Goal: Information Seeking & Learning: Learn about a topic

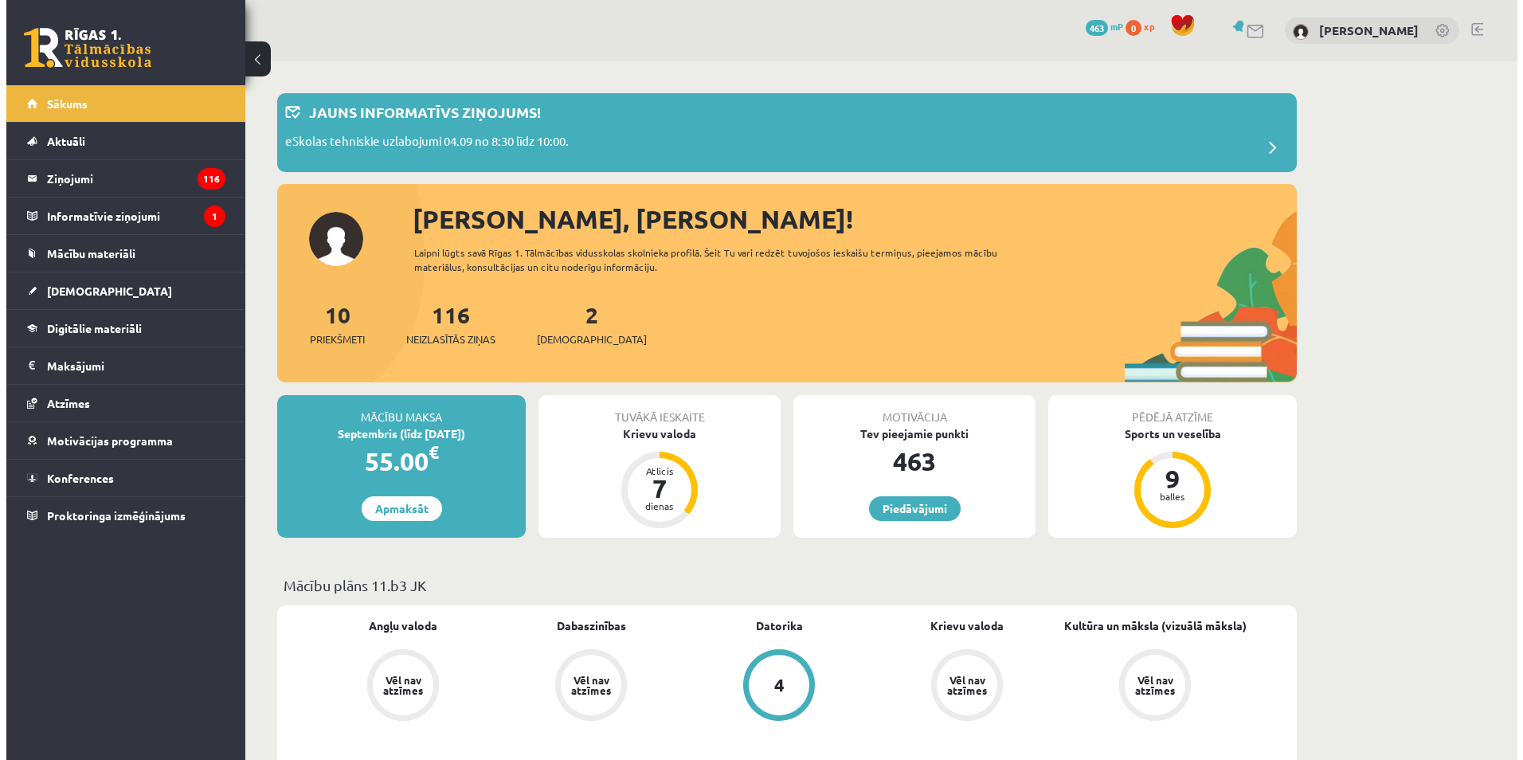
scroll to position [165, 0]
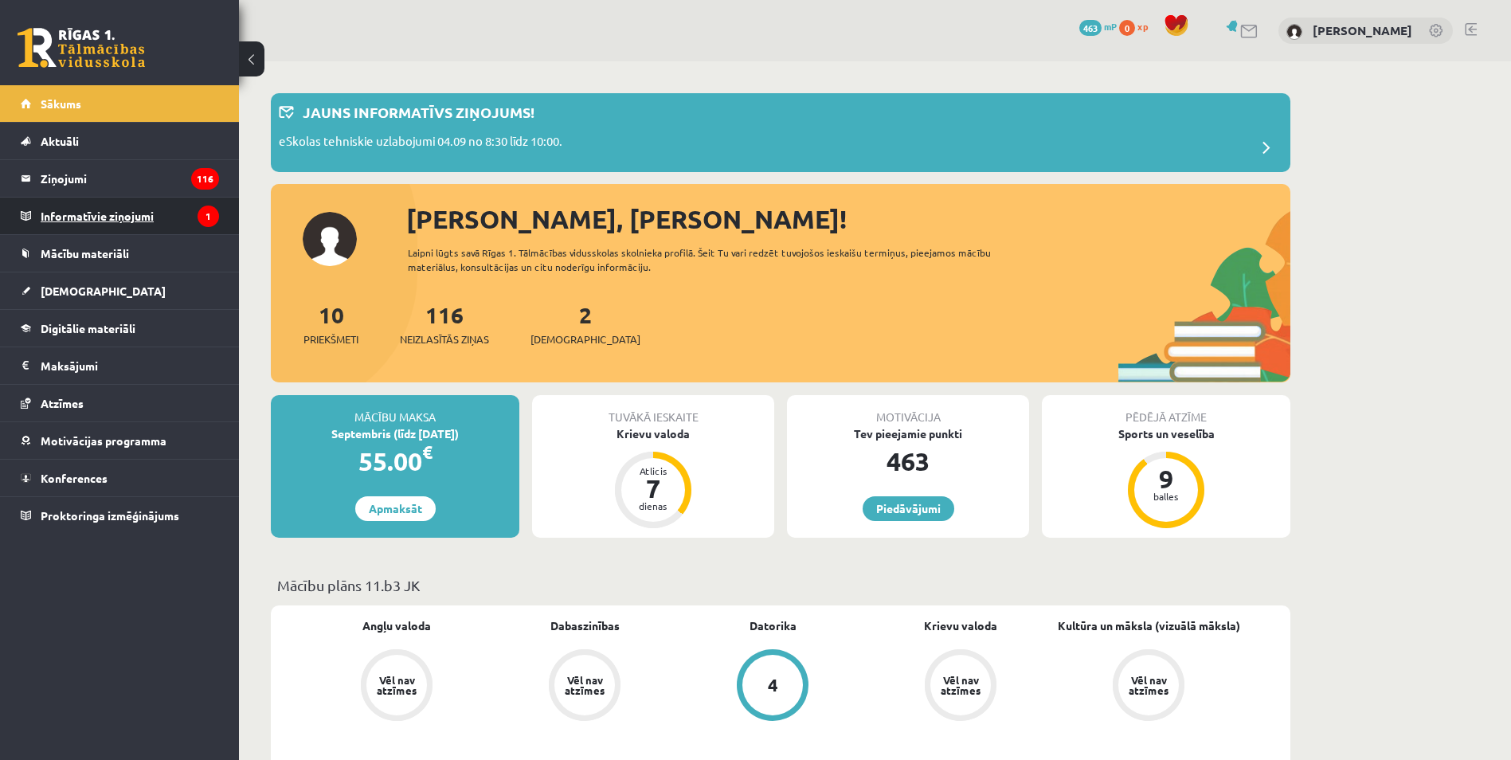
click at [170, 209] on legend "Informatīvie ziņojumi 1" at bounding box center [130, 216] width 178 height 37
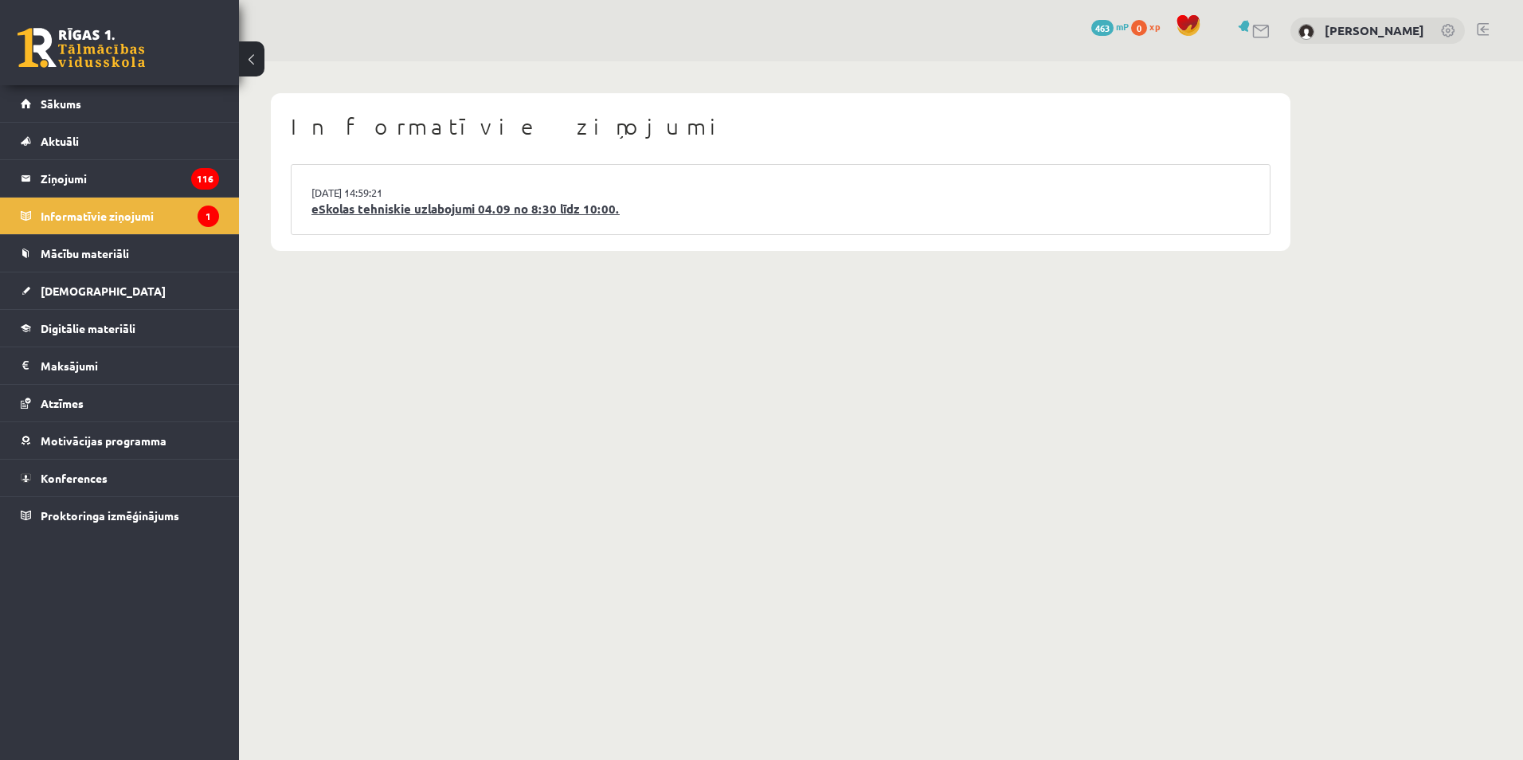
click at [406, 209] on link "eSkolas tehniskie uzlabojumi 04.09 no 8:30 līdz 10:00." at bounding box center [780, 209] width 938 height 18
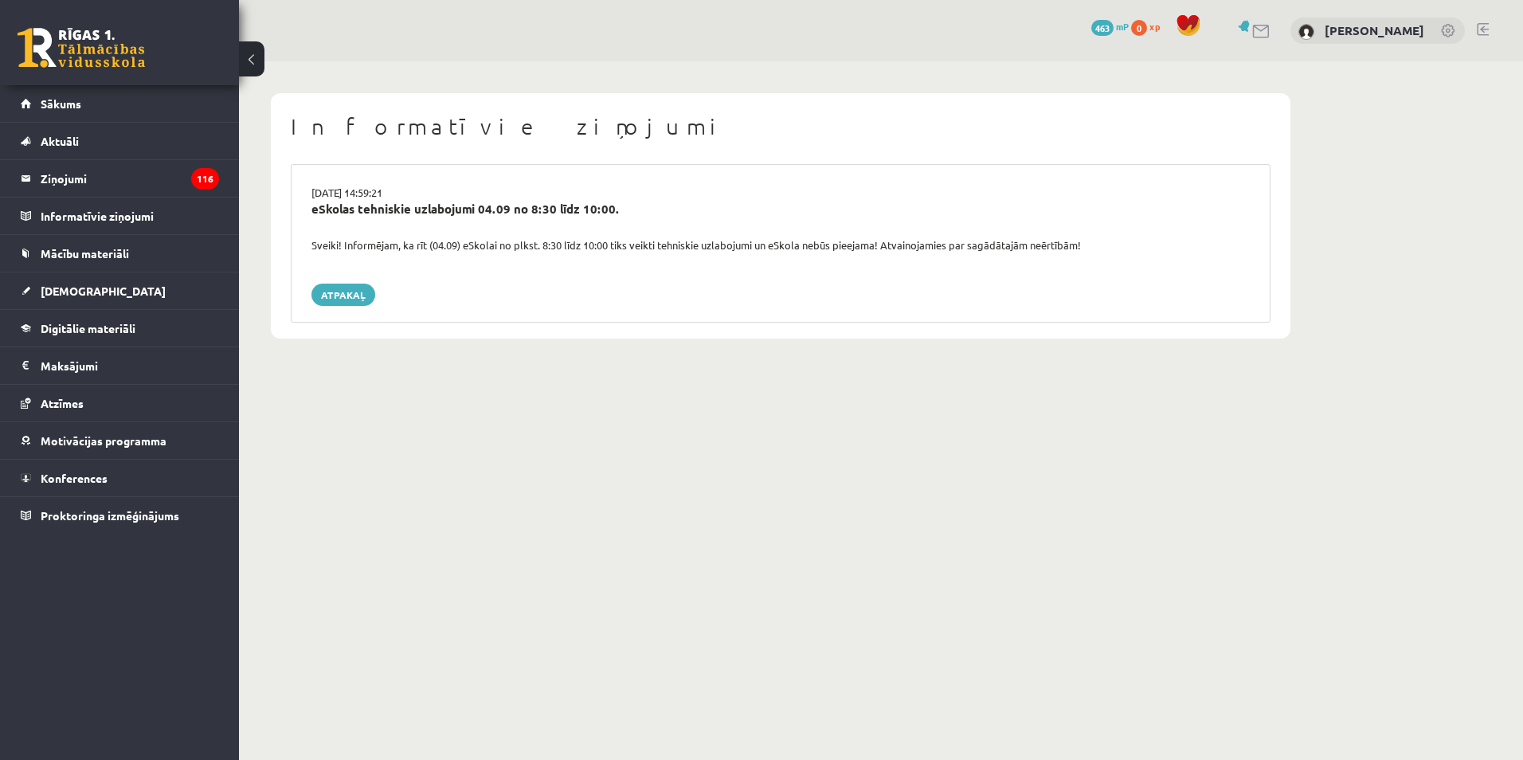
scroll to position [165, 0]
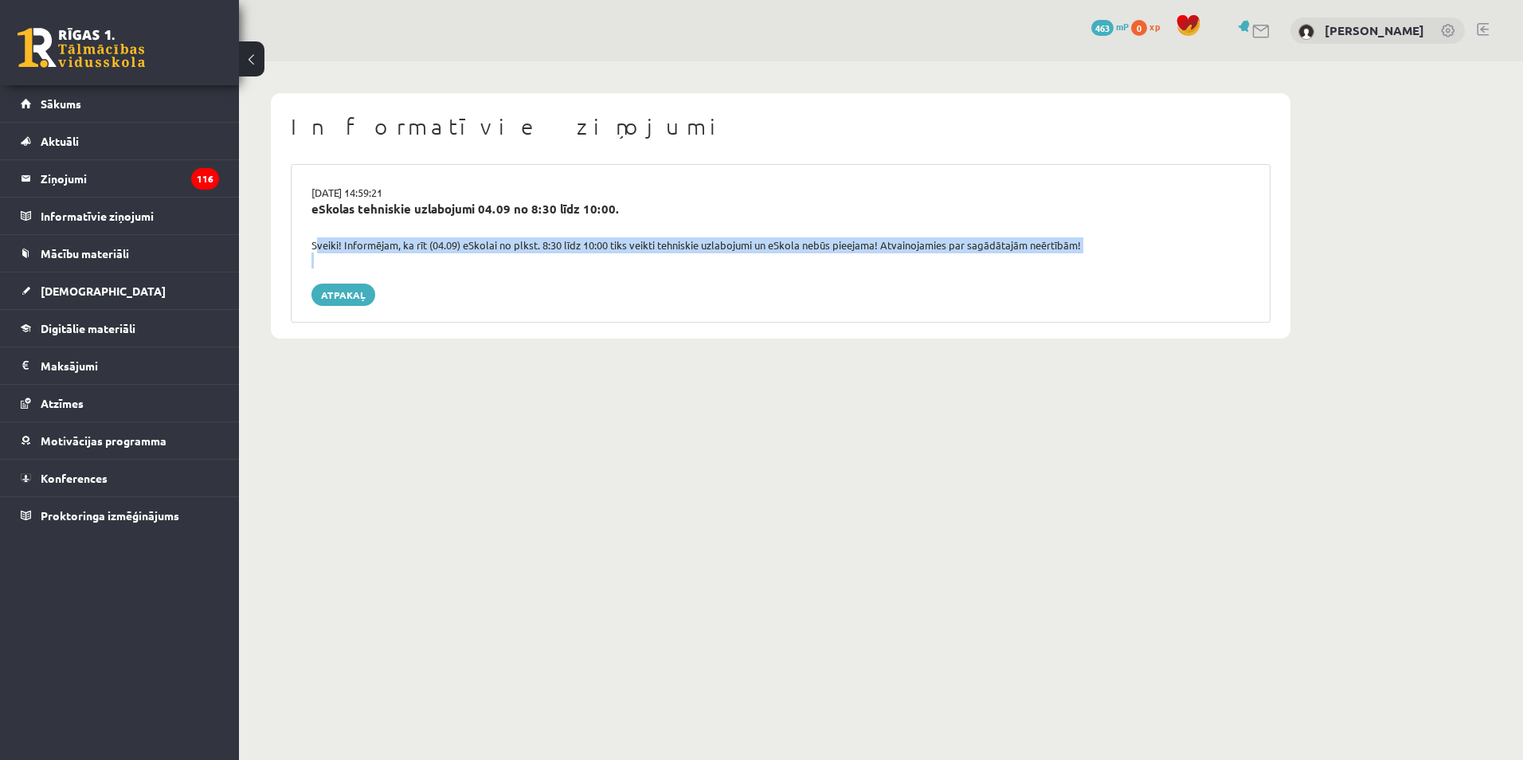
drag, startPoint x: 303, startPoint y: 247, endPoint x: 1125, endPoint y: 274, distance: 822.4
type textarea "**********"
click at [1124, 274] on div "03.09.2025 14:59:21 eSkolas tehniskie uzlabojumi 04.09 no 8:30 līdz 10:00. Svei…" at bounding box center [781, 243] width 980 height 158
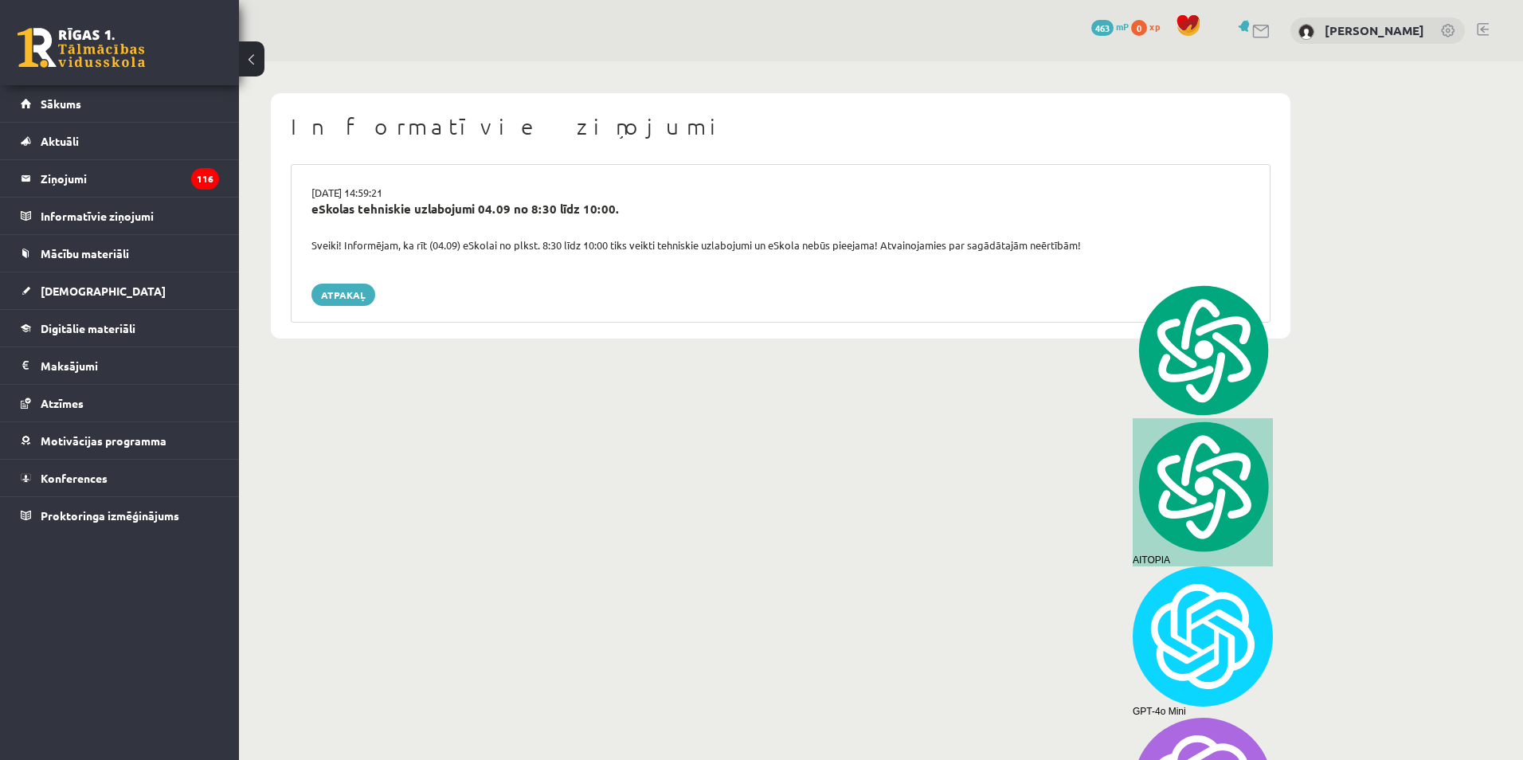
drag, startPoint x: 1125, startPoint y: 274, endPoint x: 638, endPoint y: 206, distance: 491.3
click at [655, 207] on div "eSkolas tehniskie uzlabojumi 04.09 no 8:30 līdz 10:00." at bounding box center [780, 209] width 938 height 18
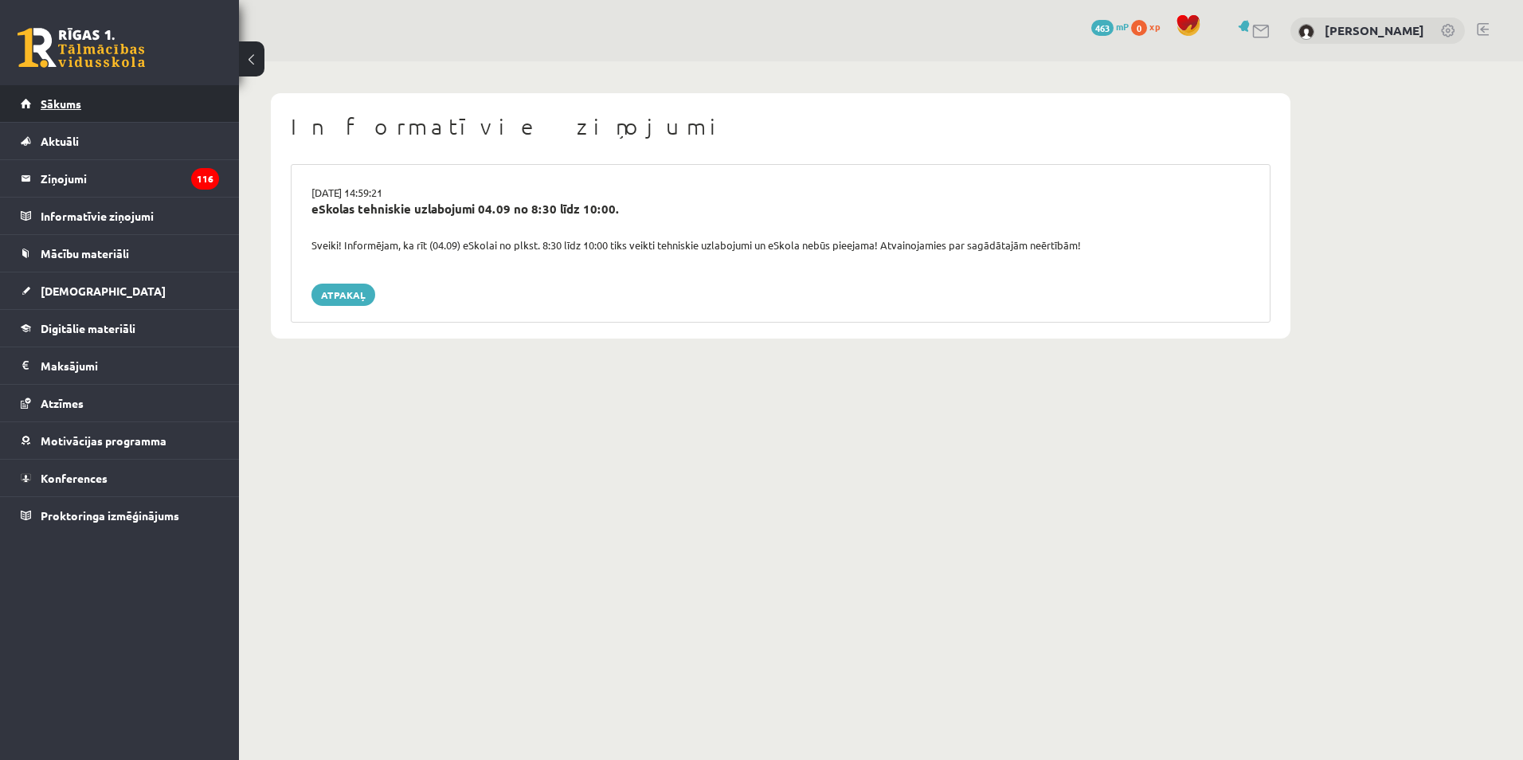
click at [109, 108] on link "Sākums" at bounding box center [120, 103] width 198 height 37
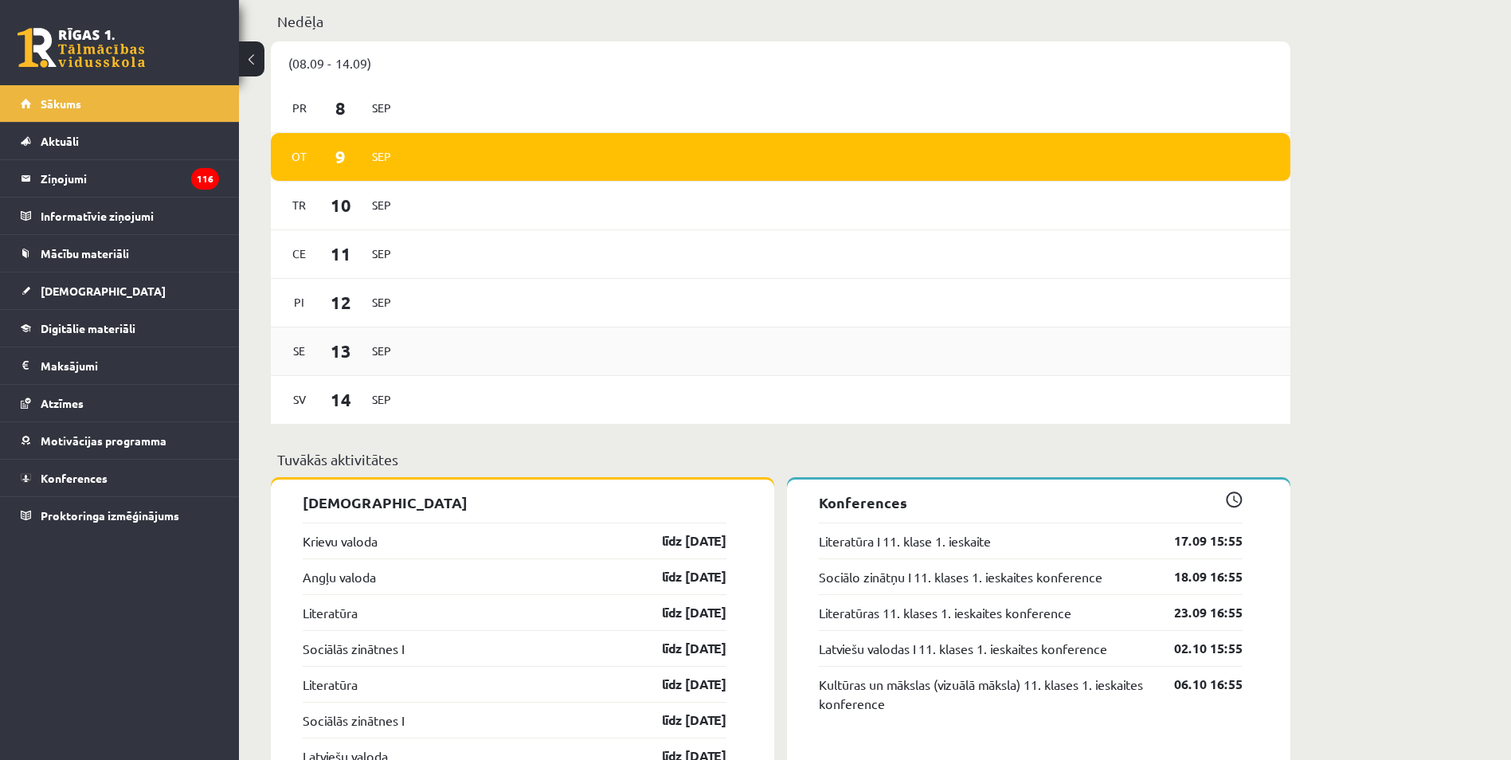
scroll to position [1009, 0]
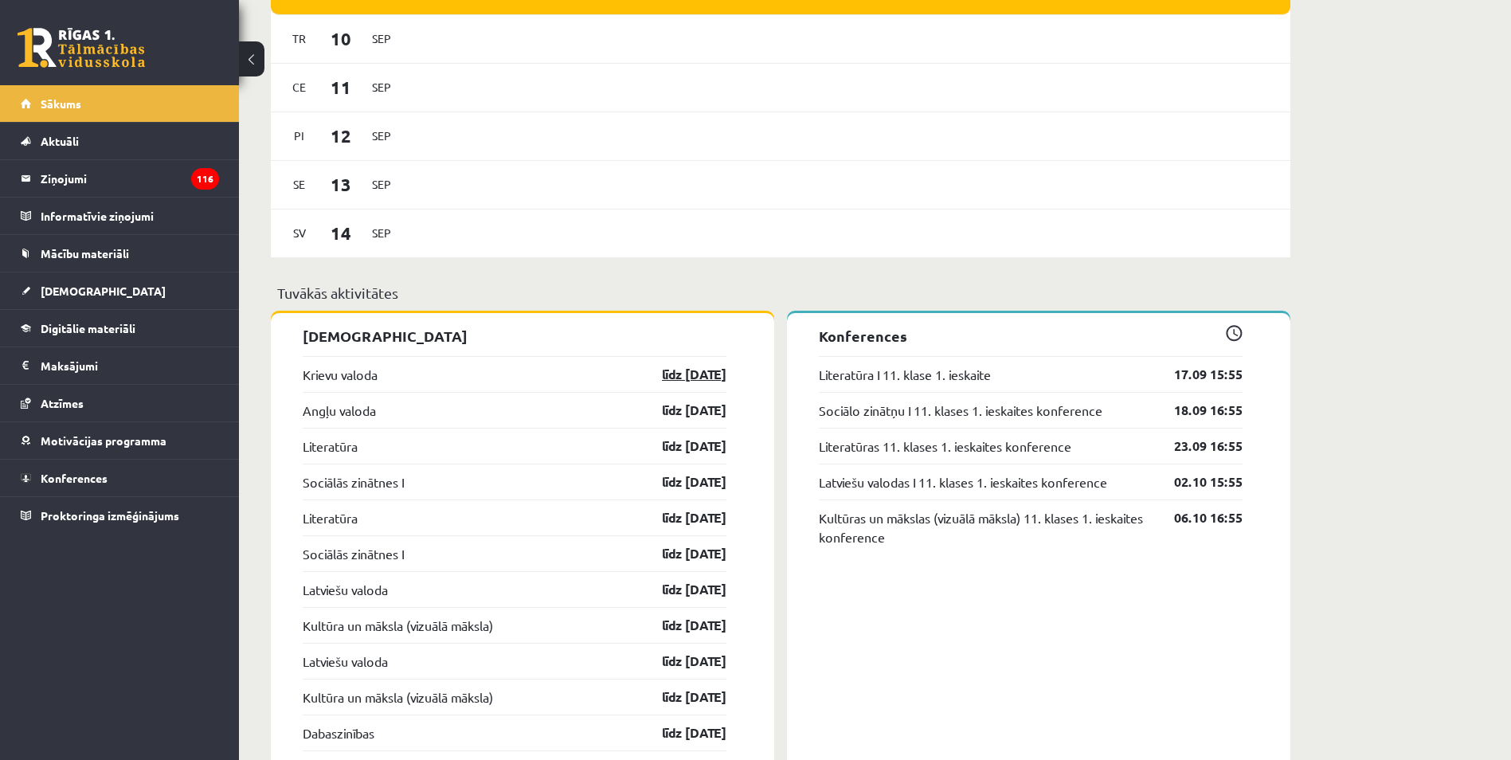
click at [698, 374] on link "līdz 15.09.25" at bounding box center [680, 374] width 92 height 19
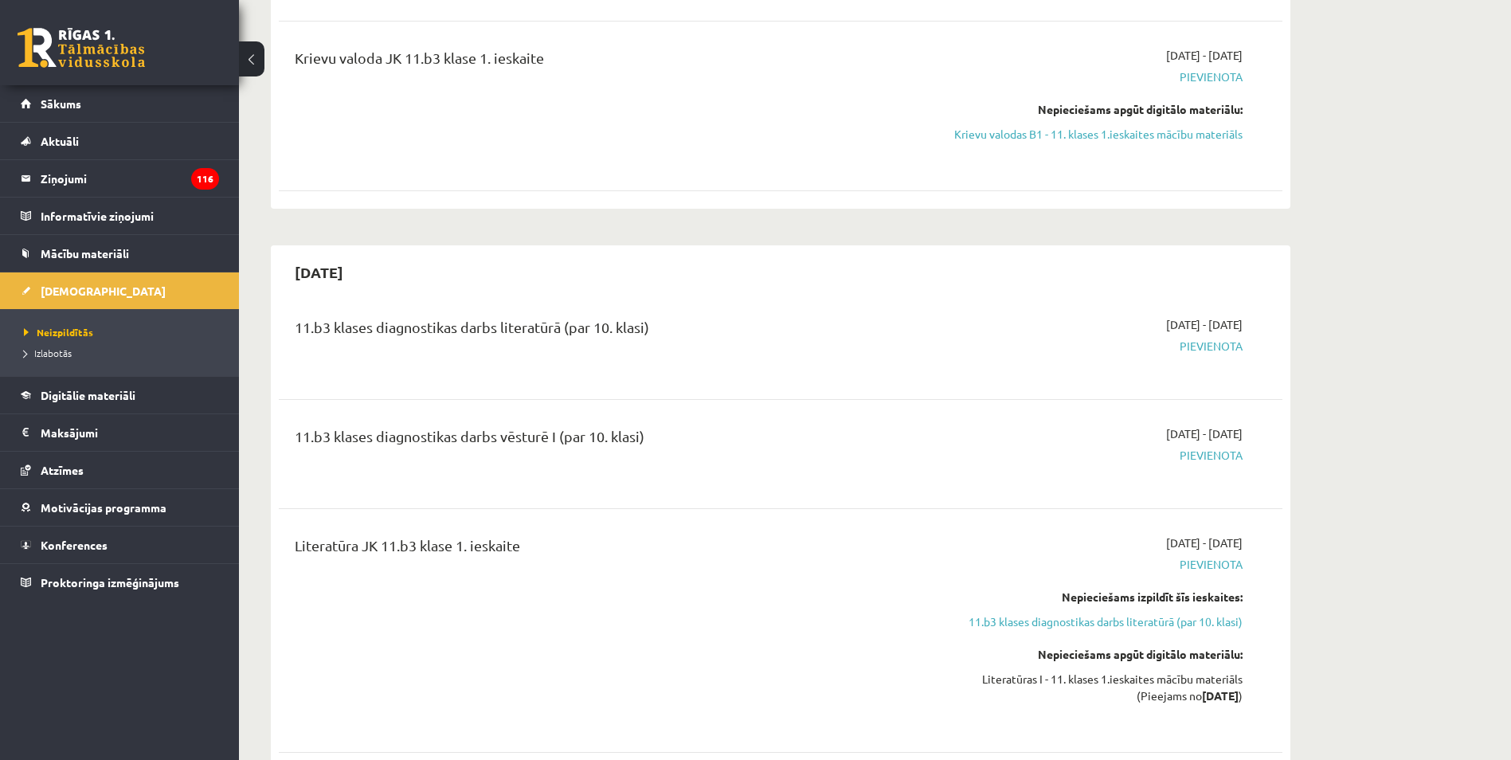
scroll to position [106, 0]
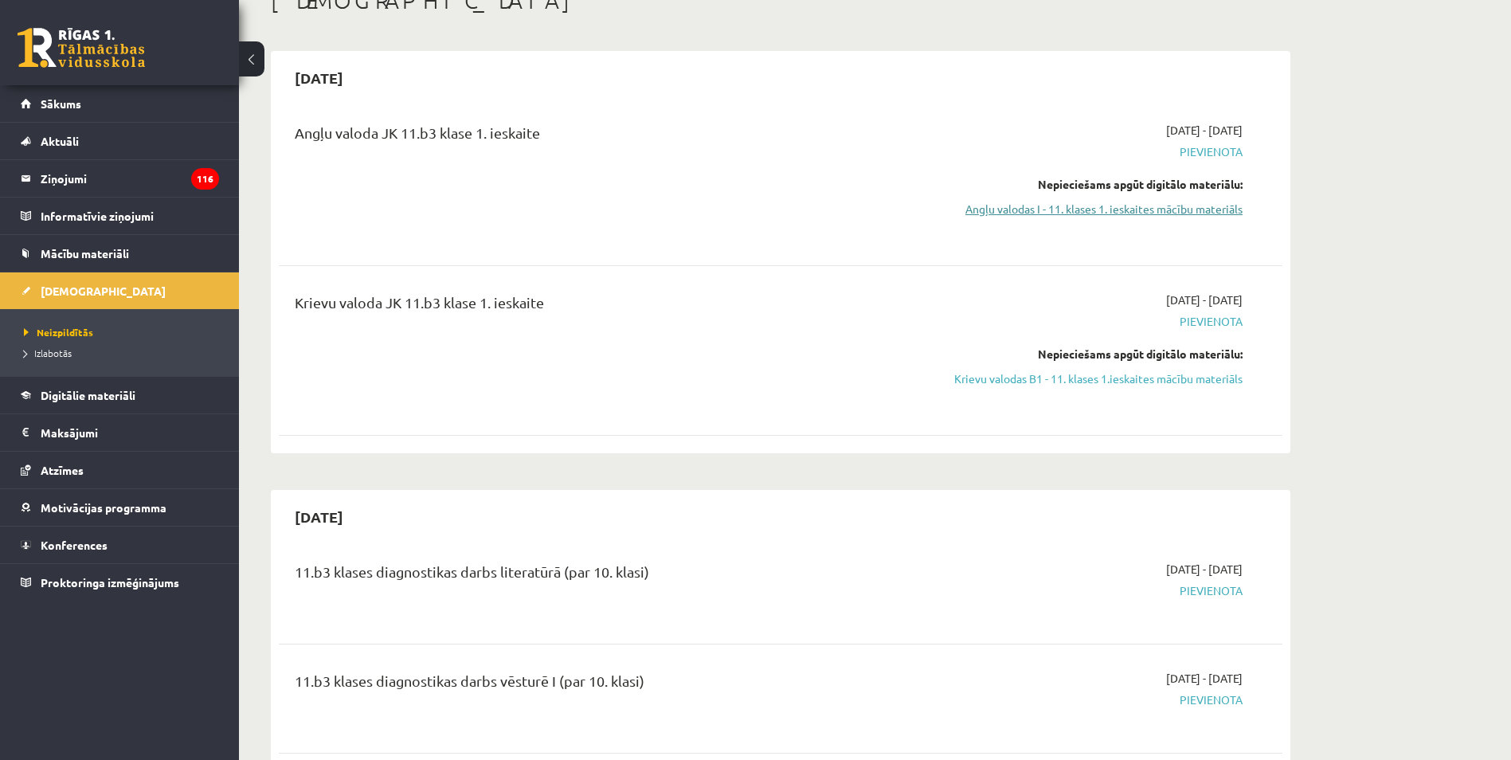
click at [1169, 206] on link "Angļu valodas I - 11. klases 1. ieskaites mācību materiāls" at bounding box center [1092, 209] width 300 height 17
drag, startPoint x: 1094, startPoint y: 123, endPoint x: 1377, endPoint y: 128, distance: 282.8
type textarea "**********"
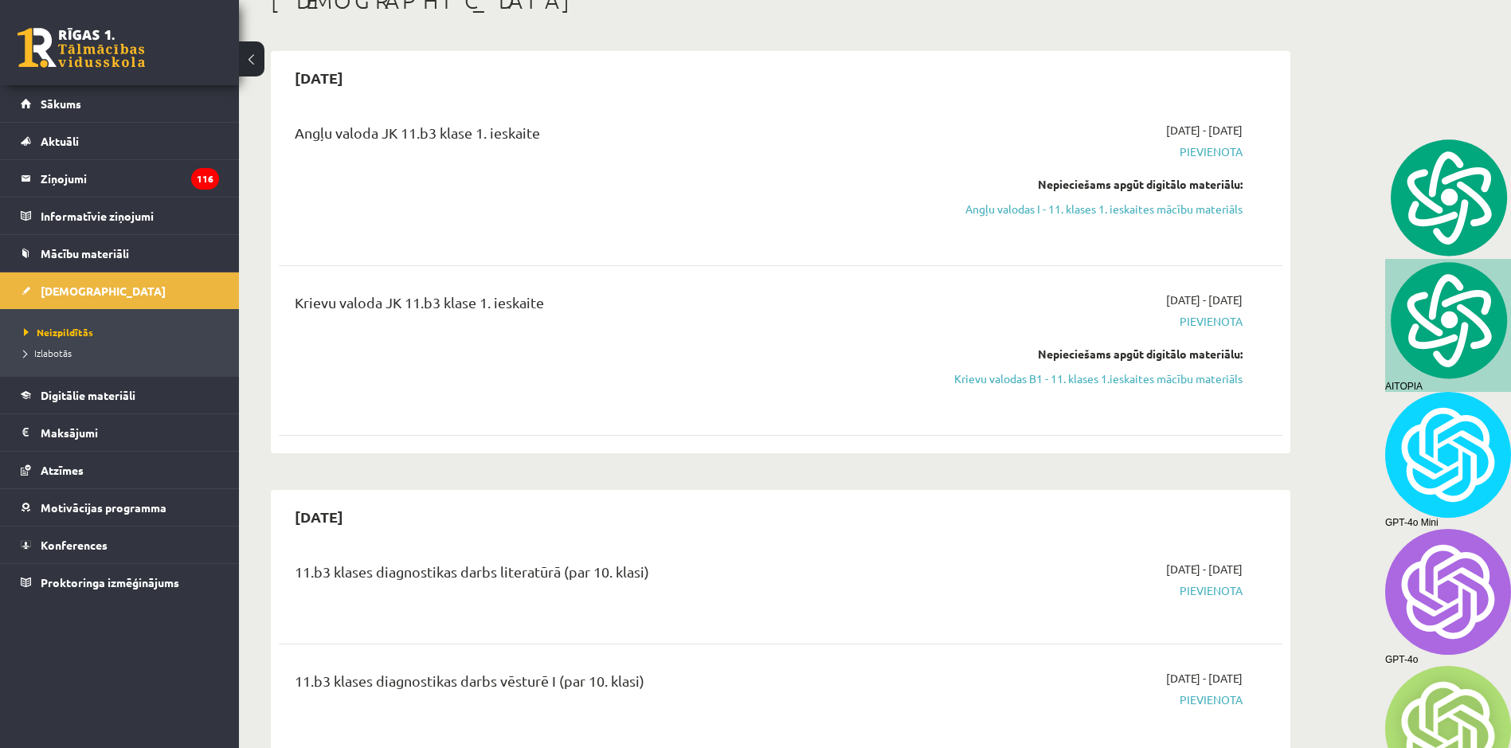
drag, startPoint x: 1377, startPoint y: 128, endPoint x: 842, endPoint y: 132, distance: 535.2
click at [842, 132] on div "Angļu valoda JK 11.b3 klase 1. ieskaite" at bounding box center [607, 136] width 624 height 29
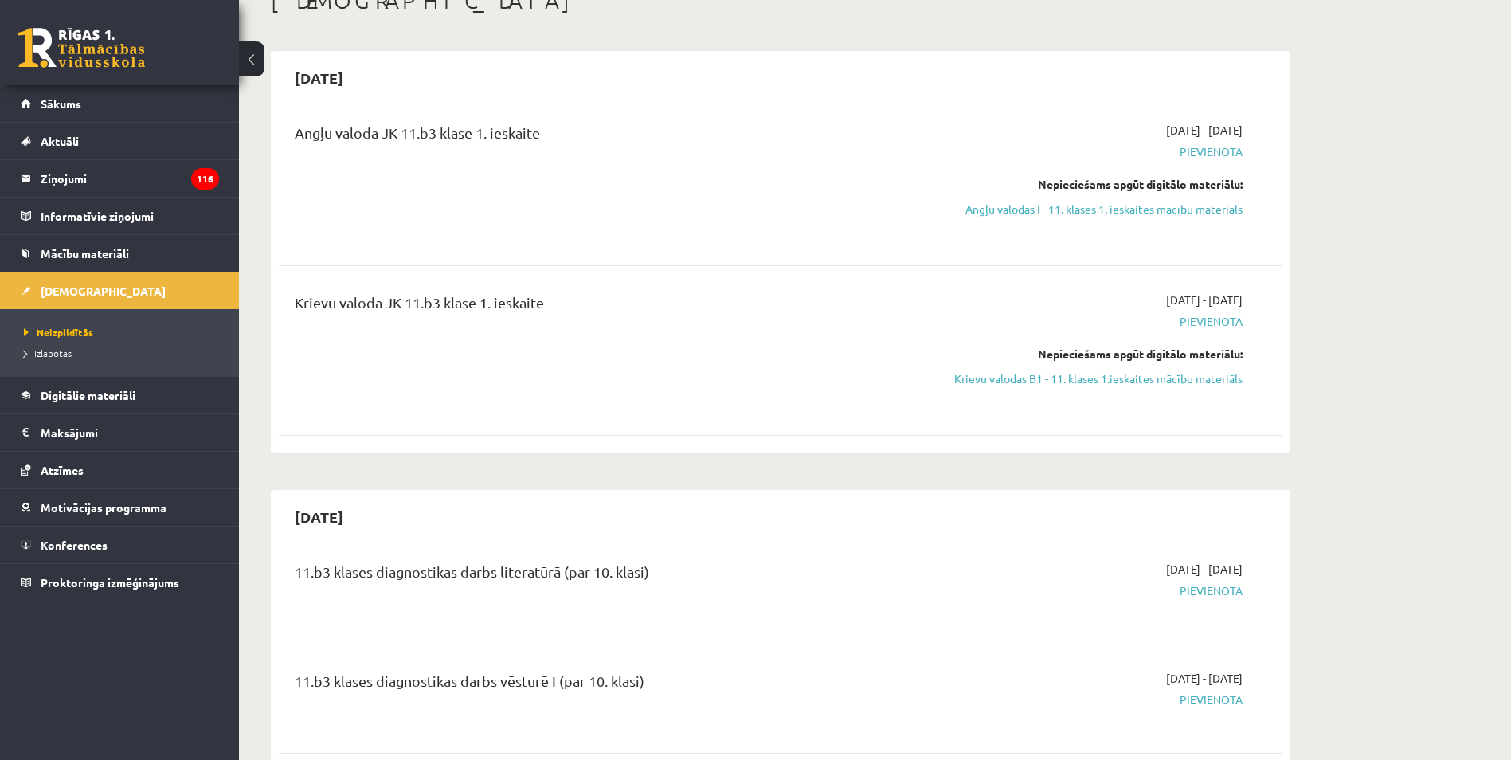
scroll to position [0, 0]
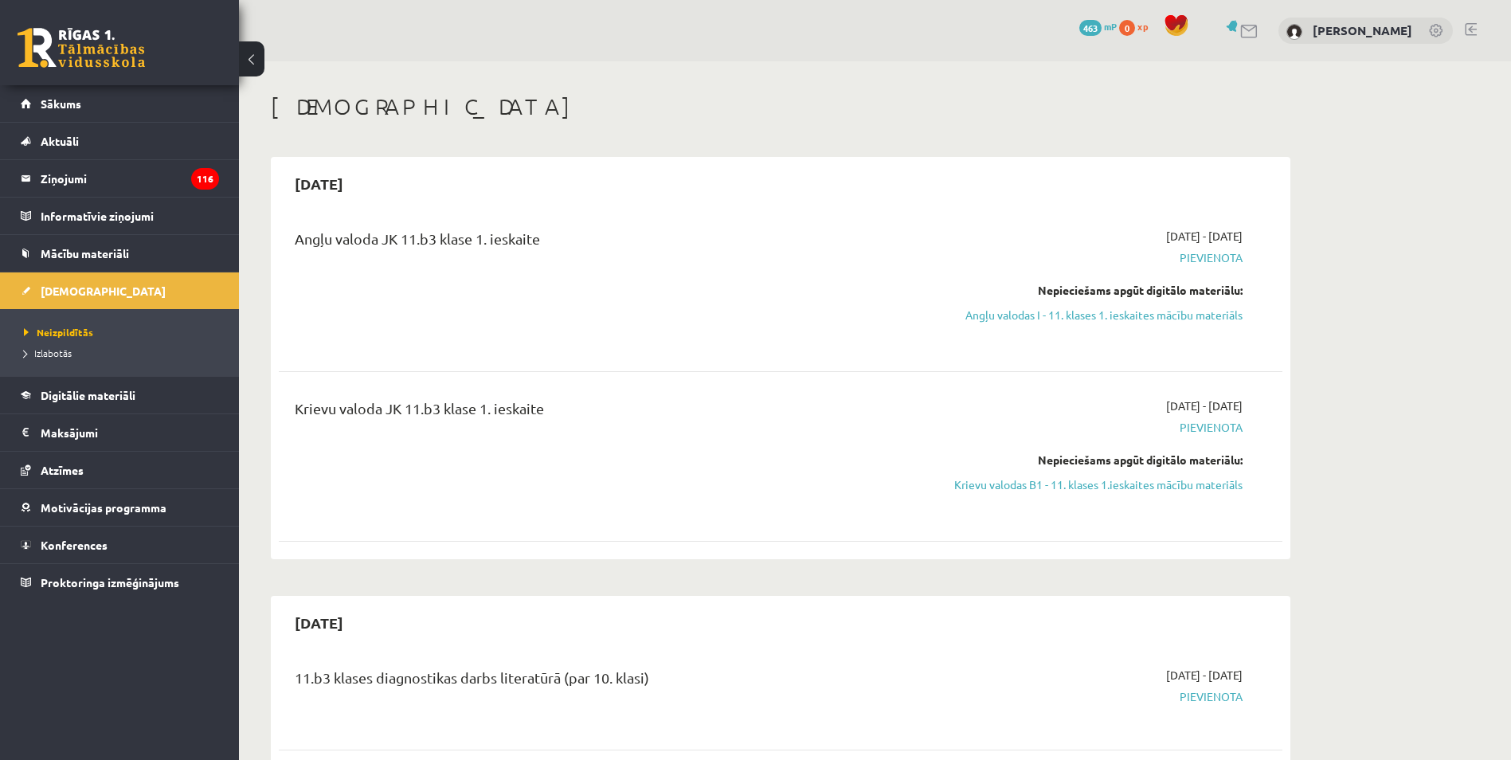
click at [1162, 327] on div "2025-09-01 - 2025-09-15 Pievienota Nepieciešams apgūt digitālo materiālu: Angļu…" at bounding box center [1092, 287] width 324 height 118
drag, startPoint x: 1165, startPoint y: 318, endPoint x: 852, endPoint y: 65, distance: 402.7
click at [1165, 318] on link "Angļu valodas I - 11. klases 1. ieskaites mācību materiāls" at bounding box center [1092, 315] width 300 height 17
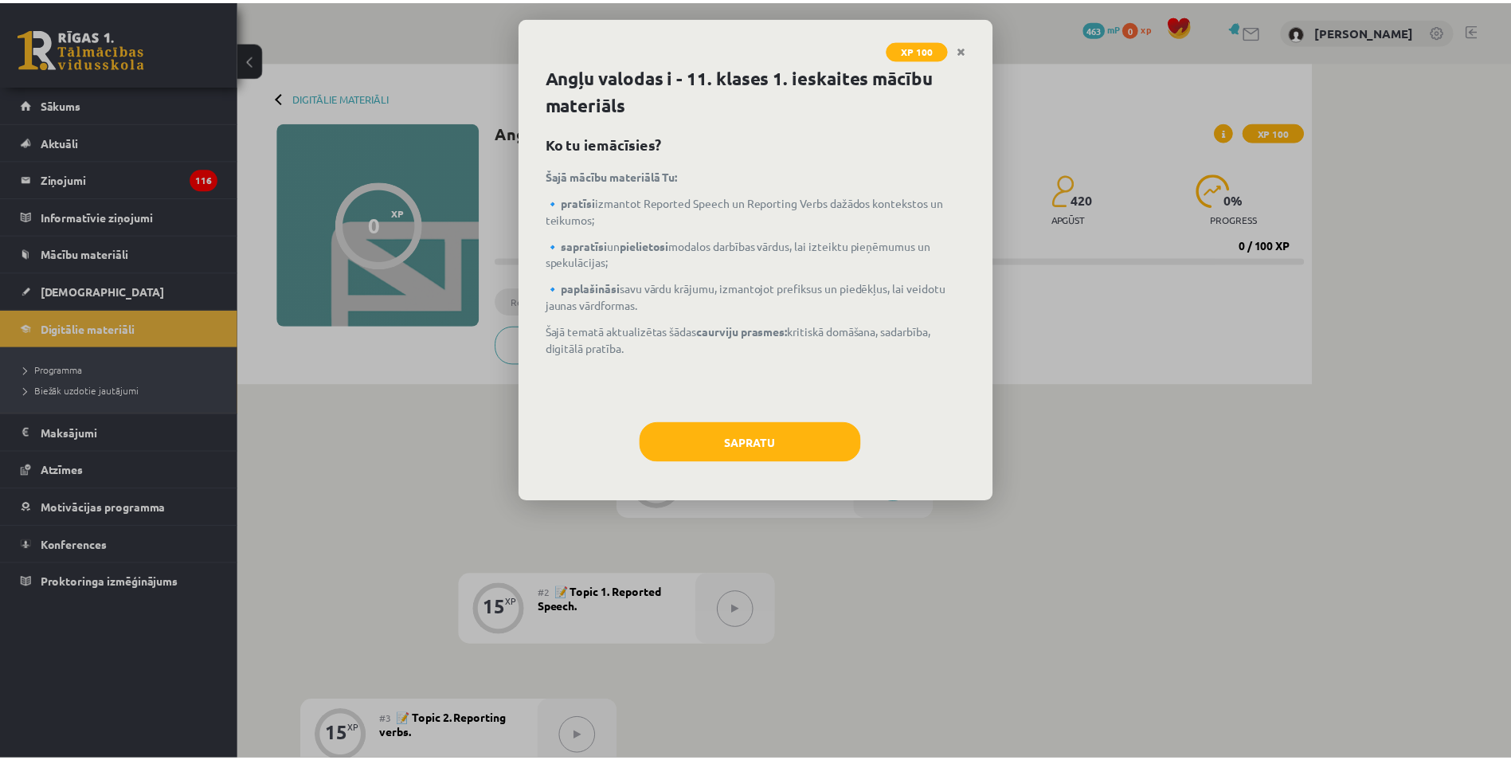
scroll to position [165, 0]
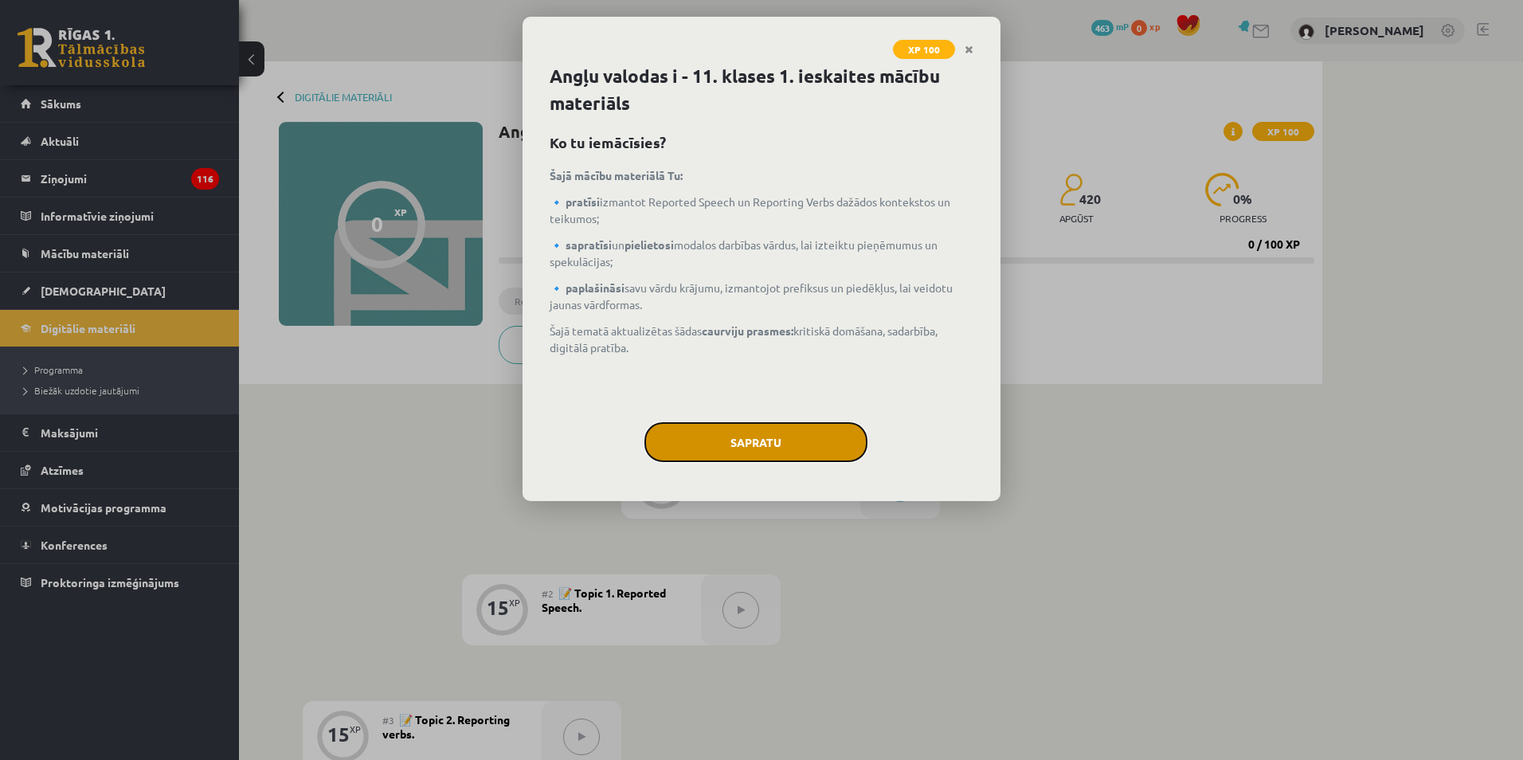
click at [773, 440] on button "Sapratu" at bounding box center [755, 442] width 223 height 40
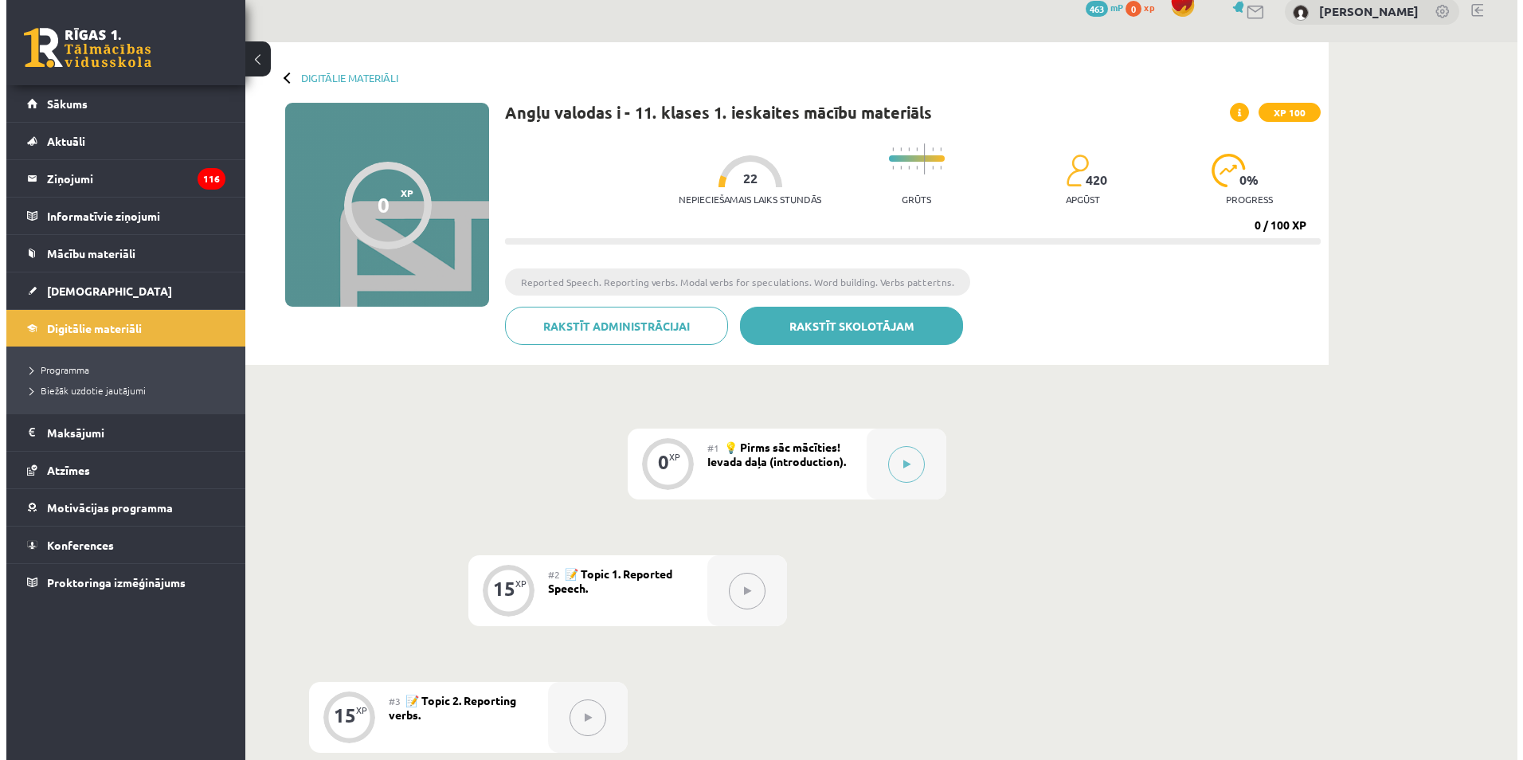
scroll to position [0, 0]
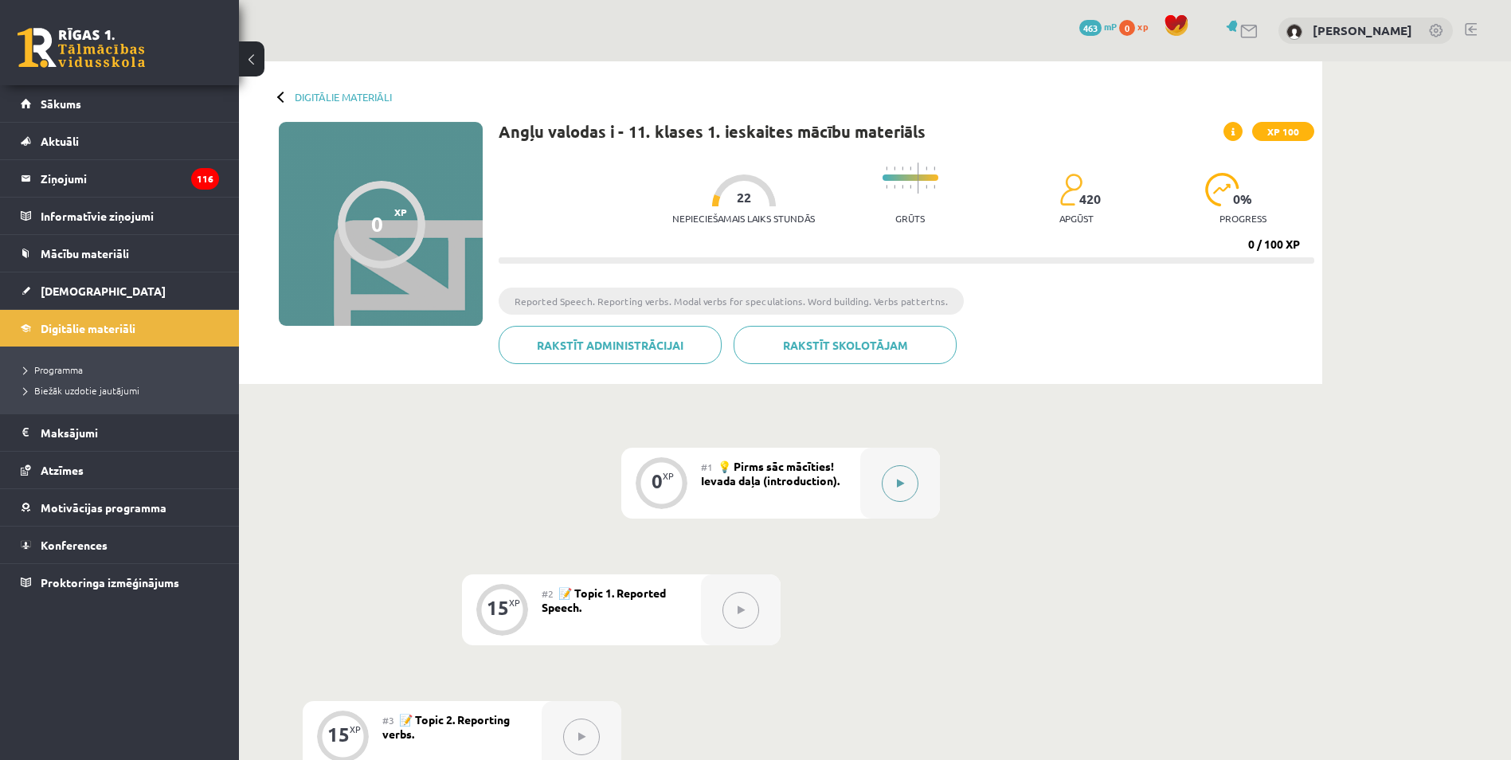
click at [935, 464] on div at bounding box center [900, 483] width 80 height 71
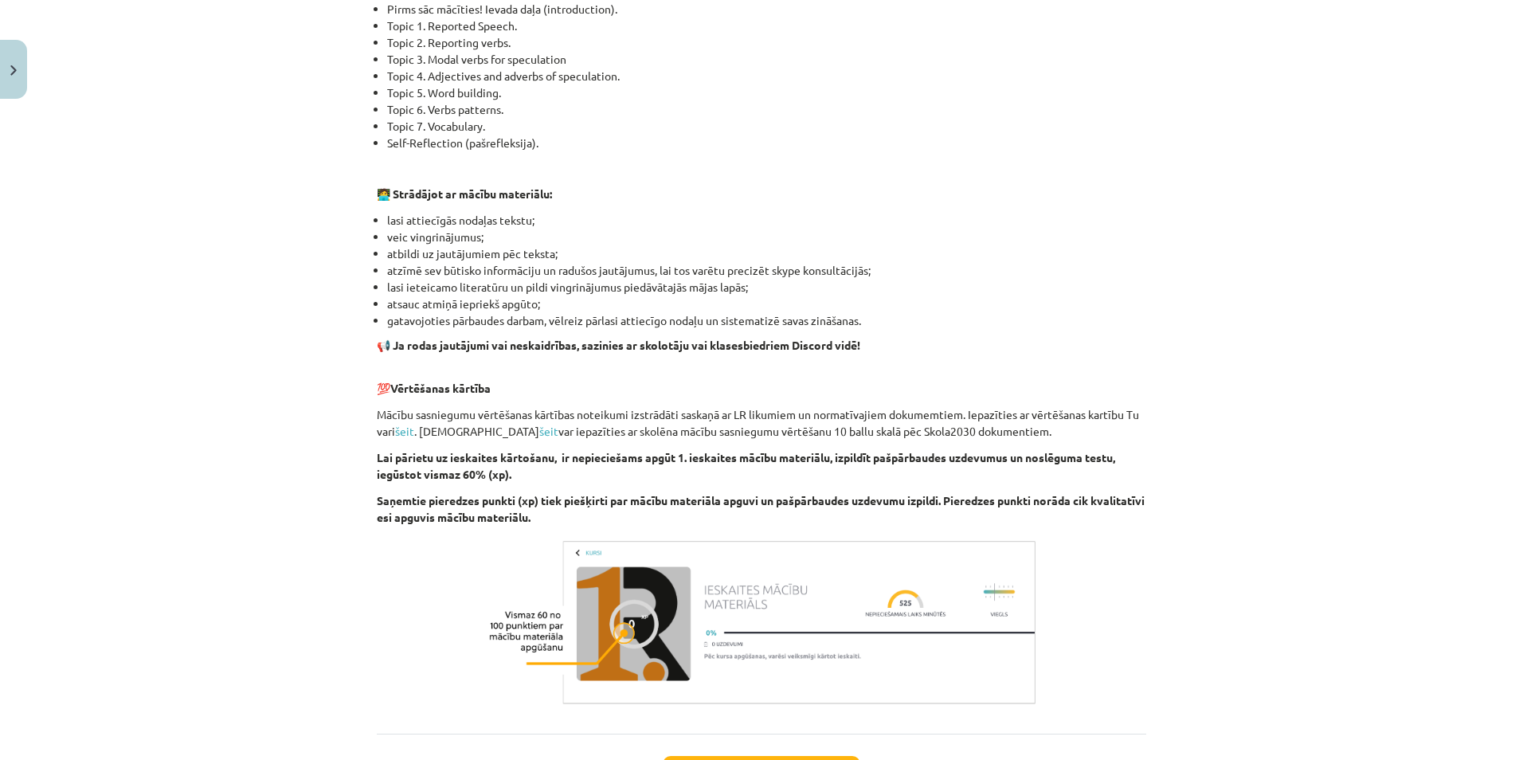
scroll to position [915, 0]
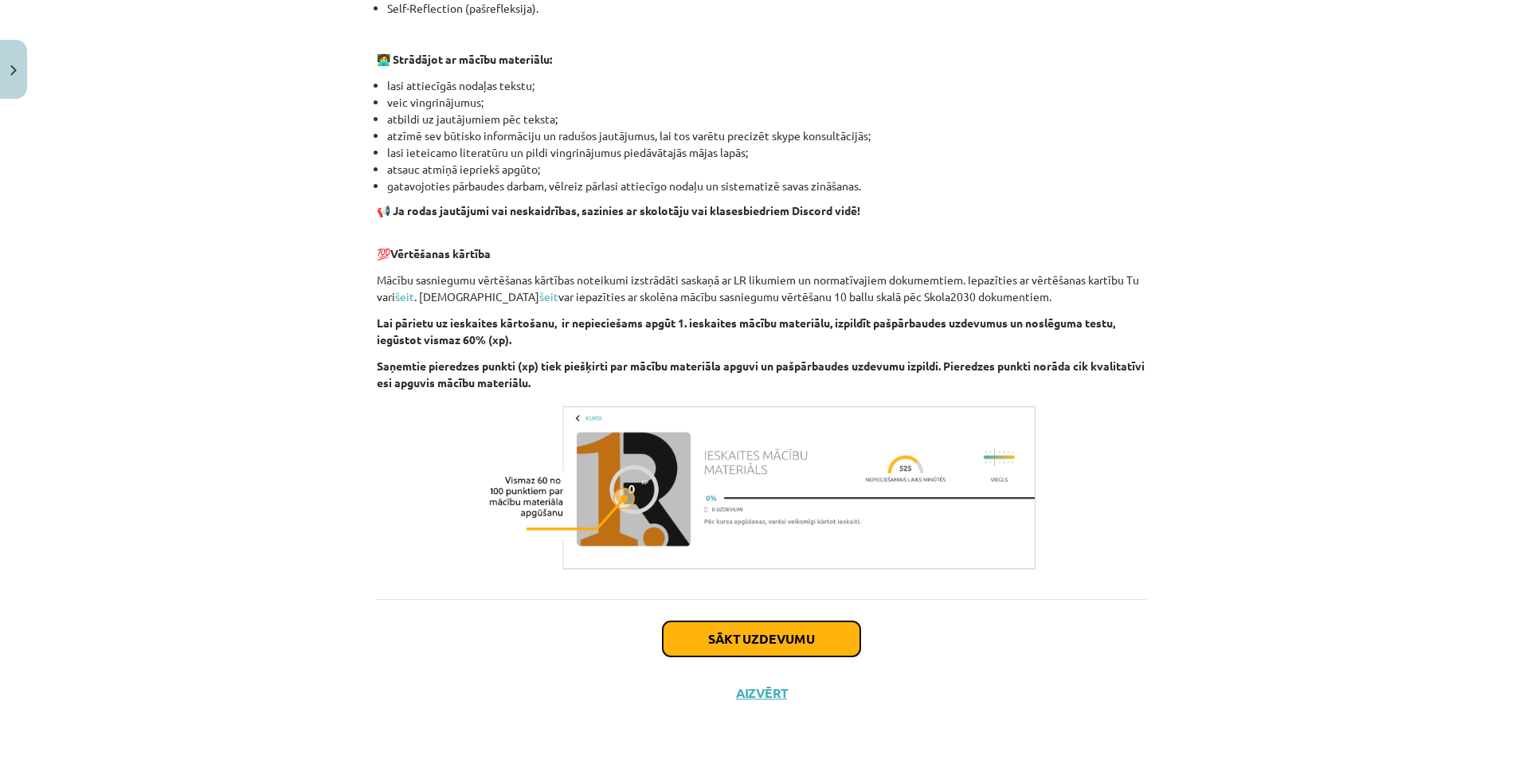
drag, startPoint x: 788, startPoint y: 630, endPoint x: 799, endPoint y: 612, distance: 20.8
click at [789, 630] on button "Sākt uzdevumu" at bounding box center [762, 638] width 198 height 35
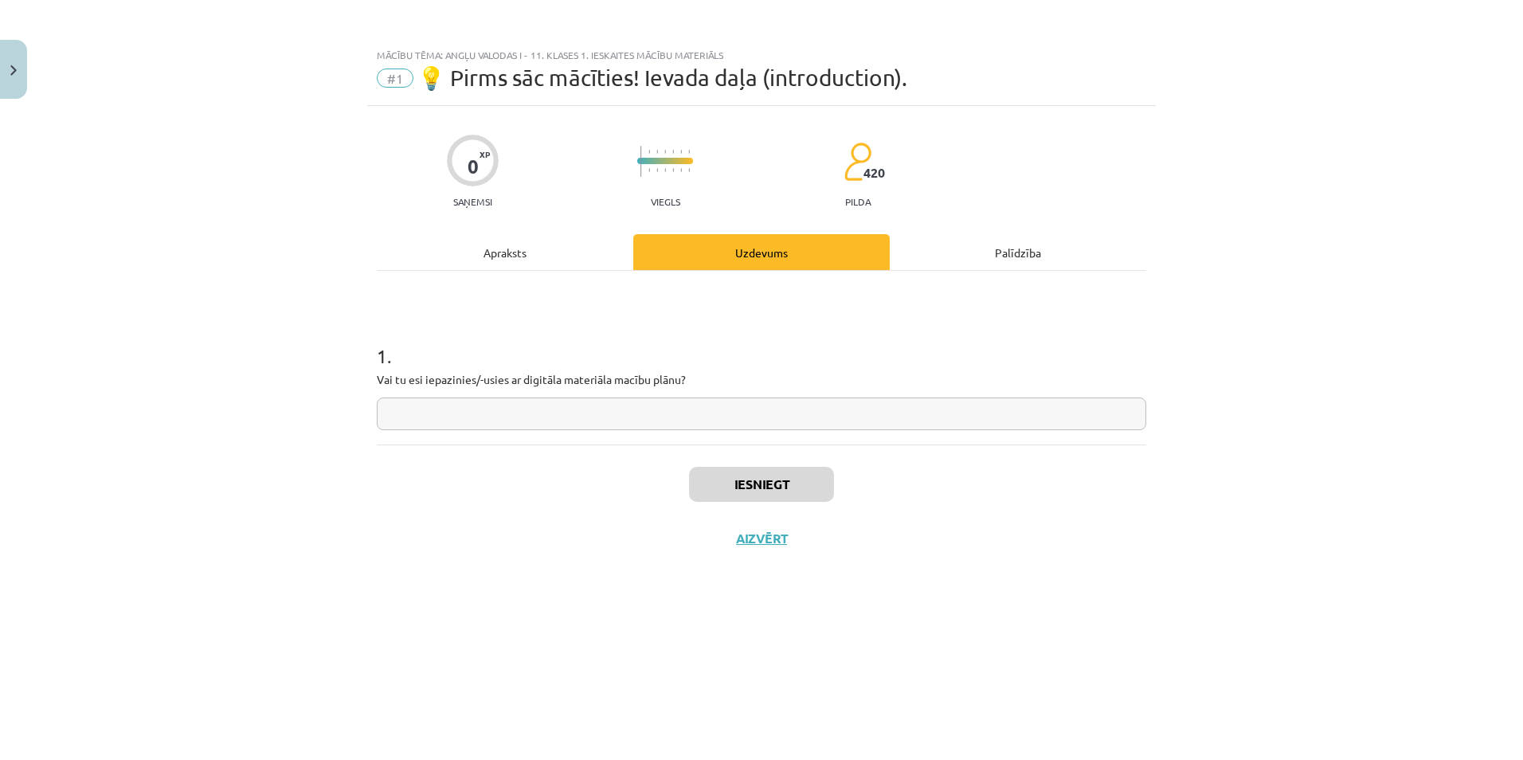
click at [561, 415] on input "text" at bounding box center [761, 413] width 769 height 33
type input "***"
click at [746, 468] on button "Iesniegt" at bounding box center [761, 484] width 145 height 35
click at [805, 543] on button "Nākamā nodarbība" at bounding box center [761, 548] width 156 height 37
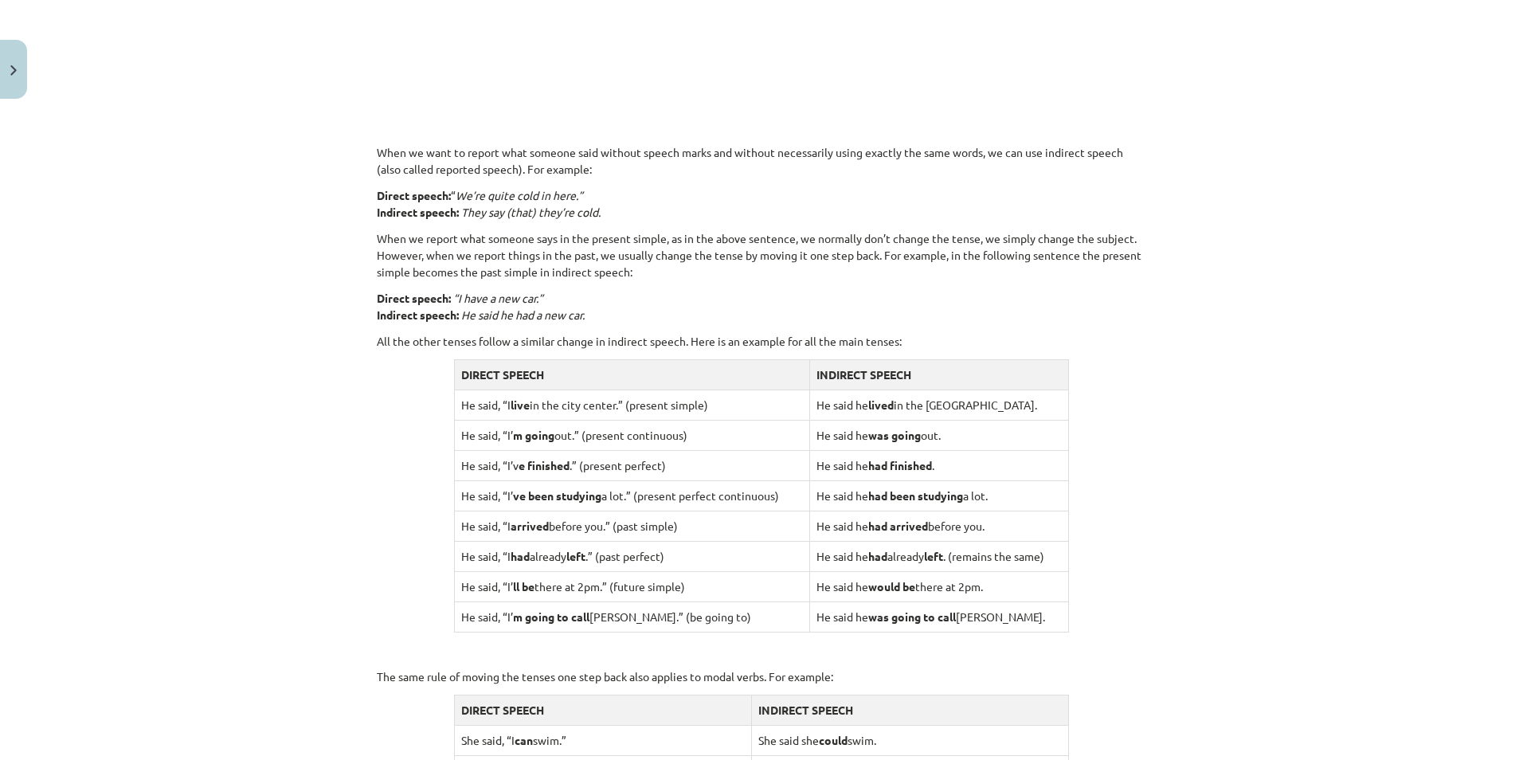
scroll to position [1393, 0]
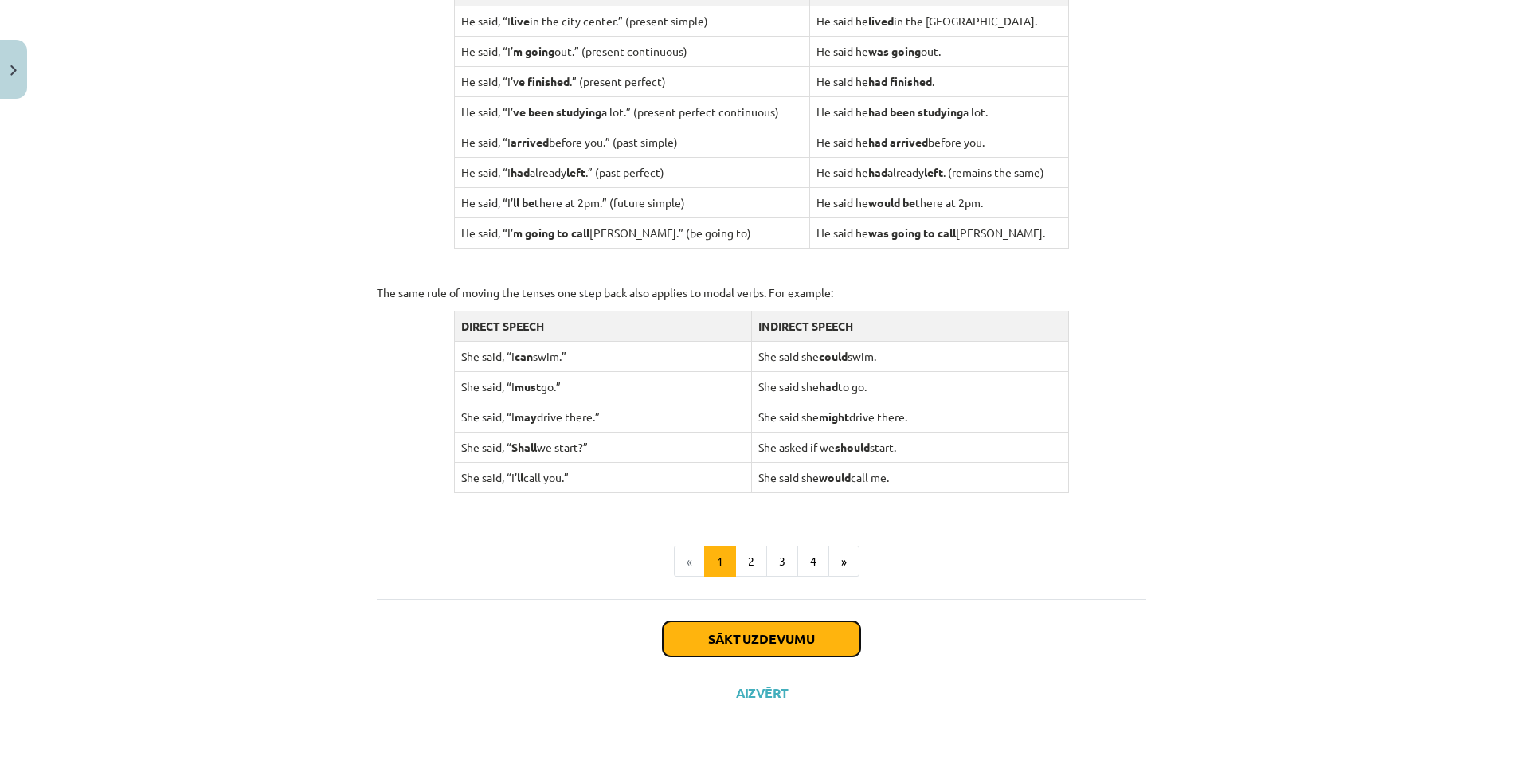
click at [812, 628] on button "Sākt uzdevumu" at bounding box center [762, 638] width 198 height 35
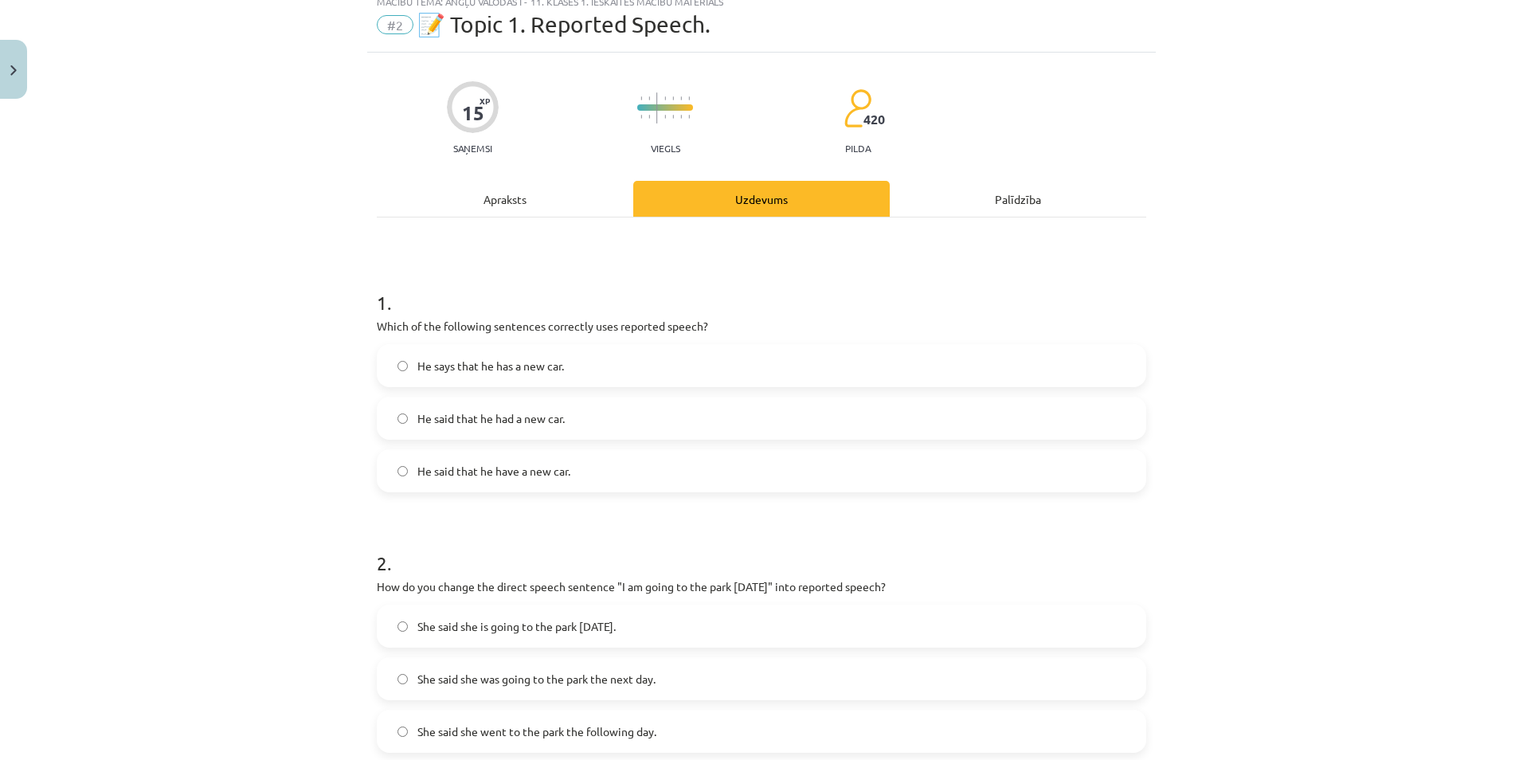
scroll to position [40, 0]
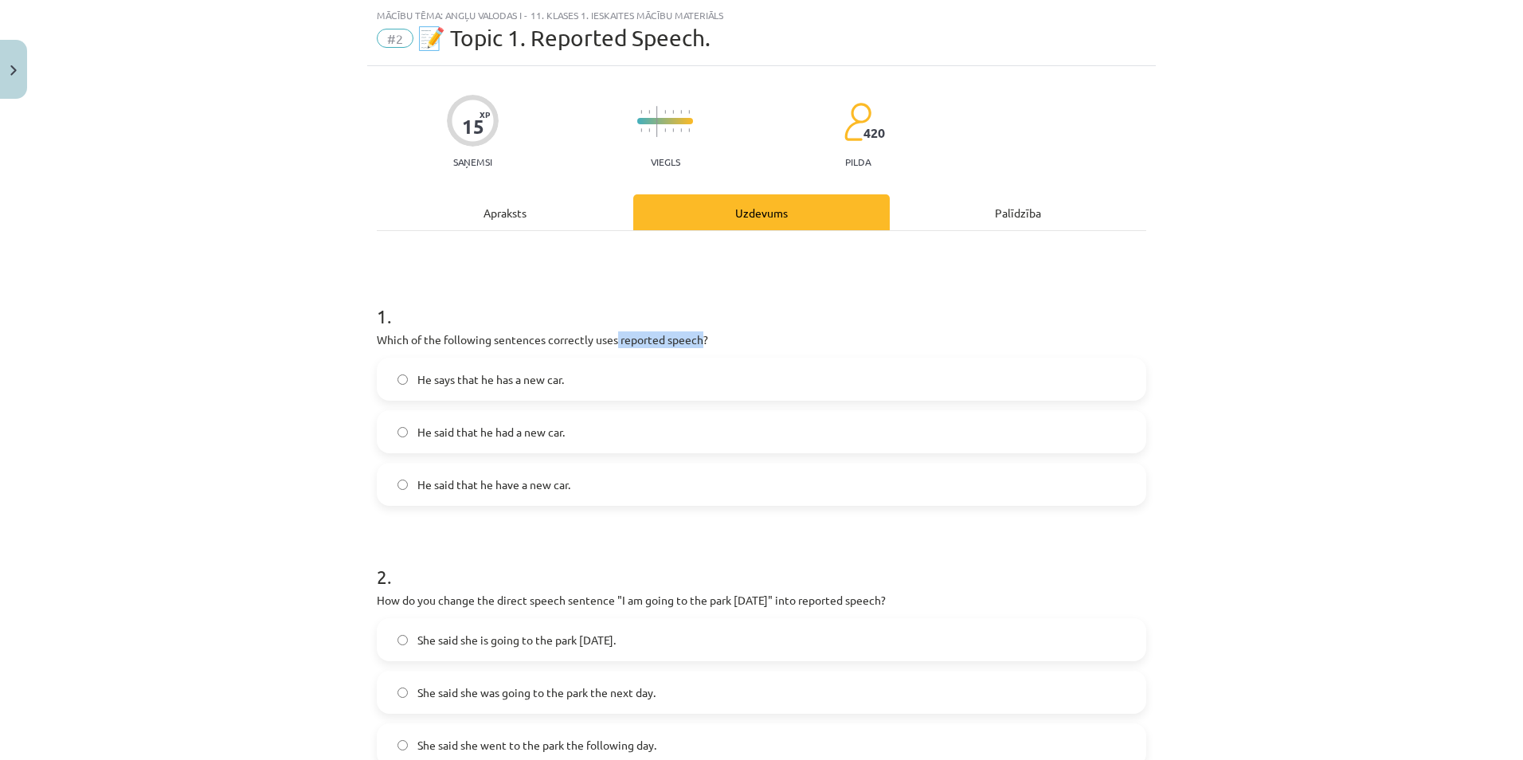
drag, startPoint x: 612, startPoint y: 340, endPoint x: 697, endPoint y: 335, distance: 85.4
type textarea "**********"
click at [697, 335] on p "Which of the following sentences correctly uses reported speech?" at bounding box center [761, 339] width 769 height 17
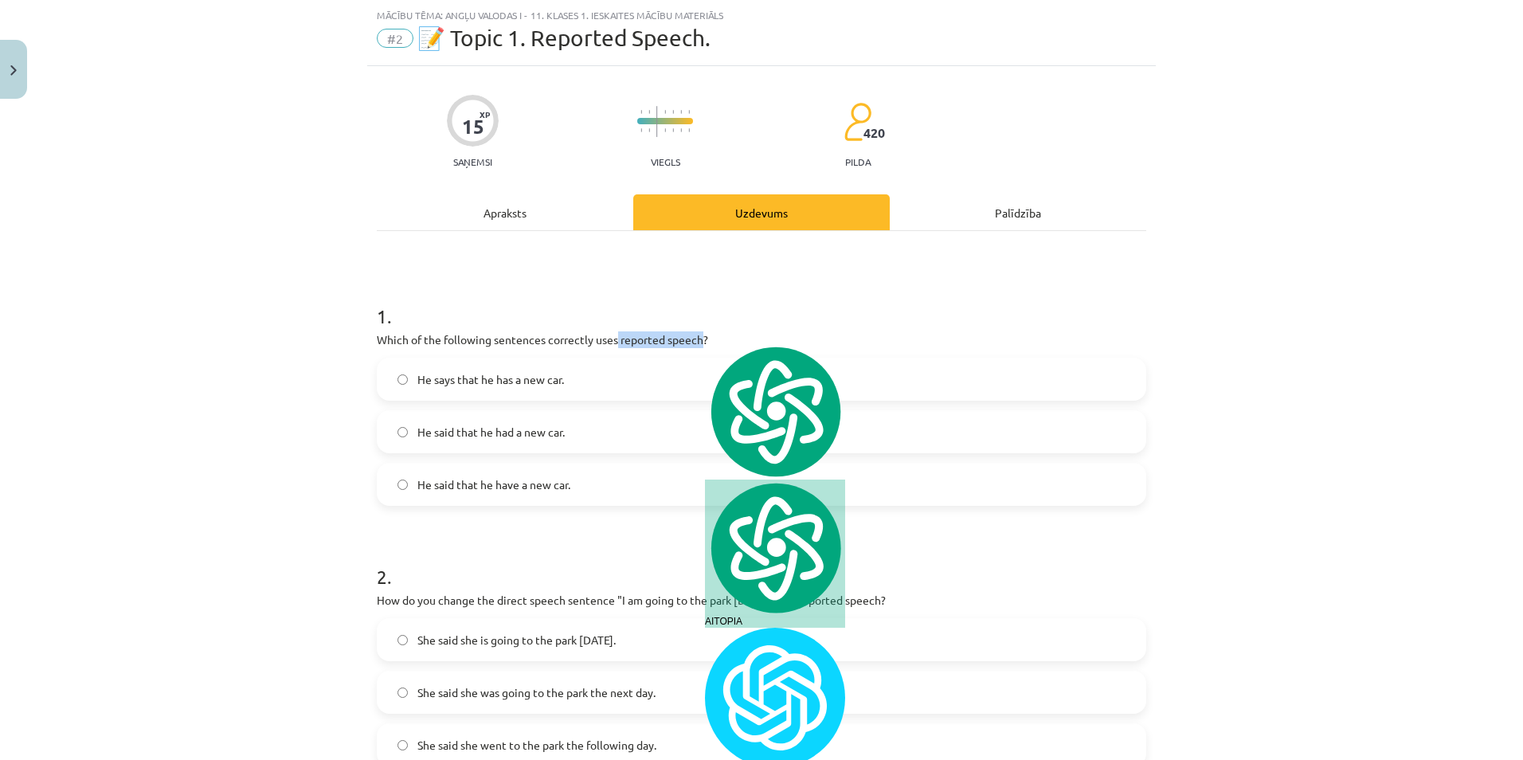
copy p "reported speech"
click at [547, 280] on h1 "1 ." at bounding box center [761, 301] width 769 height 49
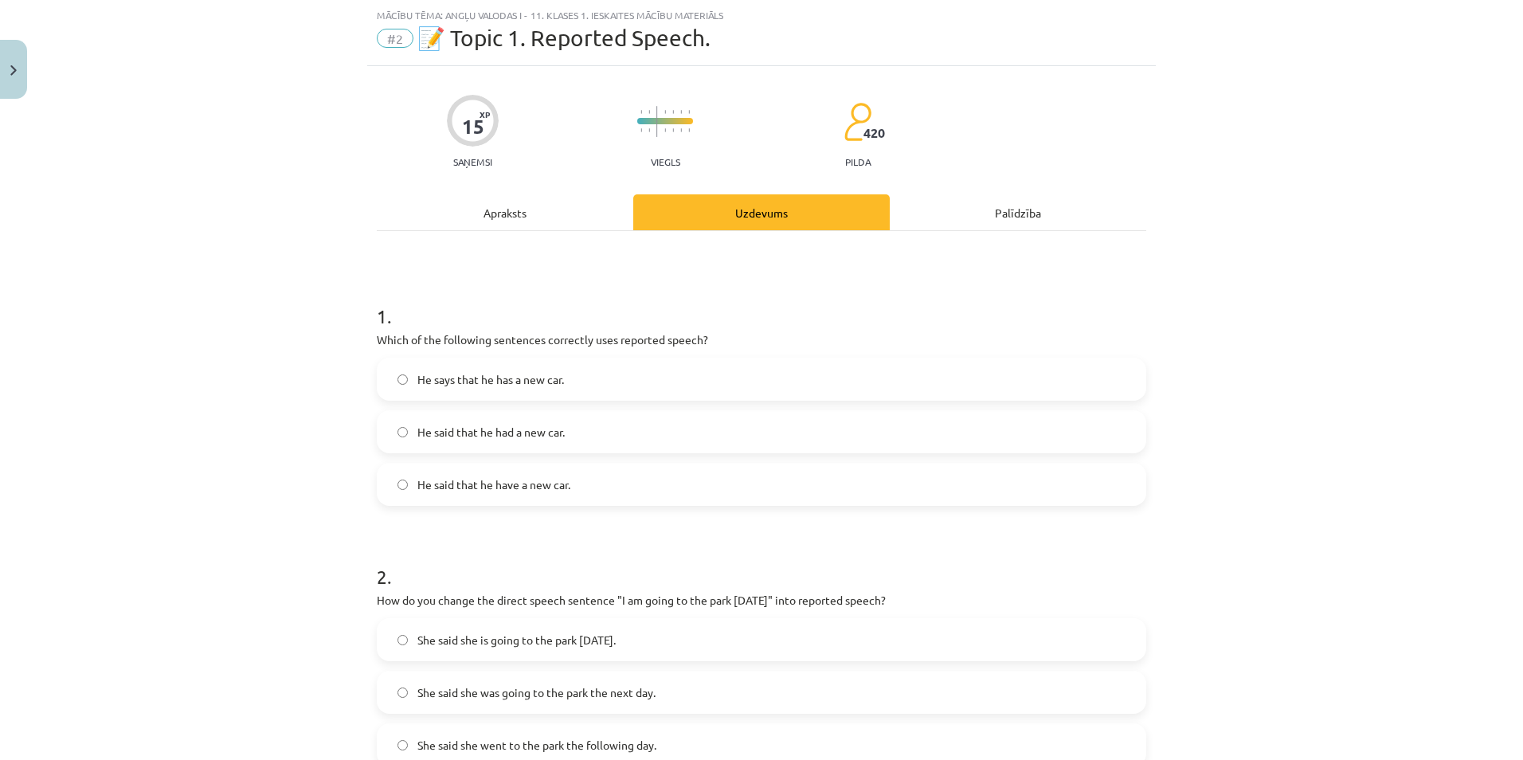
drag, startPoint x: 624, startPoint y: 487, endPoint x: 630, endPoint y: 496, distance: 11.1
click at [624, 487] on label "He said that he have a new car." at bounding box center [761, 484] width 766 height 40
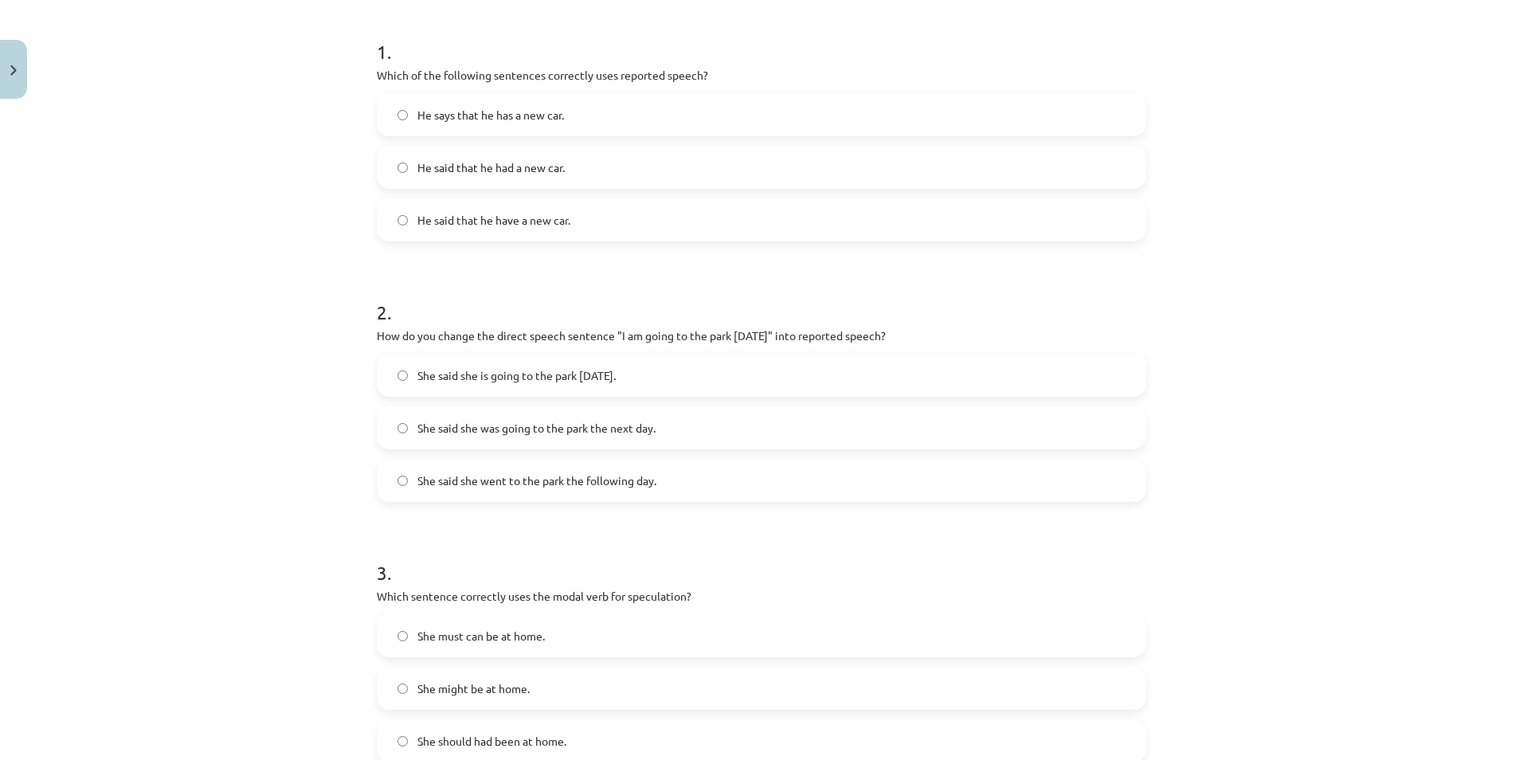
scroll to position [305, 0]
click at [589, 384] on label "She said she is going to the park [DATE]." at bounding box center [761, 374] width 766 height 40
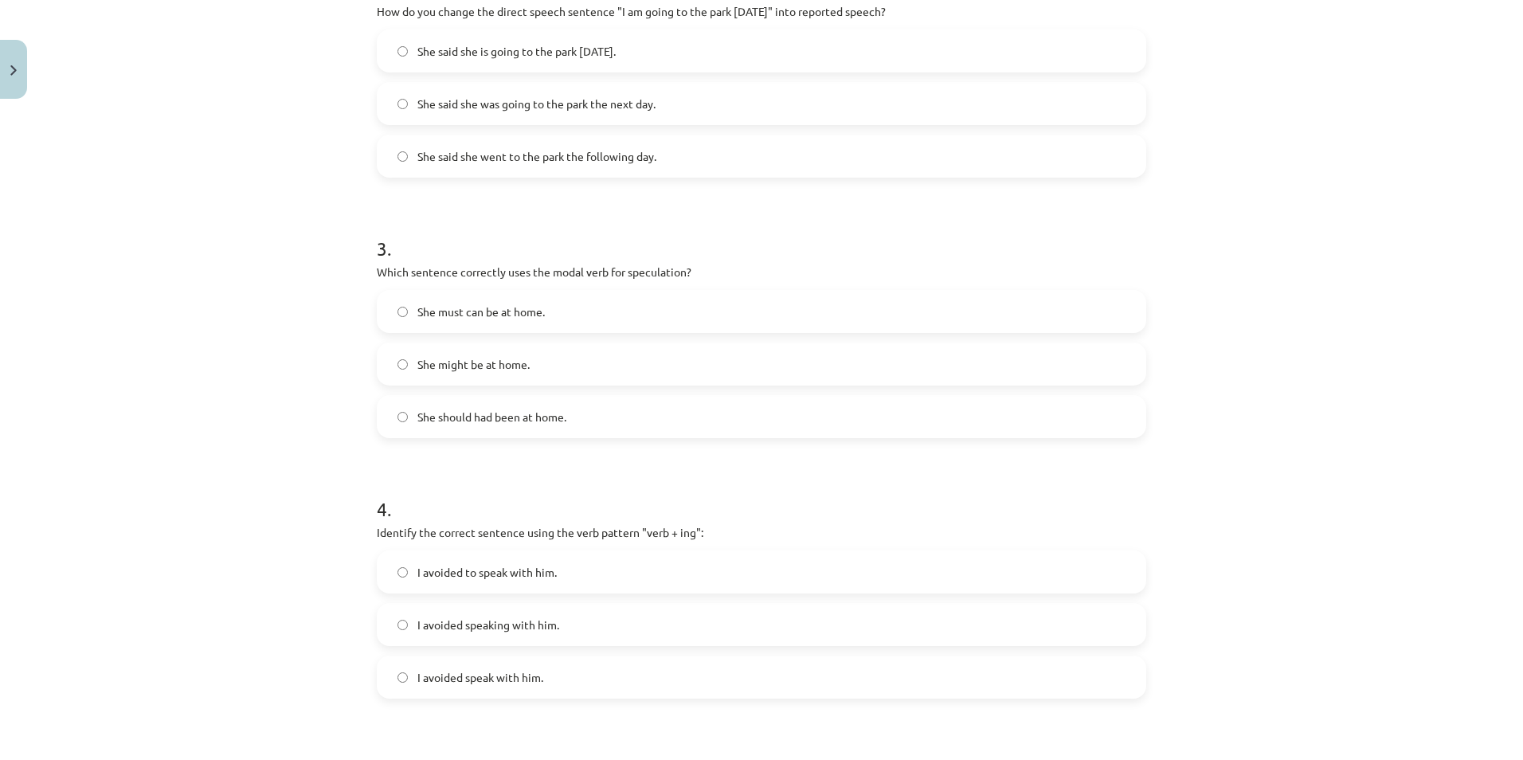
scroll to position [677, 0]
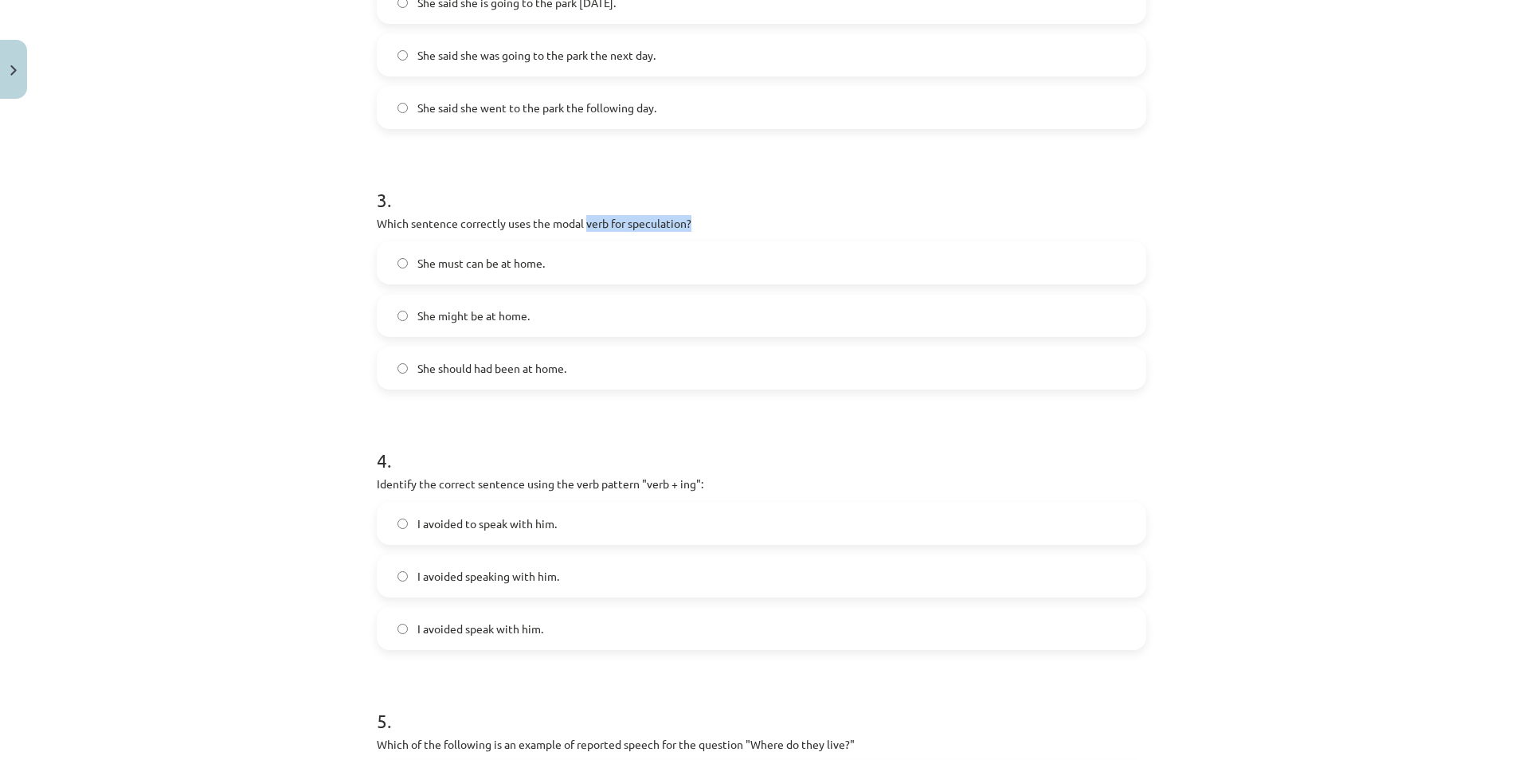
drag, startPoint x: 580, startPoint y: 220, endPoint x: 684, endPoint y: 221, distance: 104.4
click at [684, 221] on p "Which sentence correctly uses the modal verb for speculation?" at bounding box center [761, 223] width 769 height 17
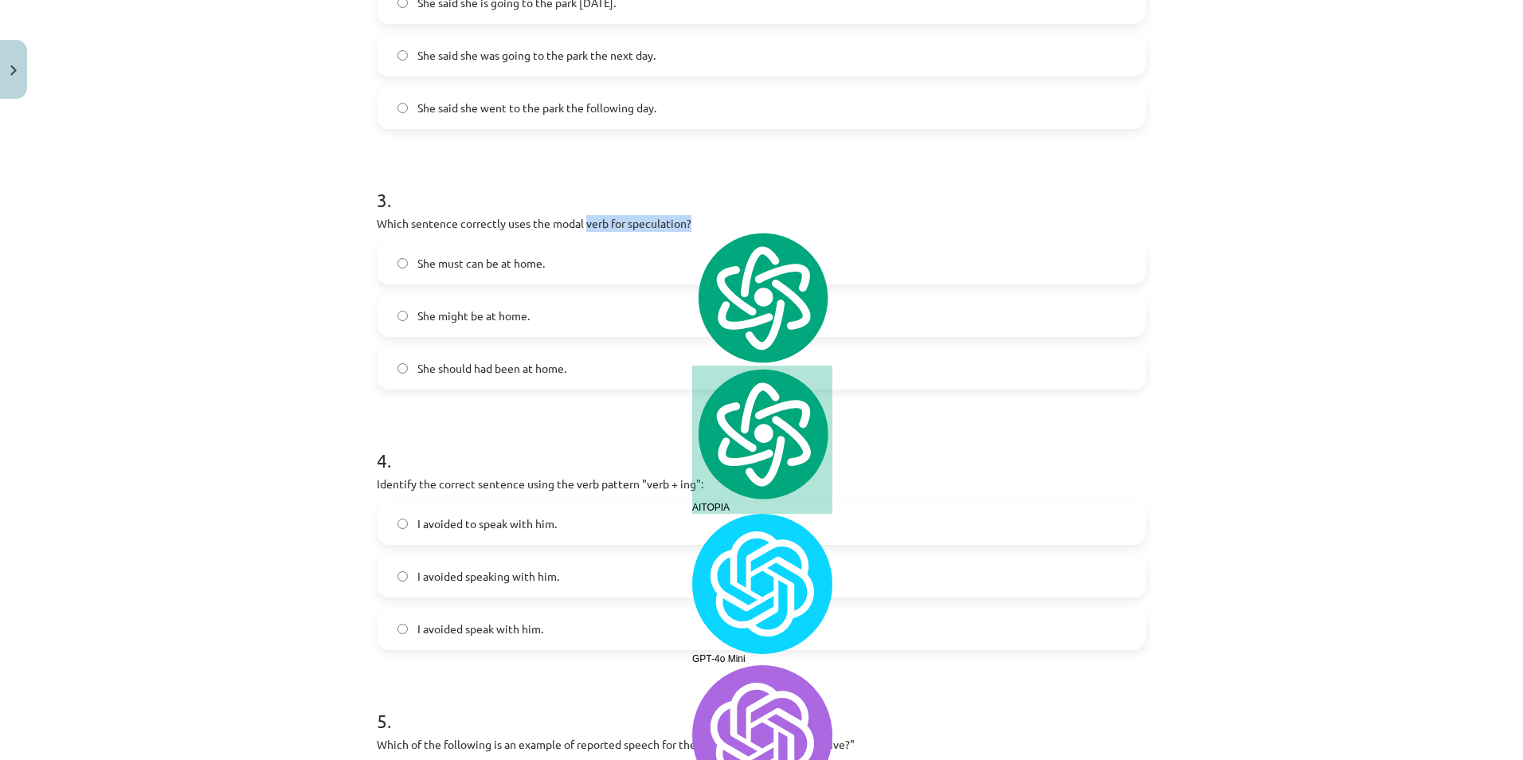
click at [682, 225] on p "Which sentence correctly uses the modal verb for speculation?" at bounding box center [761, 223] width 769 height 17
click at [679, 225] on p "Which sentence correctly uses the modal verb for speculation?" at bounding box center [761, 223] width 769 height 17
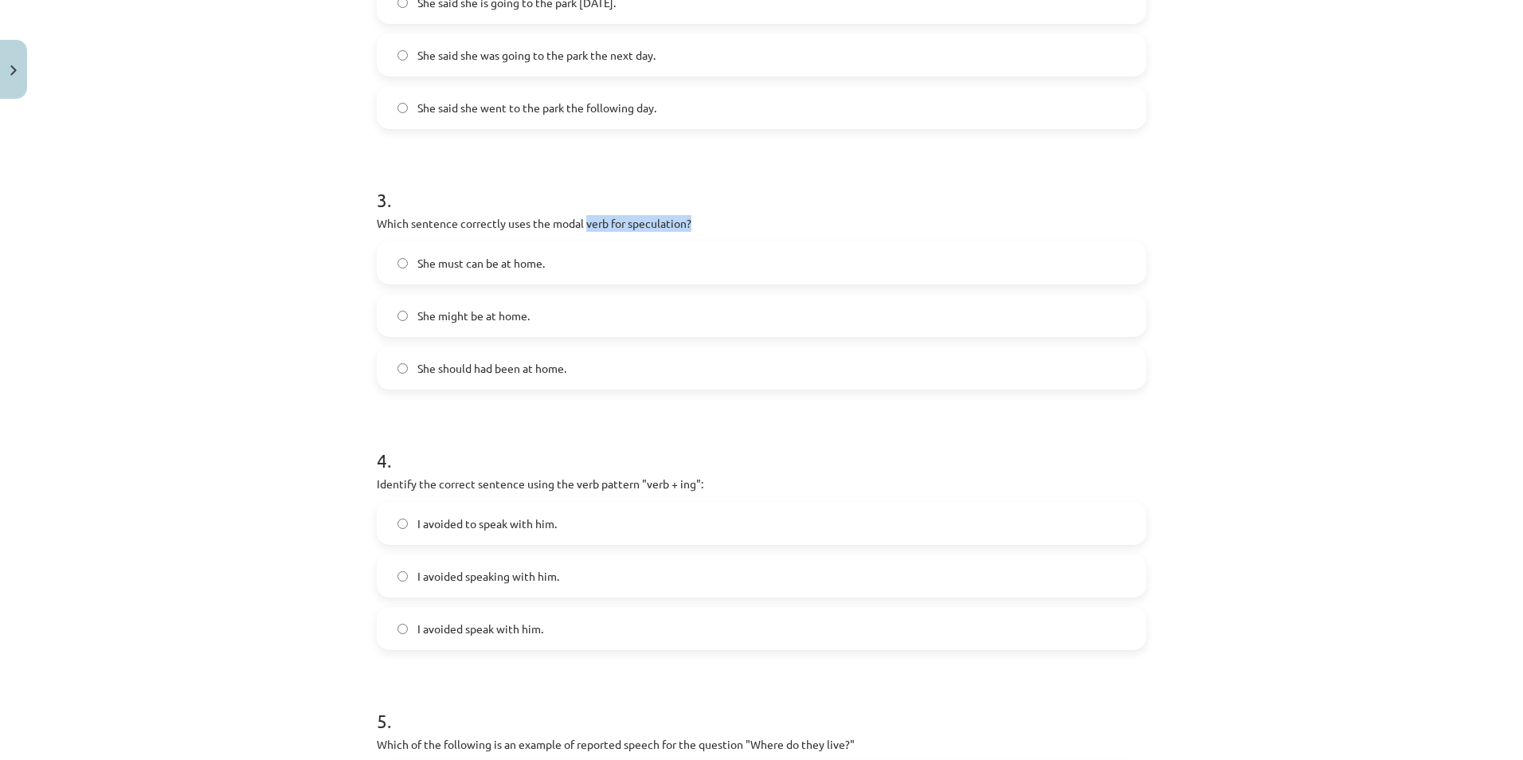
drag, startPoint x: 679, startPoint y: 225, endPoint x: 578, endPoint y: 224, distance: 101.2
click at [578, 224] on p "Which sentence correctly uses the modal verb for speculation?" at bounding box center [761, 223] width 769 height 17
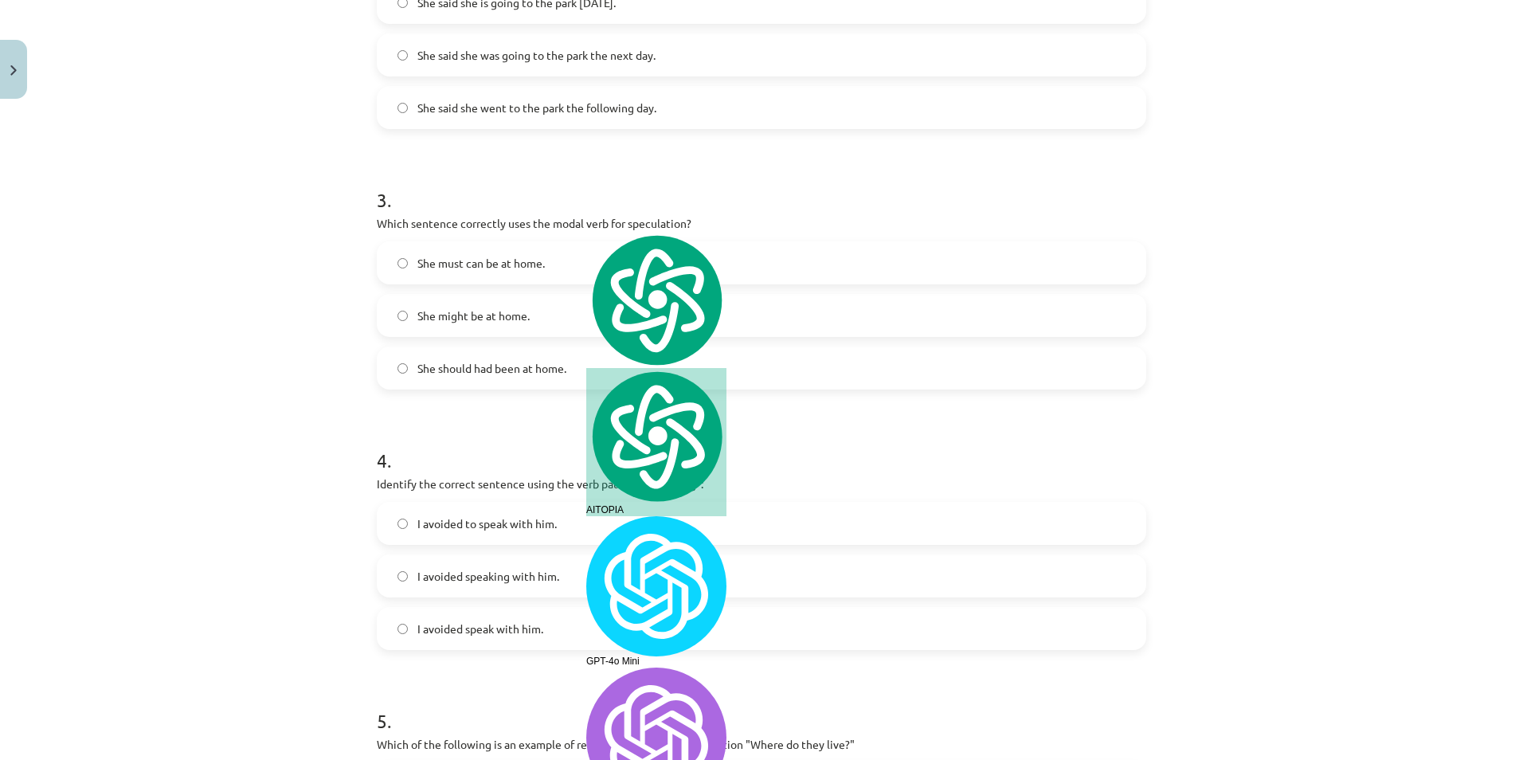
click at [572, 421] on h1 "4 ." at bounding box center [761, 445] width 769 height 49
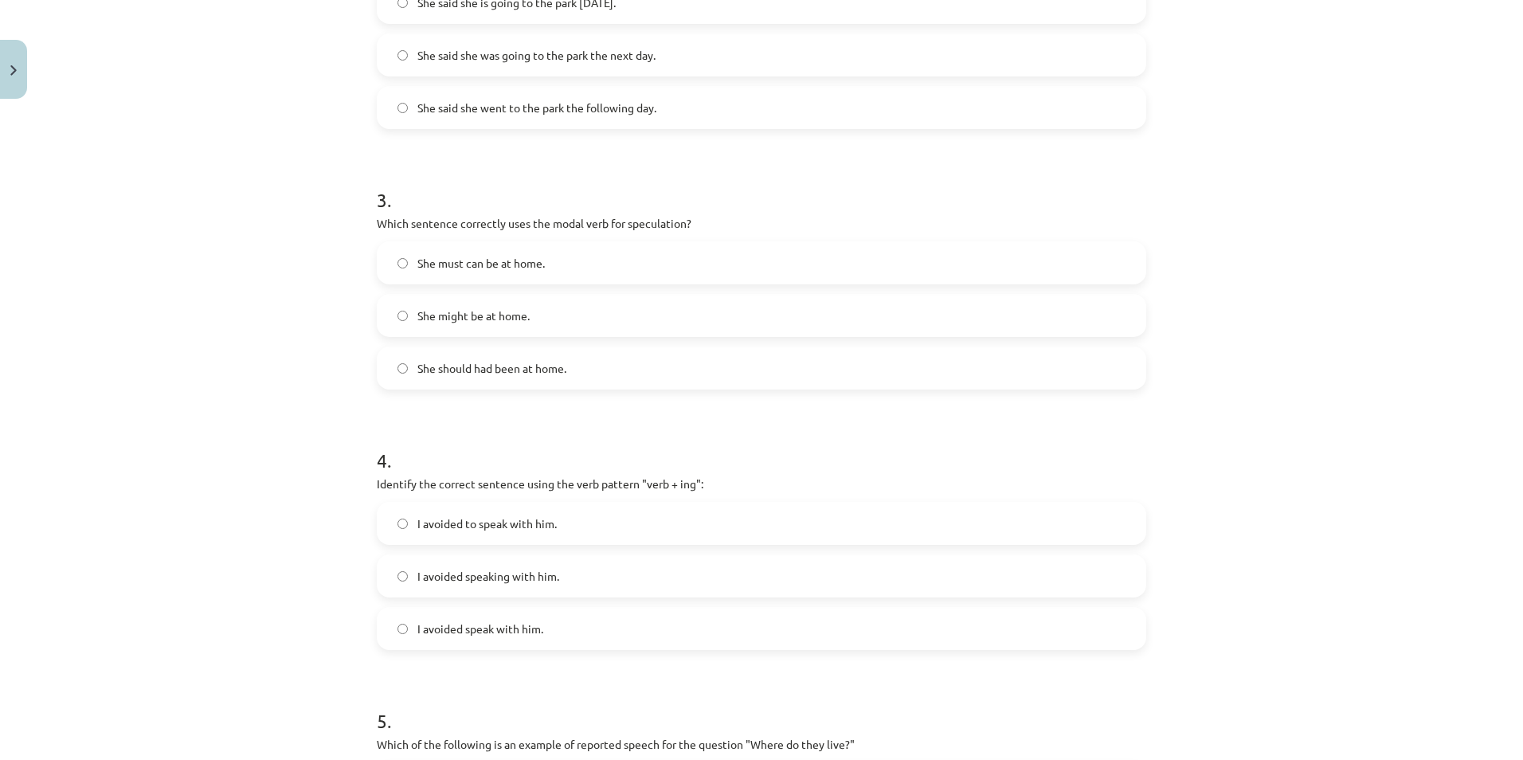
click at [569, 325] on label "She might be at home." at bounding box center [761, 315] width 766 height 40
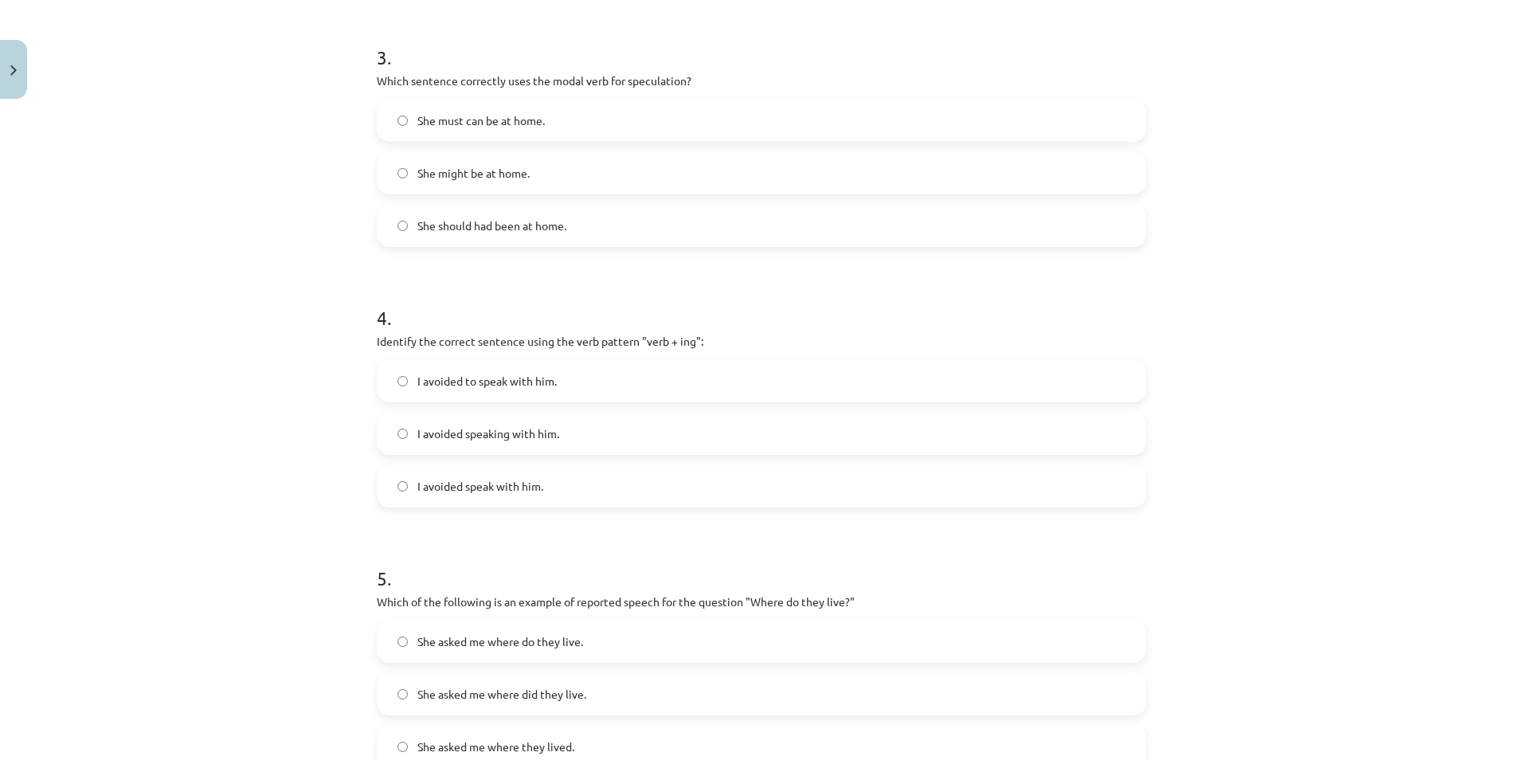
scroll to position [836, 0]
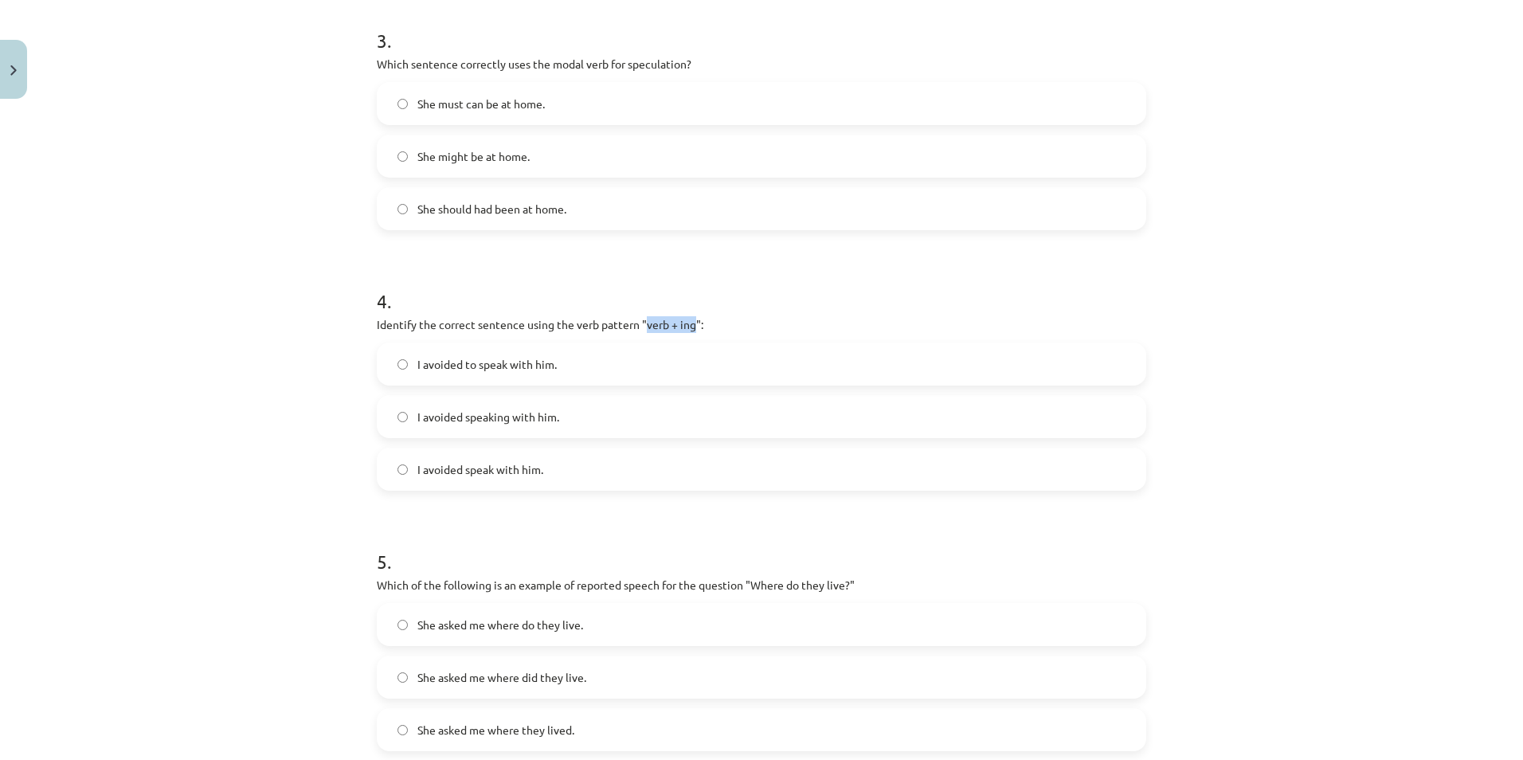
drag, startPoint x: 642, startPoint y: 327, endPoint x: 690, endPoint y: 331, distance: 47.9
click at [690, 331] on p "Identify the correct sentence using the verb pattern "verb + ing":" at bounding box center [761, 324] width 769 height 17
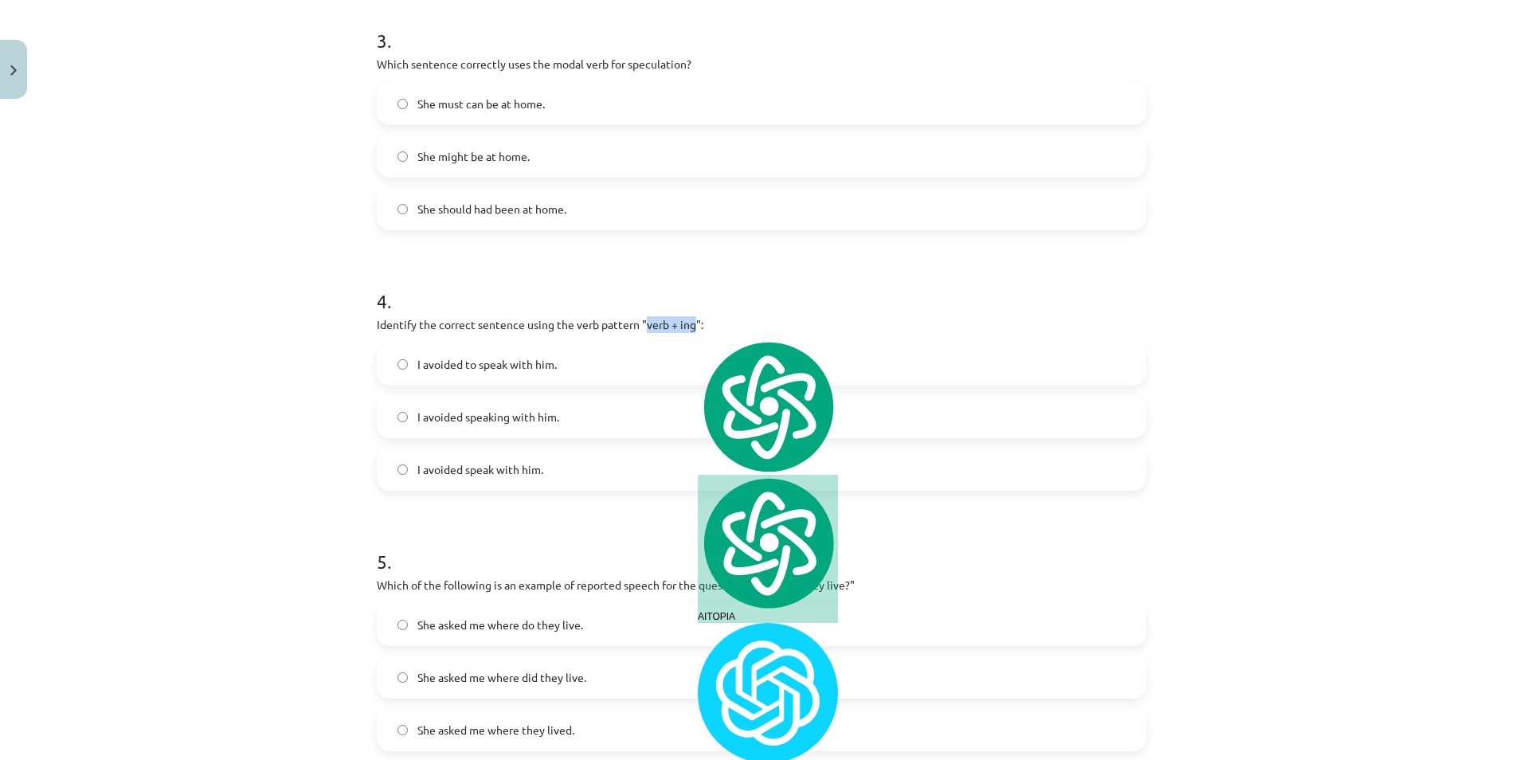
copy p "verb + ing"
click at [670, 271] on h1 "4 ." at bounding box center [761, 286] width 769 height 49
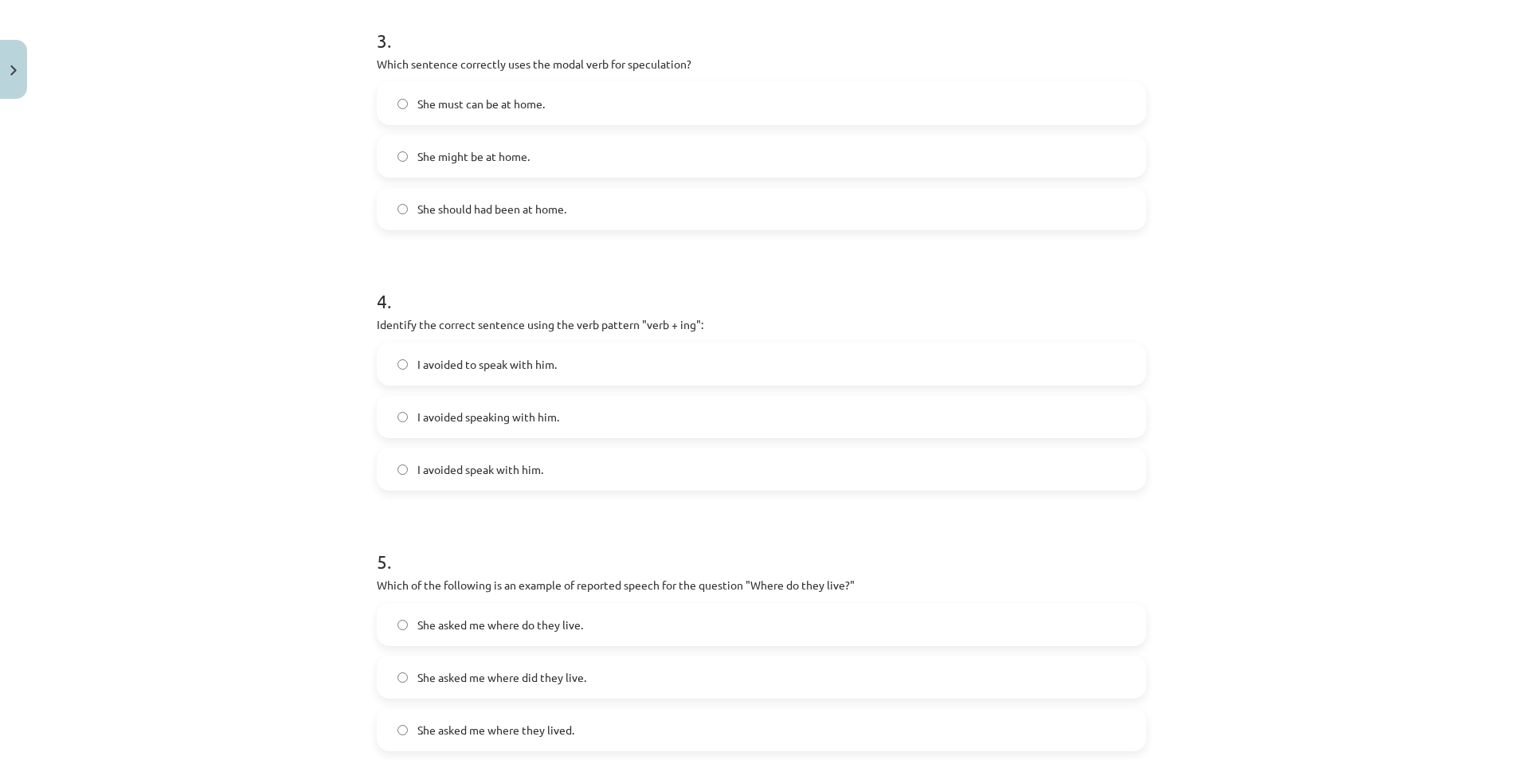
click at [593, 405] on label "I avoided speaking with him." at bounding box center [761, 417] width 766 height 40
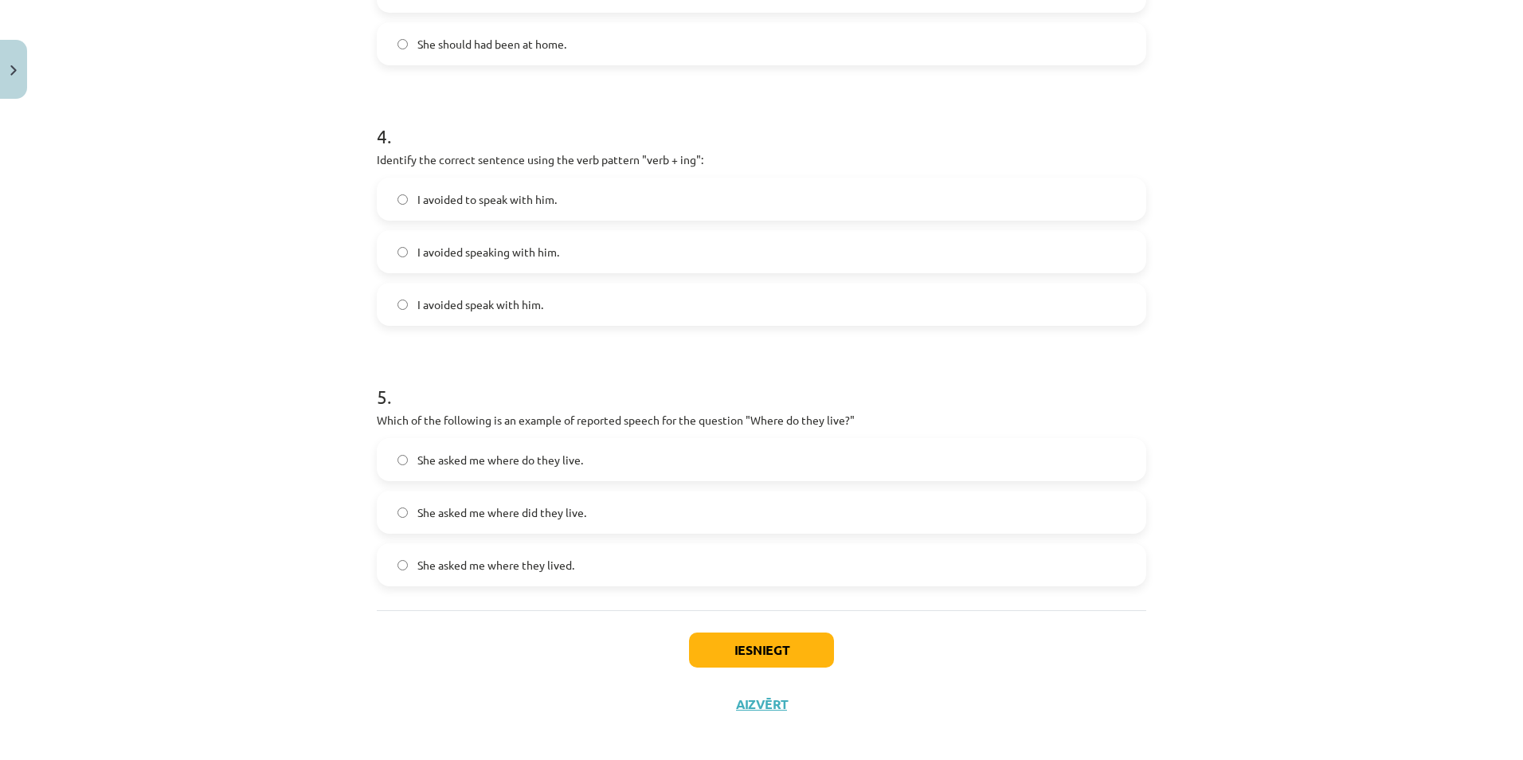
scroll to position [1012, 0]
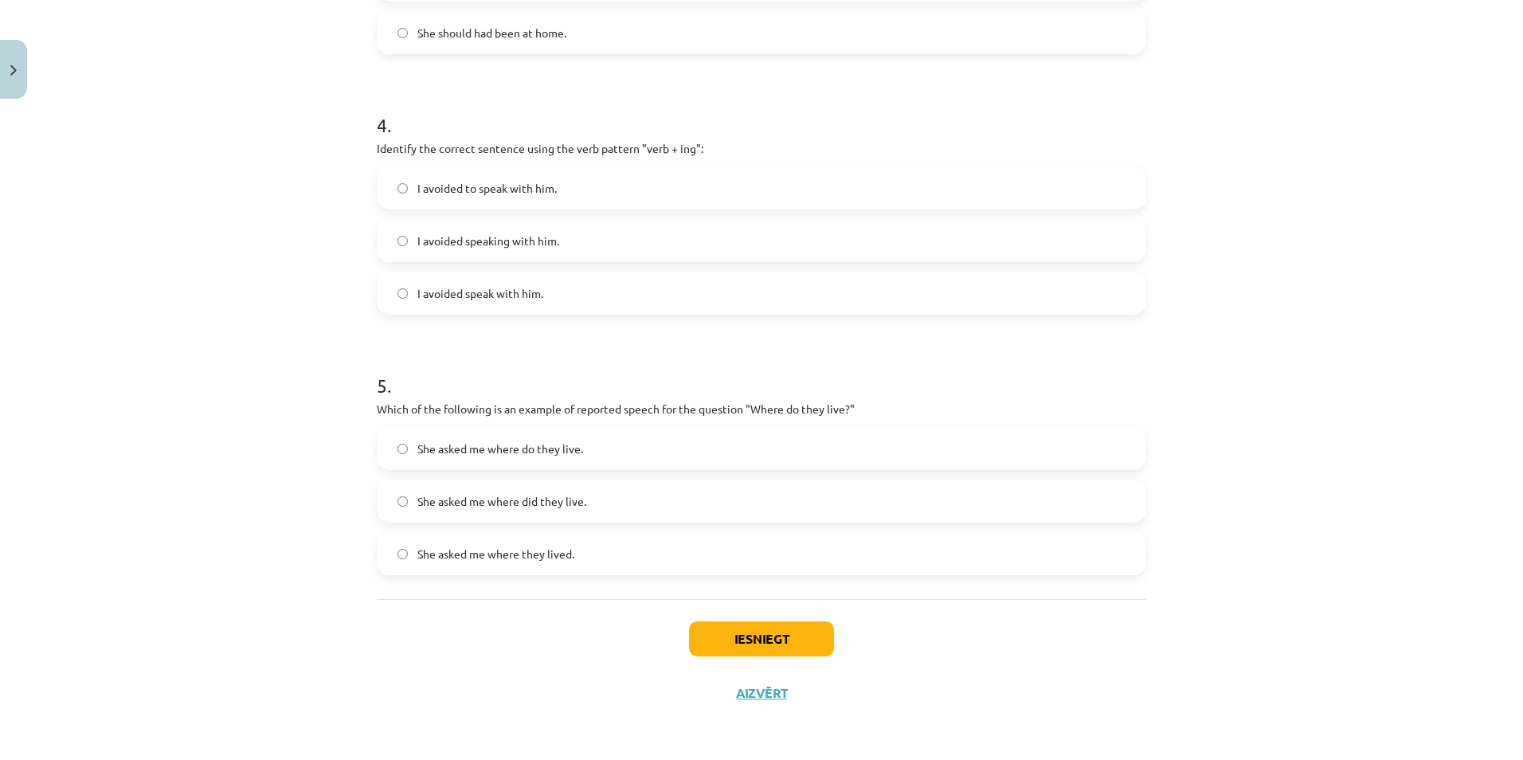
click at [735, 455] on label "She asked me where do they live." at bounding box center [761, 449] width 766 height 40
click at [787, 631] on button "Iesniegt" at bounding box center [761, 638] width 145 height 35
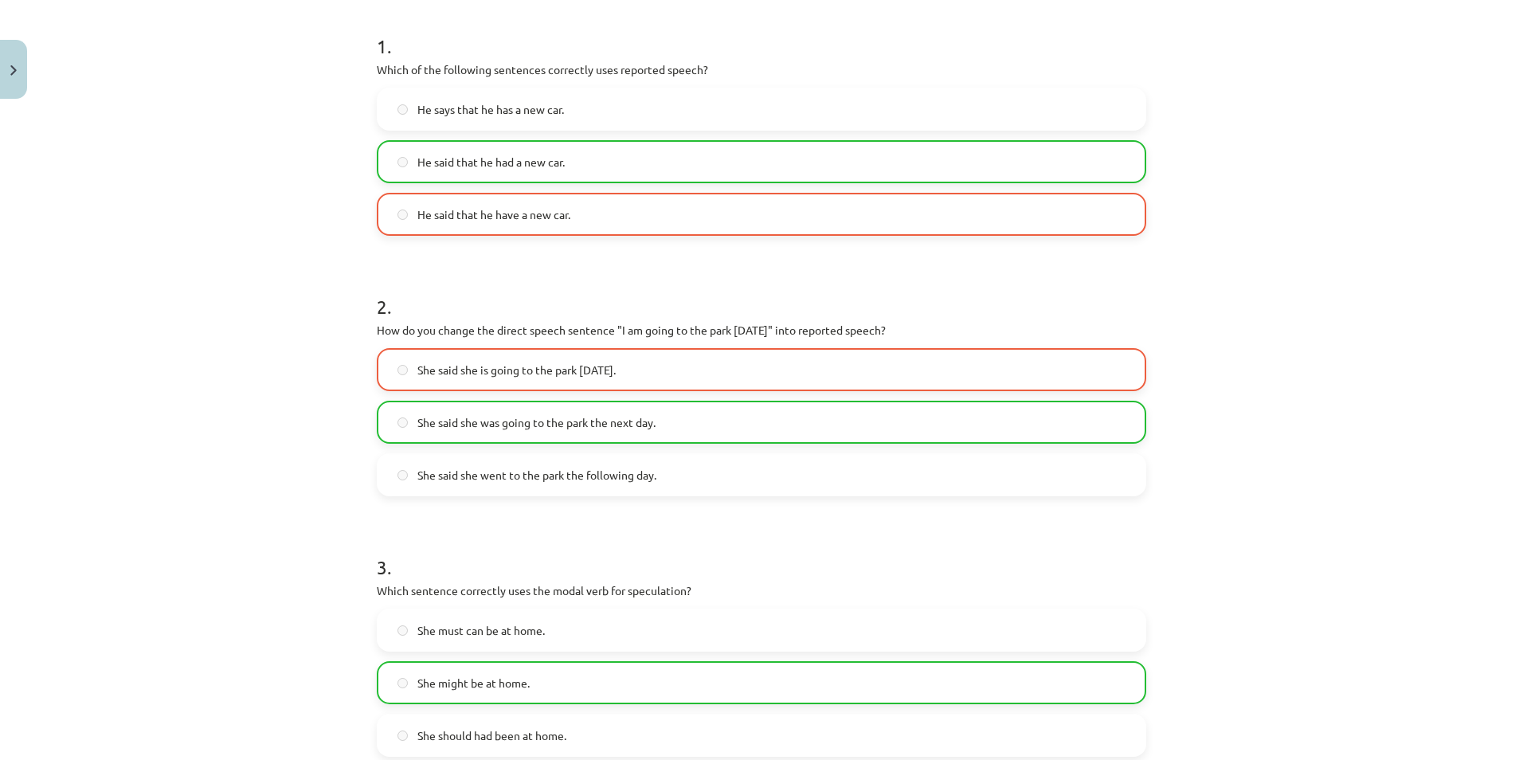
scroll to position [322, 0]
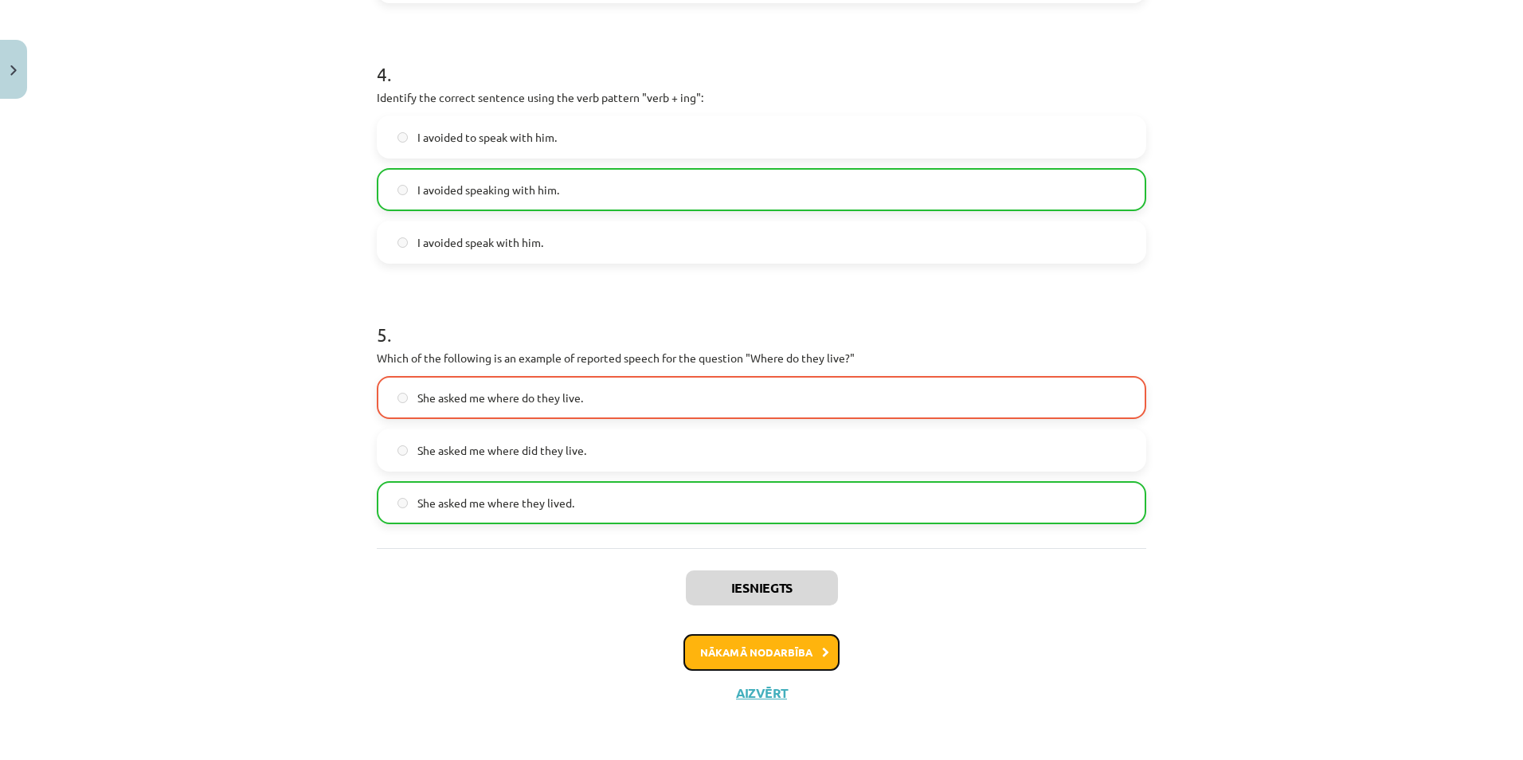
click at [804, 647] on button "Nākamā nodarbība" at bounding box center [761, 652] width 156 height 37
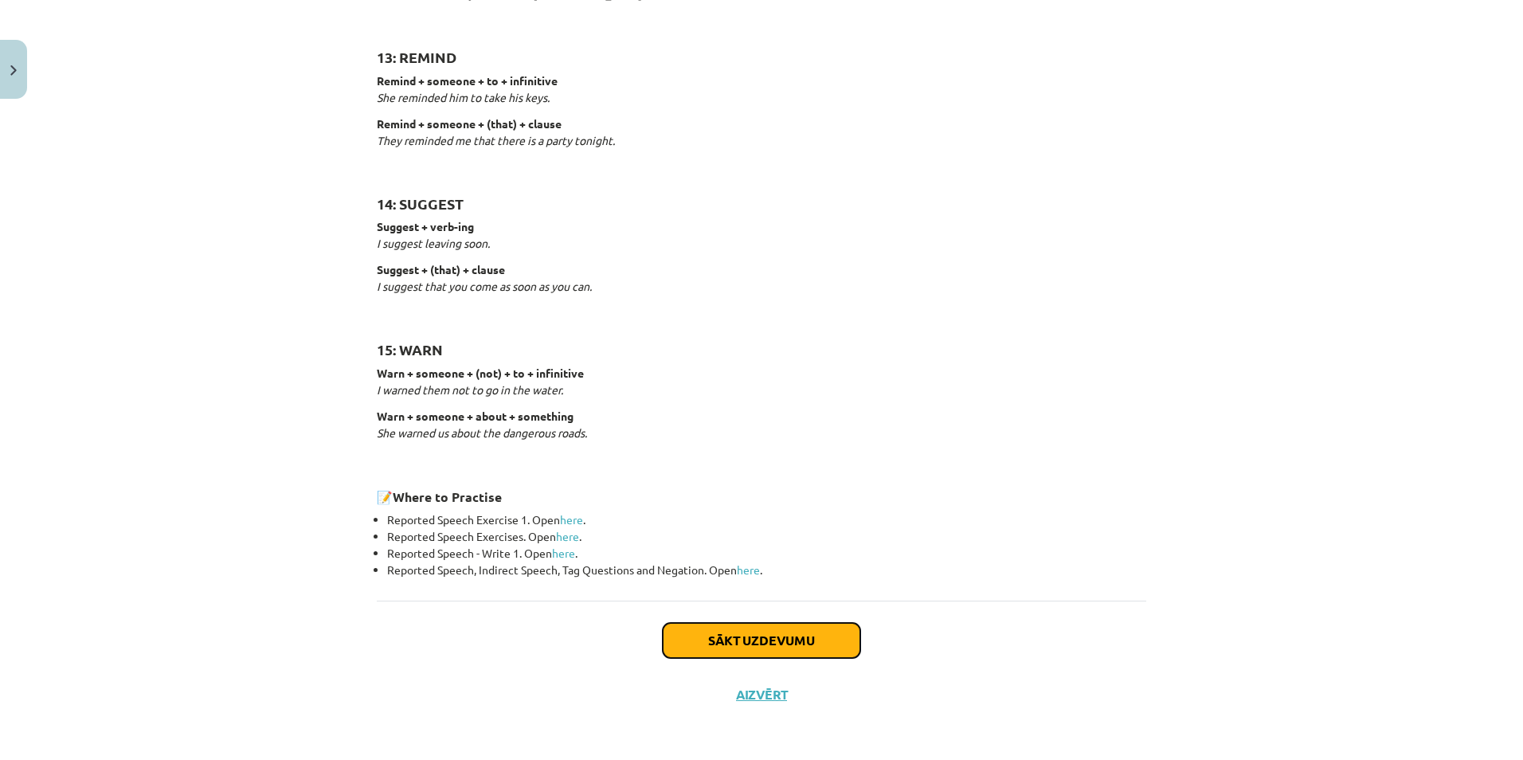
click at [832, 635] on button "Sākt uzdevumu" at bounding box center [762, 640] width 198 height 35
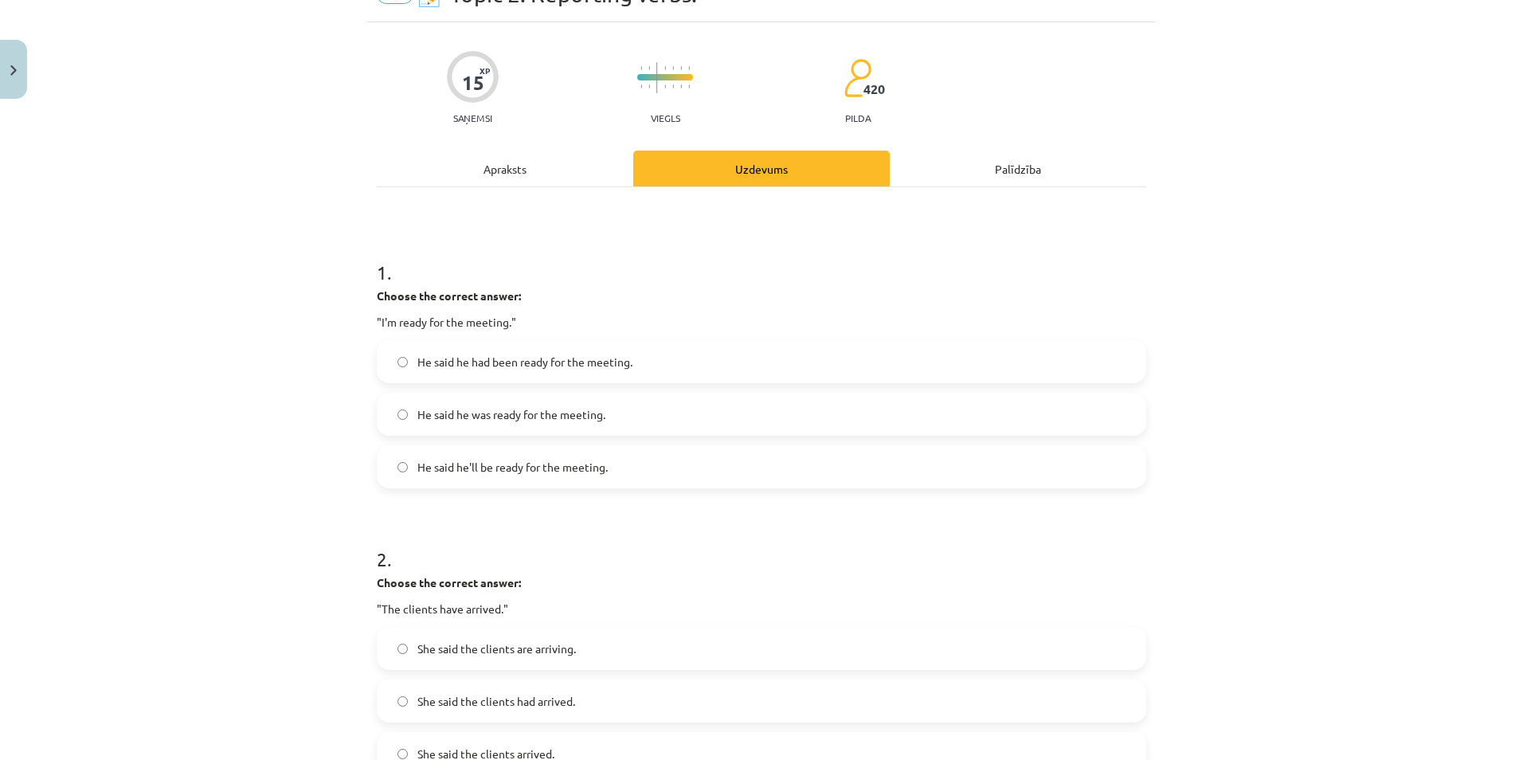
scroll to position [40, 0]
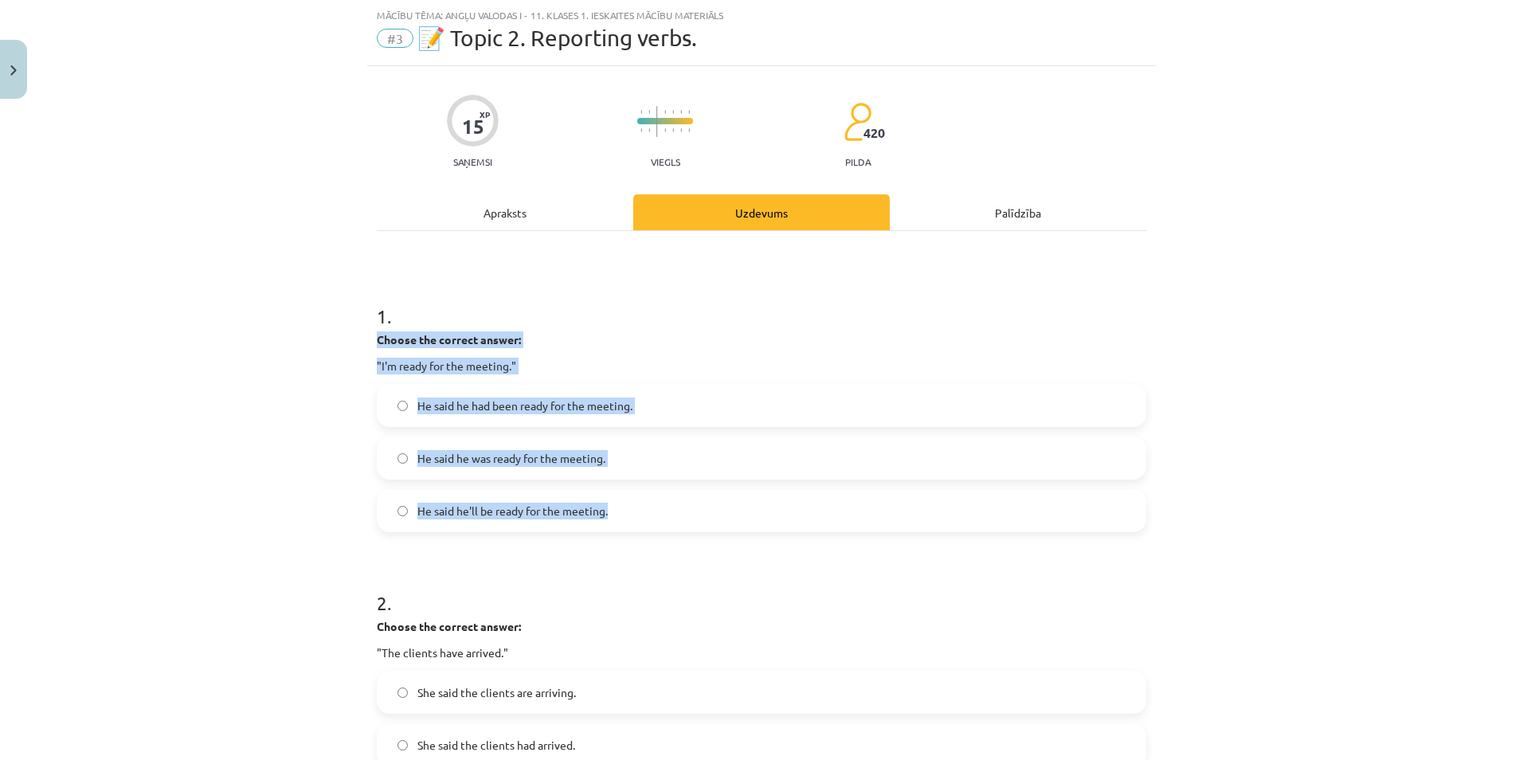
drag, startPoint x: 363, startPoint y: 336, endPoint x: 687, endPoint y: 524, distance: 374.7
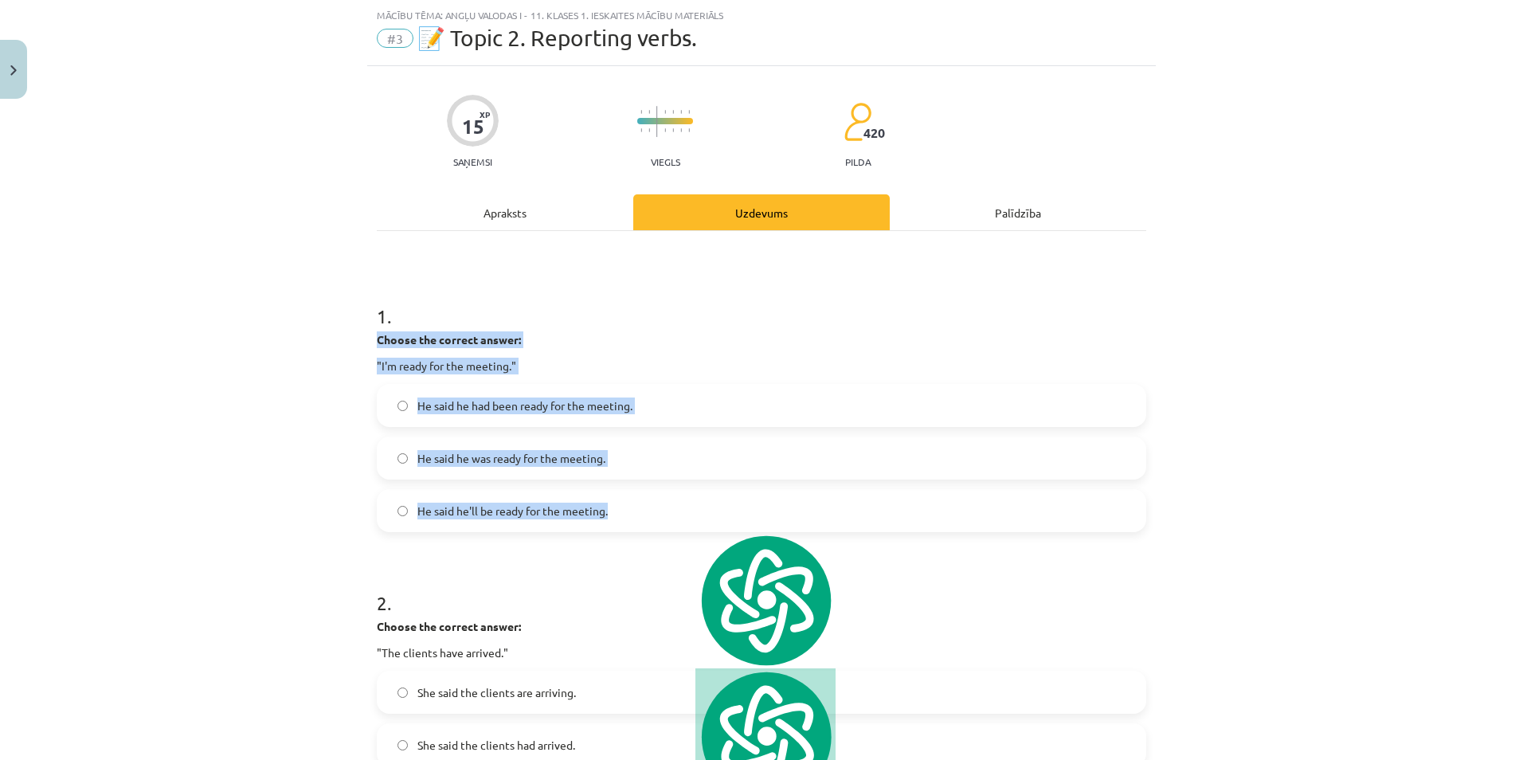
copy div "Choose the correct answer: "I'm ready for the meeting." He said he had been rea…"
click at [573, 342] on p "Choose the correct answer:" at bounding box center [761, 339] width 769 height 17
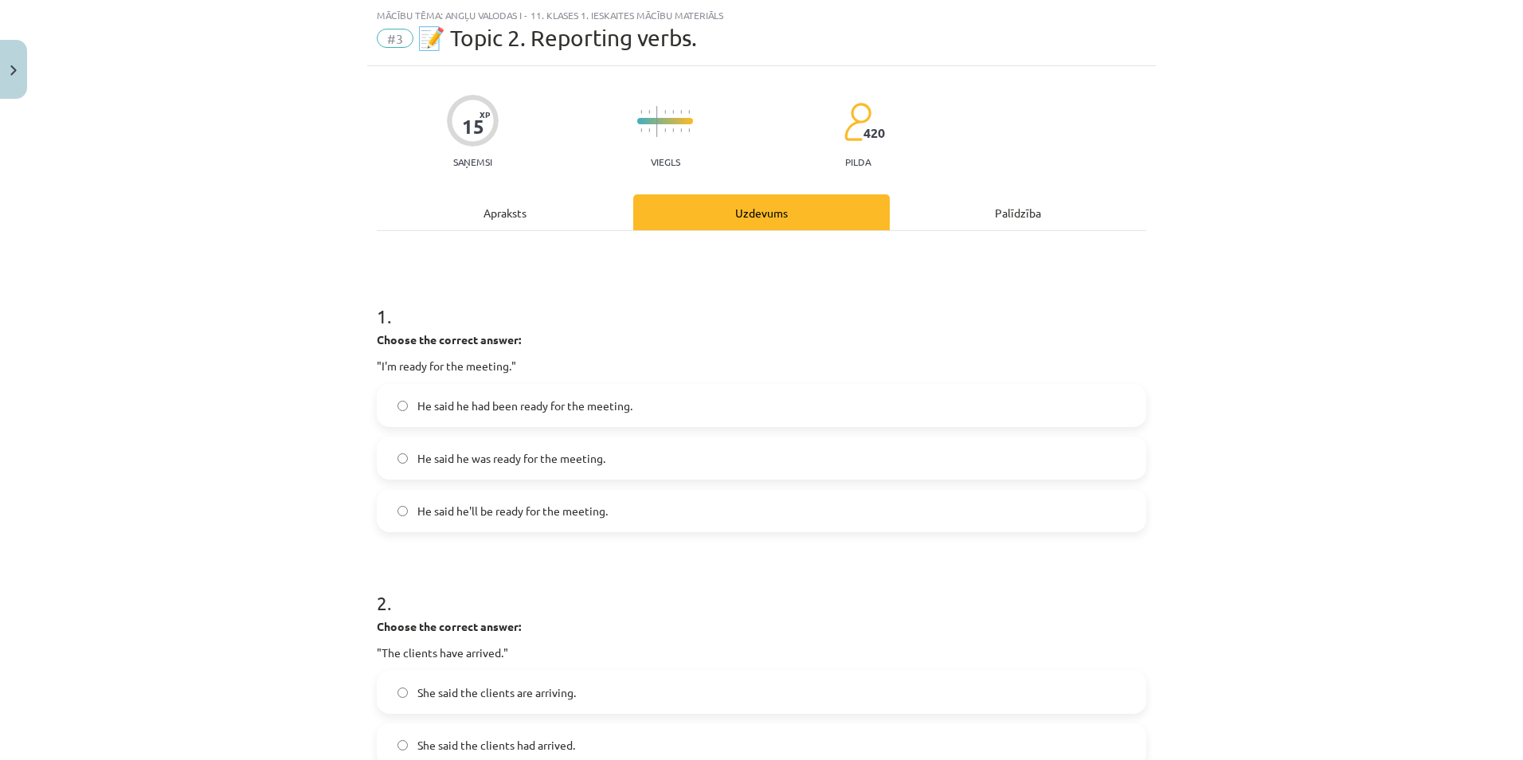
click at [589, 456] on span "He said he was ready for the meeting." at bounding box center [511, 458] width 188 height 17
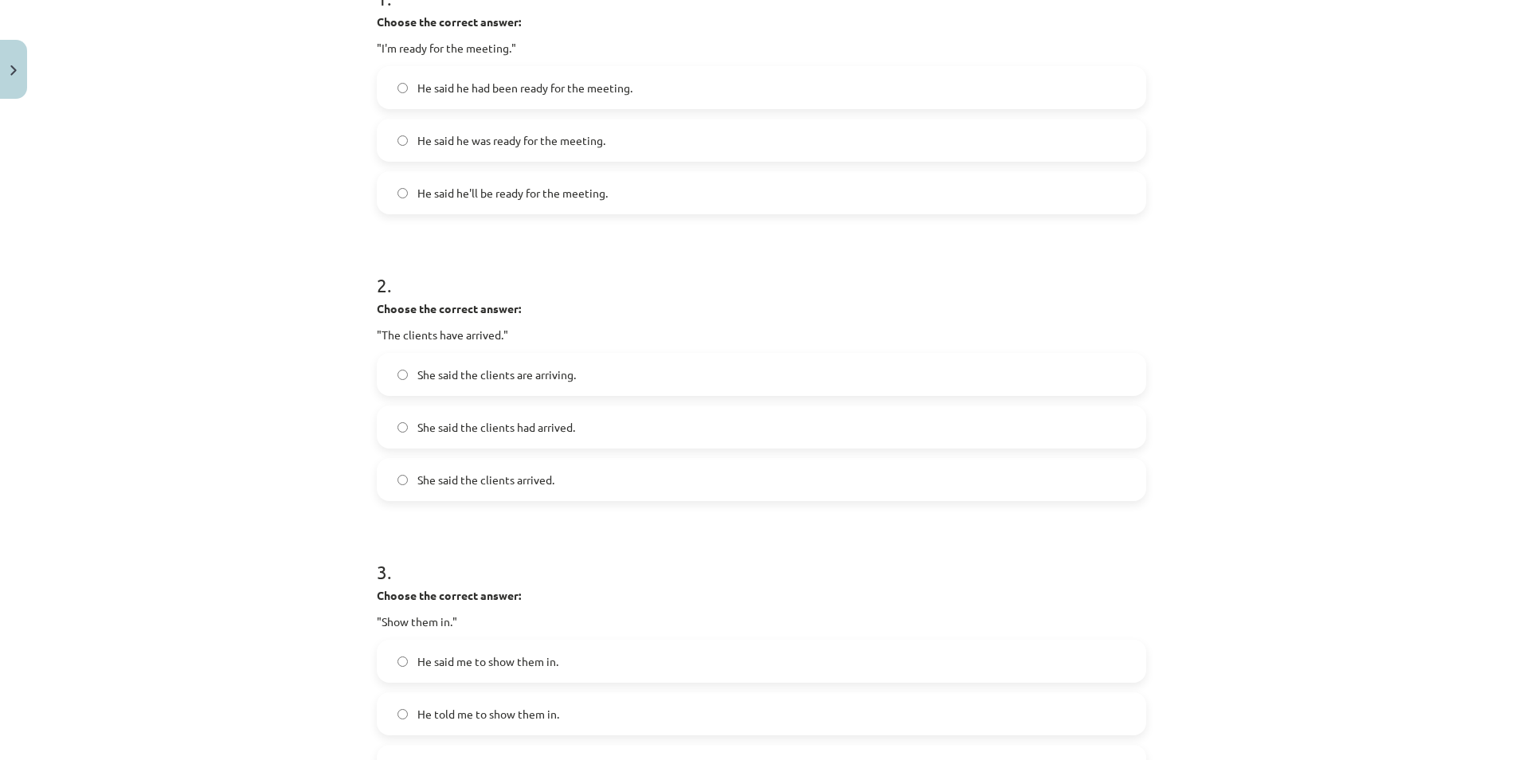
scroll to position [358, 0]
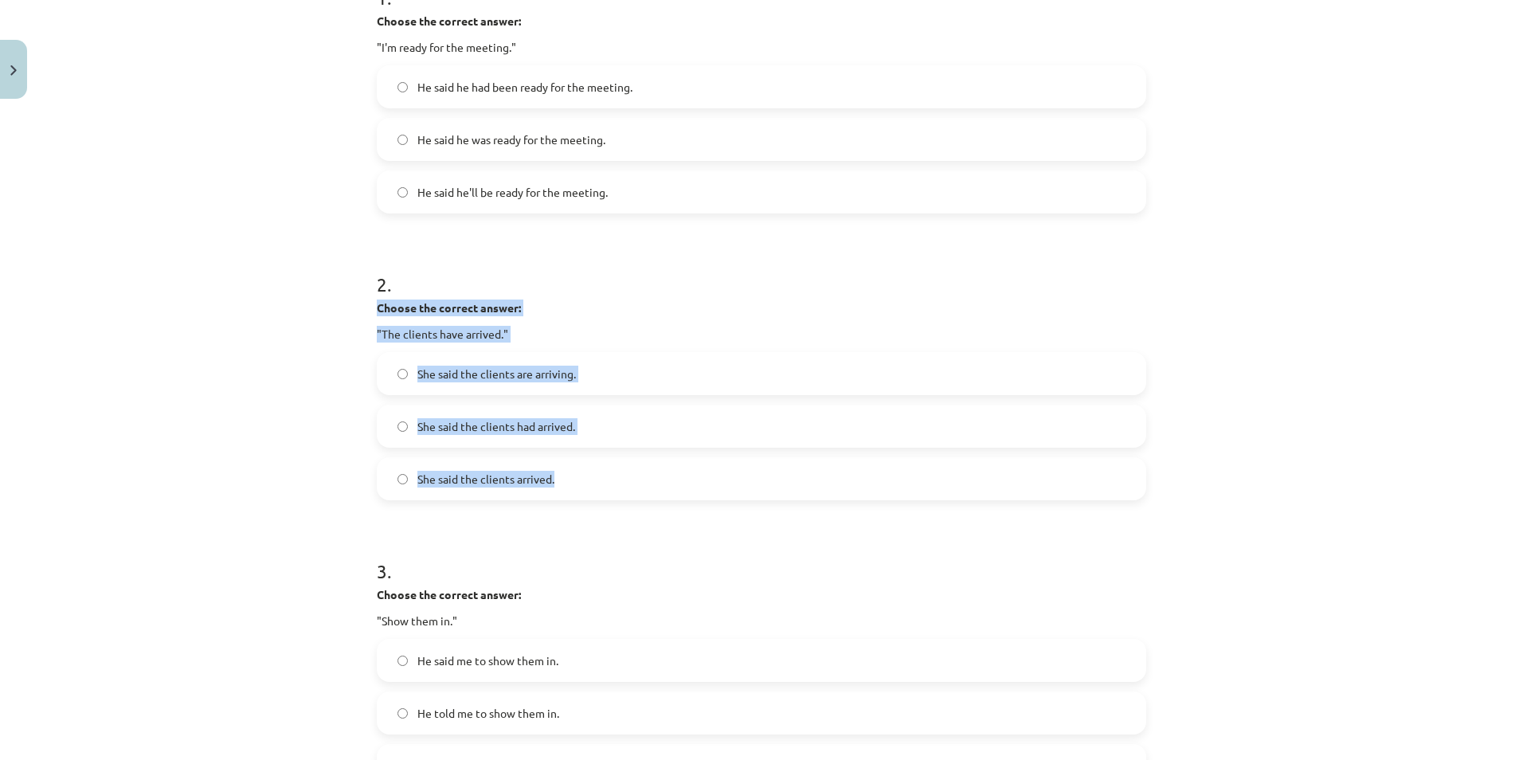
drag, startPoint x: 371, startPoint y: 308, endPoint x: 602, endPoint y: 470, distance: 281.9
click at [602, 470] on div "2 . Choose the correct answer: "The clients have arrived." She said the clients…" at bounding box center [761, 372] width 769 height 255
copy div "Choose the correct answer: "The clients have arrived." She said the clients are…"
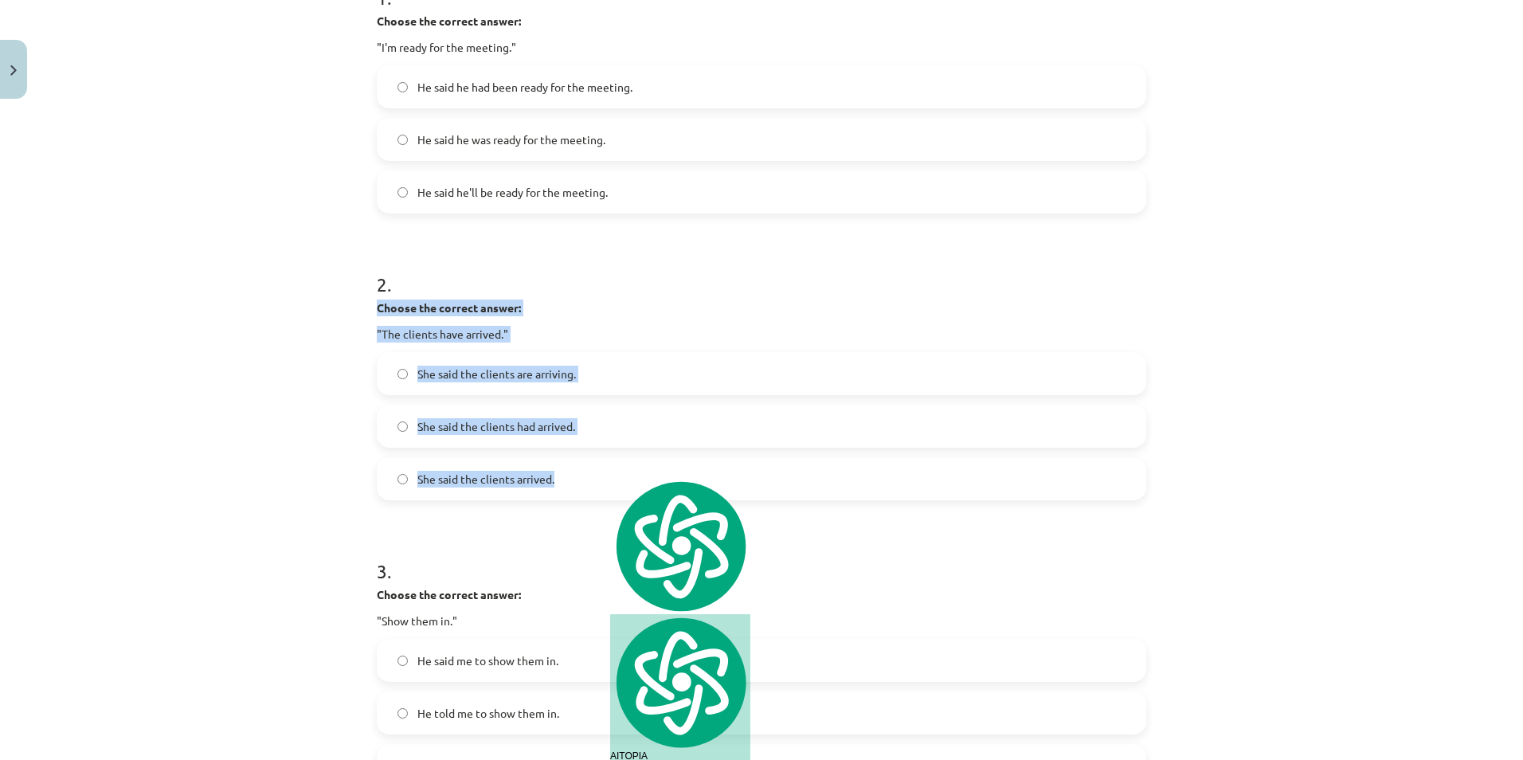
drag, startPoint x: 602, startPoint y: 470, endPoint x: 550, endPoint y: 321, distance: 157.7
click at [550, 321] on div "Choose the correct answer: "The clients have arrived."" at bounding box center [761, 320] width 769 height 43
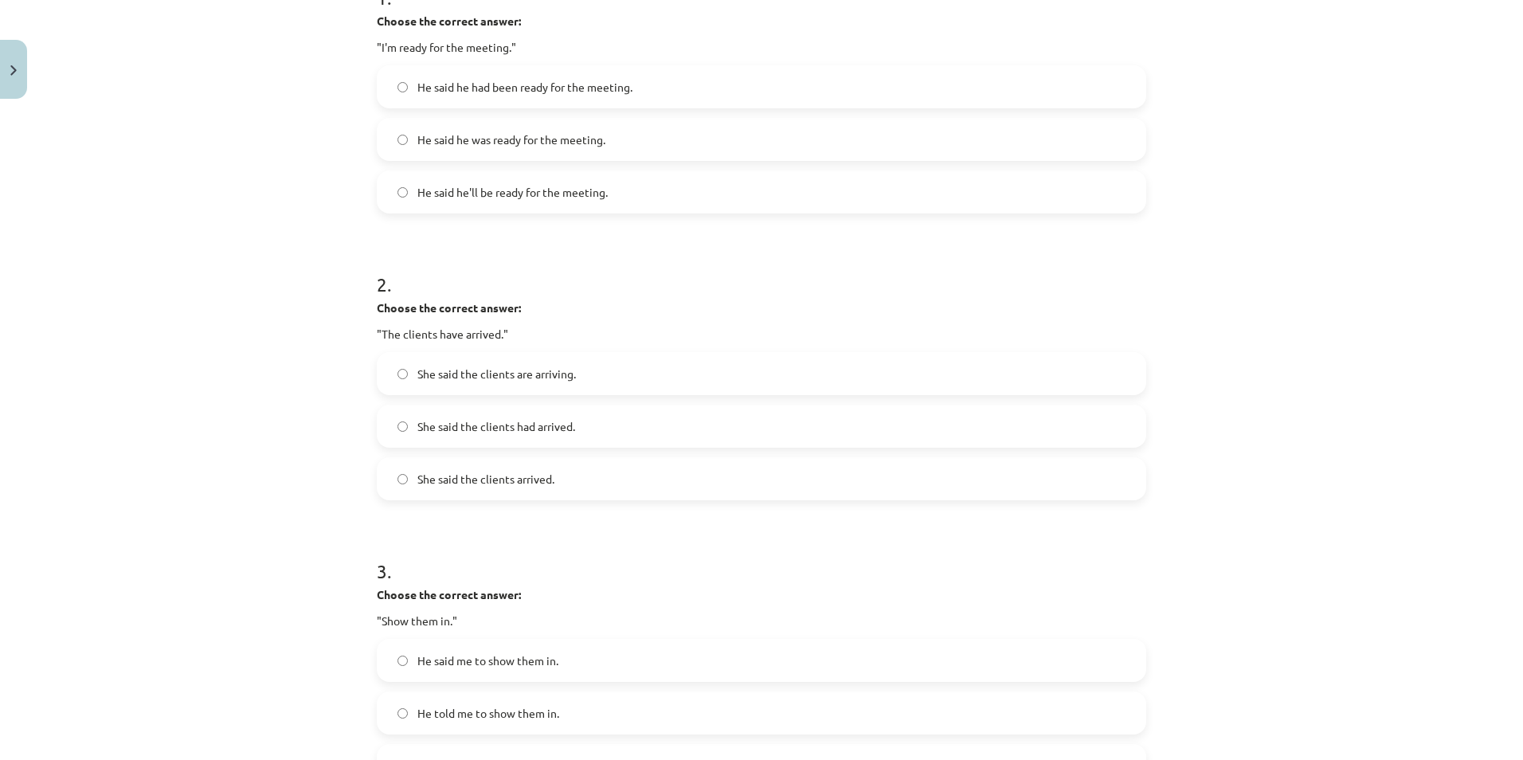
click at [546, 435] on label "She said the clients had arrived." at bounding box center [761, 426] width 766 height 40
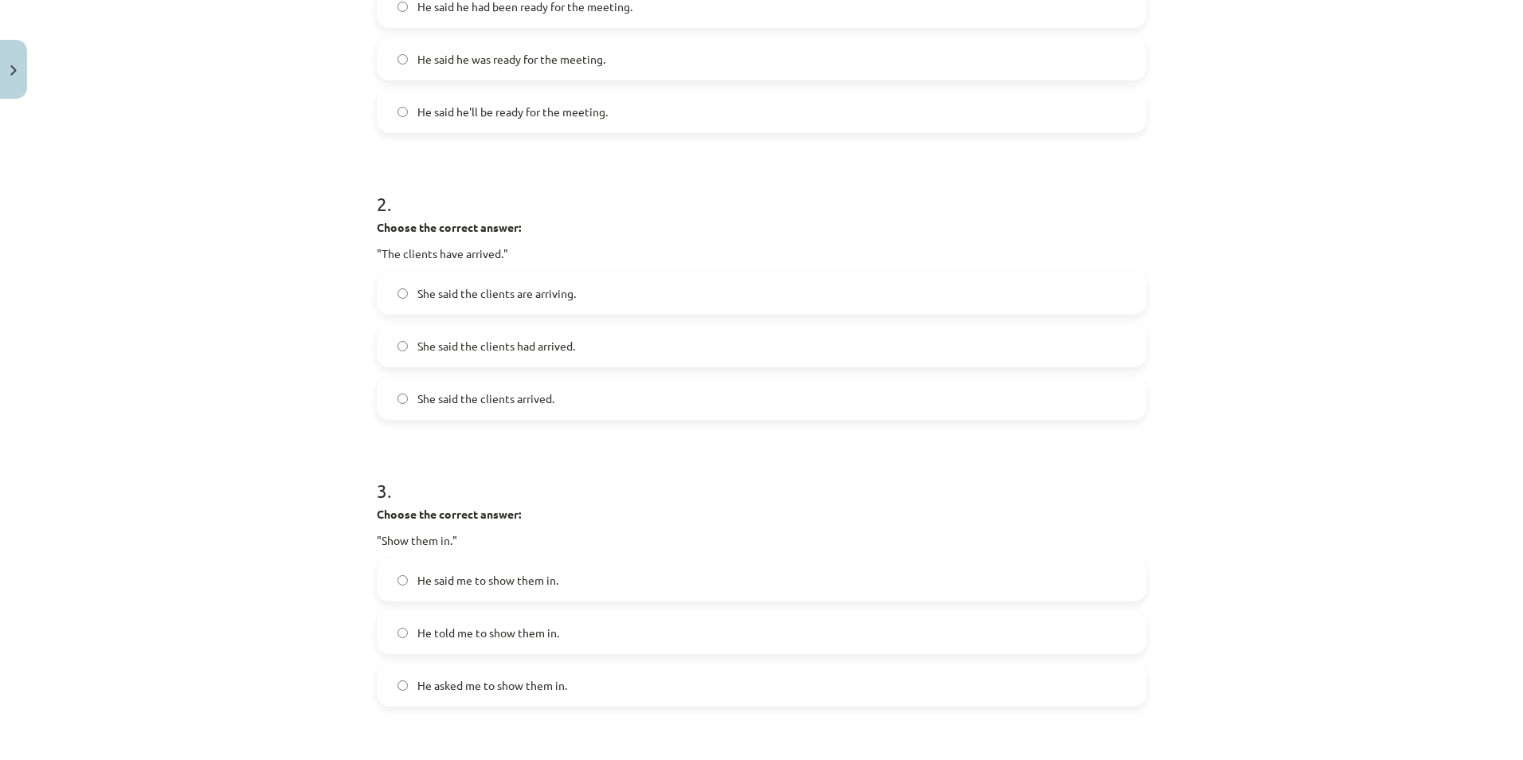
scroll to position [571, 0]
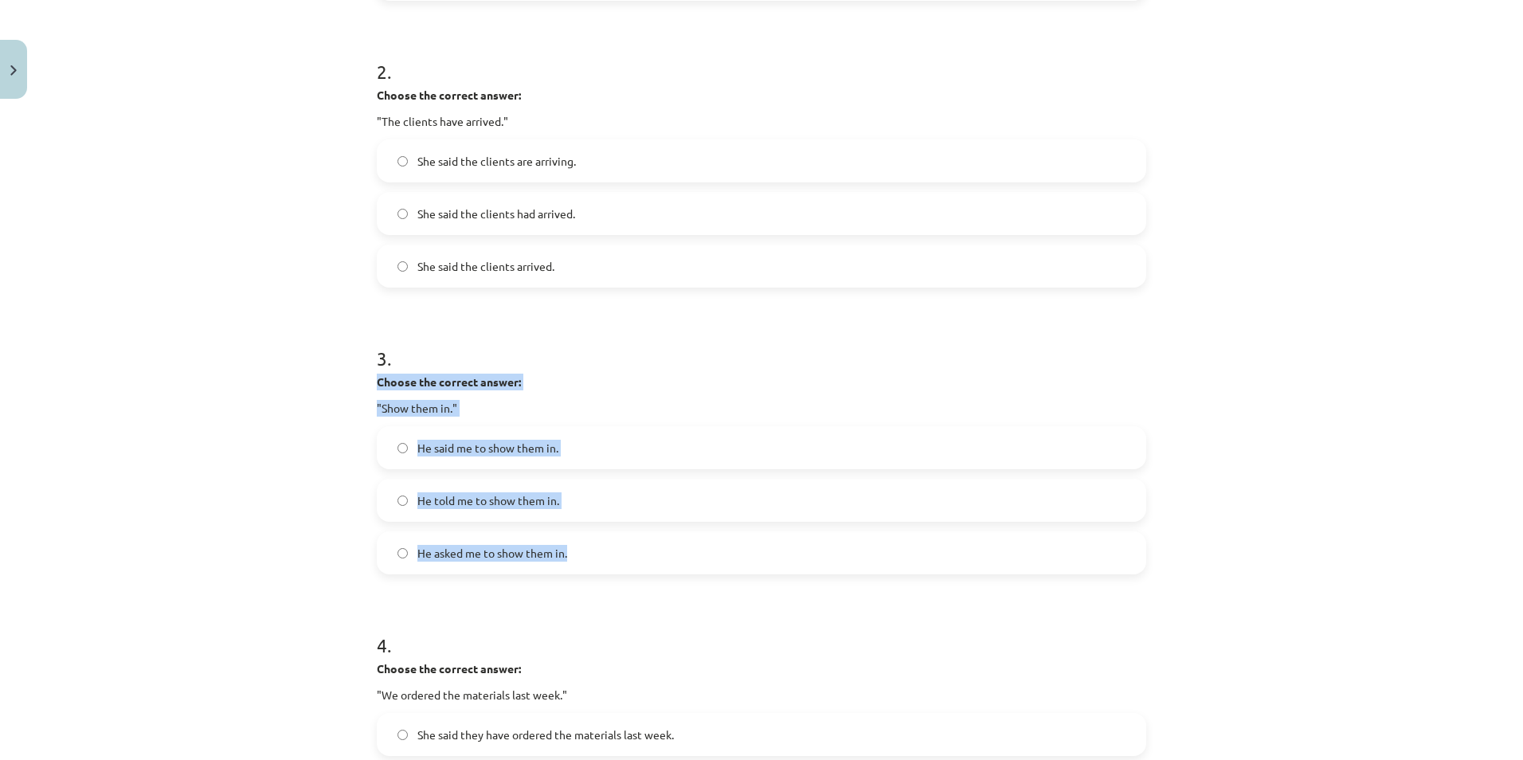
drag, startPoint x: 404, startPoint y: 405, endPoint x: 597, endPoint y: 540, distance: 236.2
click at [597, 540] on div "15 XP Saņemsi Viegls 420 pilda Apraksts Uzdevums Palīdzība 1 . Choose the corre…" at bounding box center [761, 414] width 789 height 1758
copy div "Choose the correct answer: "Show them in." He said me to show them in. He told …"
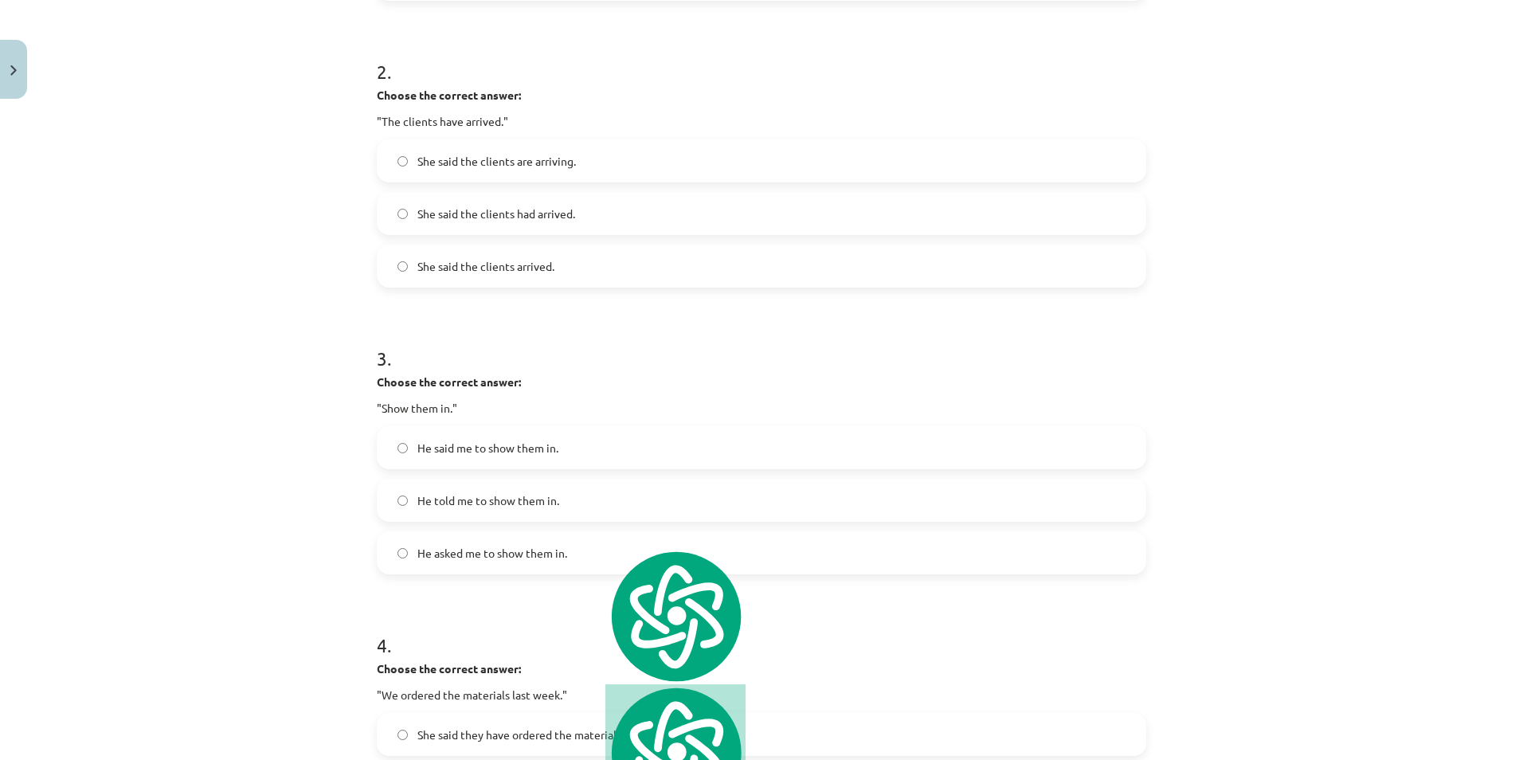
drag, startPoint x: 597, startPoint y: 540, endPoint x: 546, endPoint y: 293, distance: 252.1
click at [523, 337] on h1 "3 ." at bounding box center [761, 343] width 769 height 49
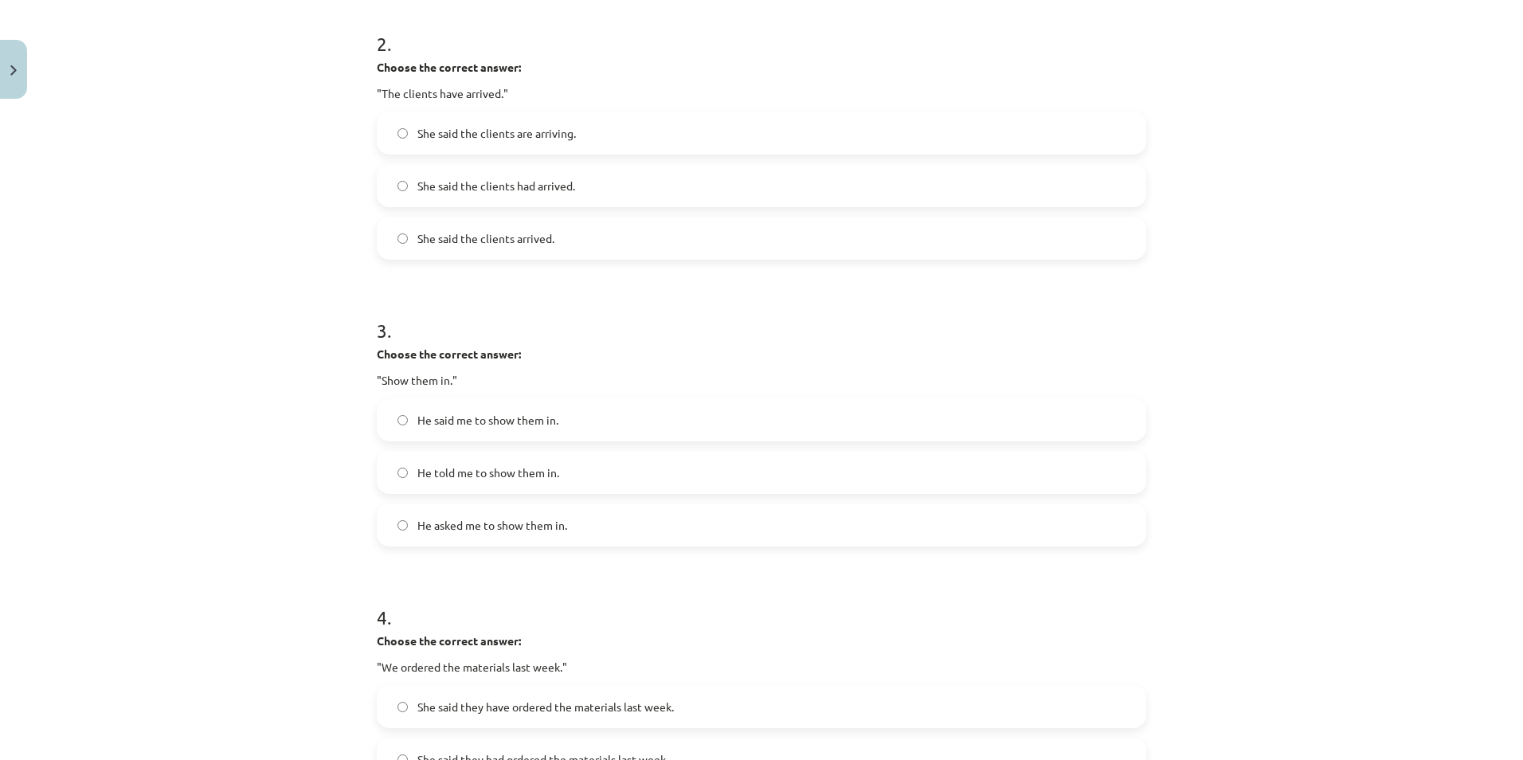
scroll to position [624, 0]
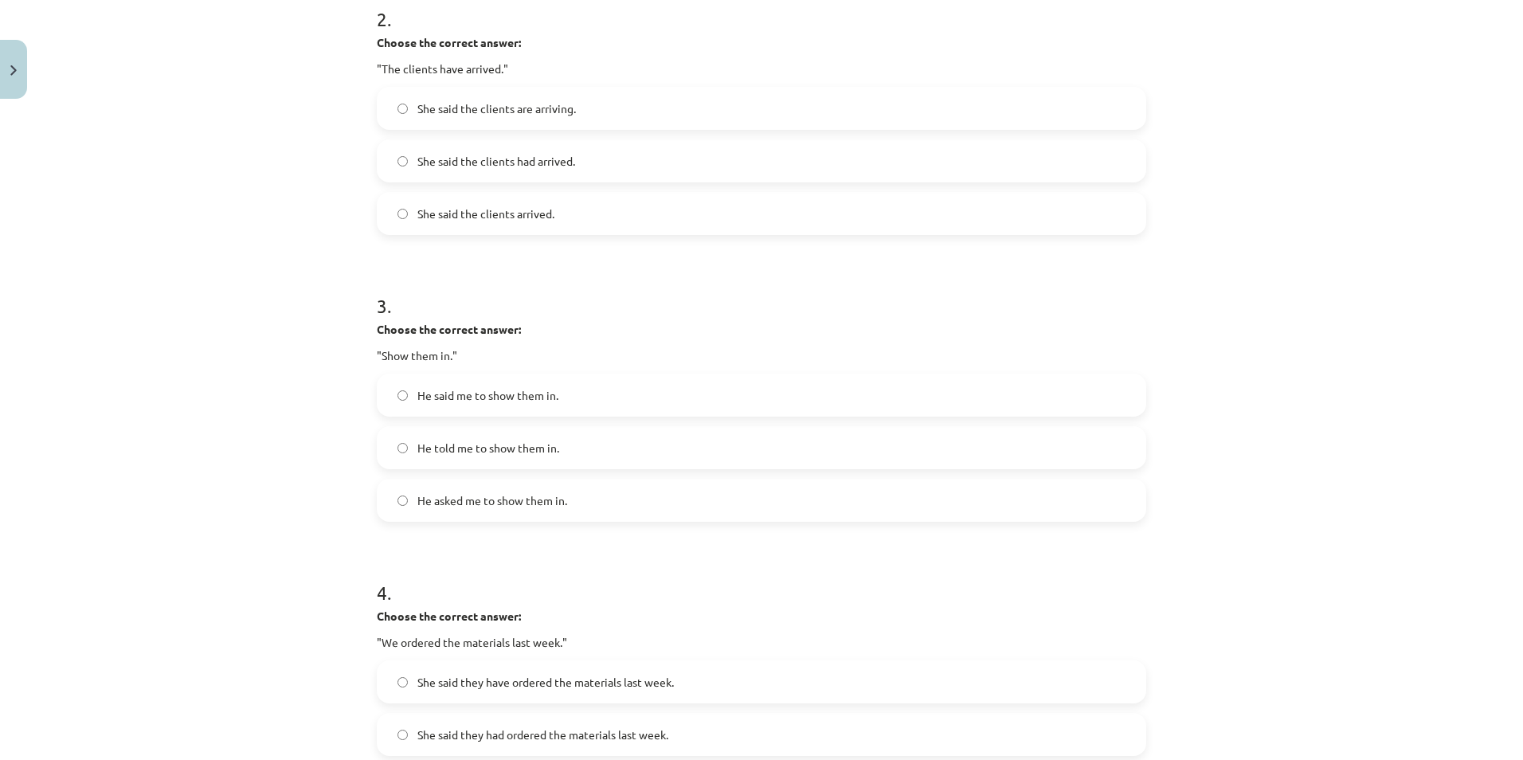
click at [577, 451] on label "He told me to show them in." at bounding box center [761, 448] width 766 height 40
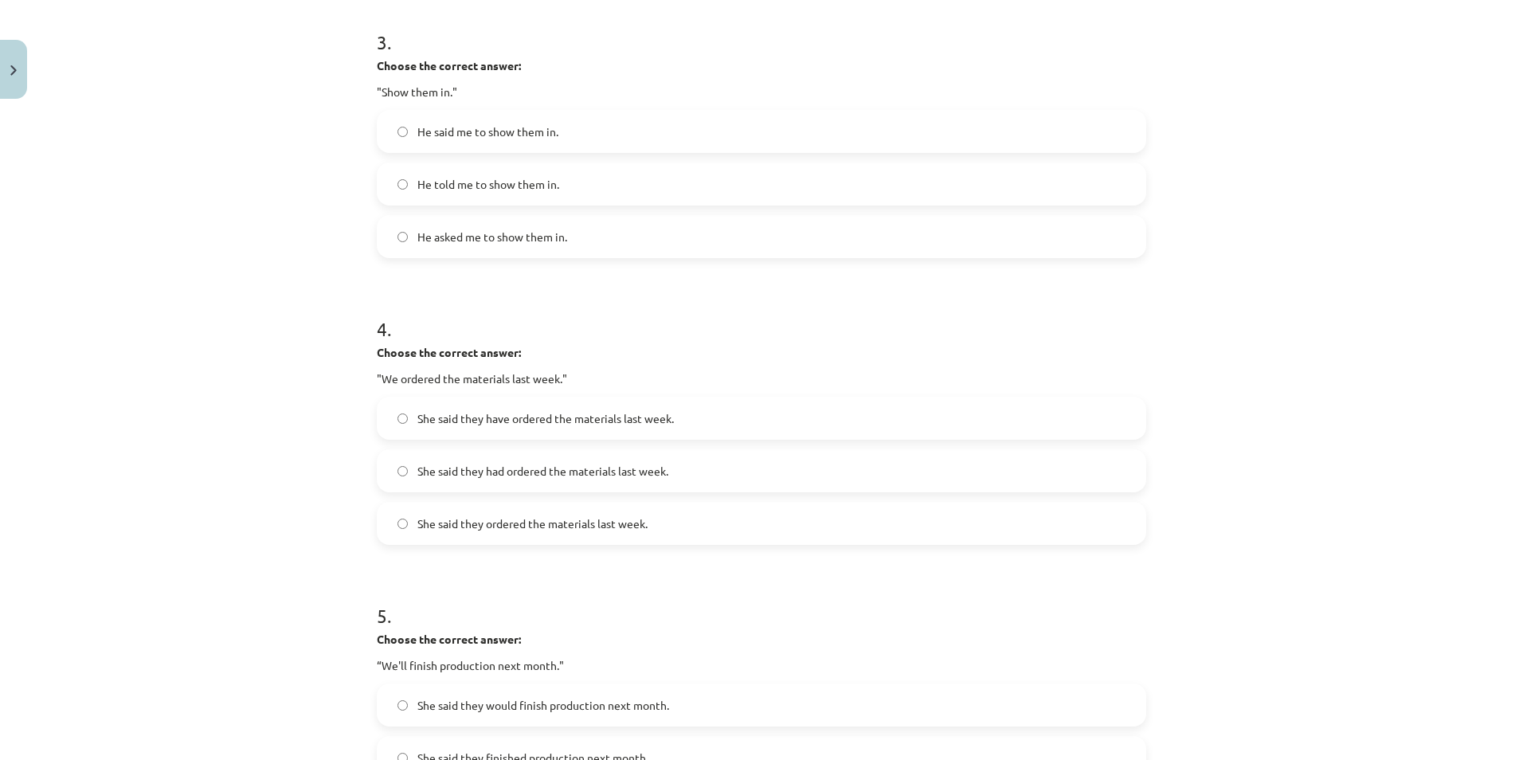
scroll to position [996, 0]
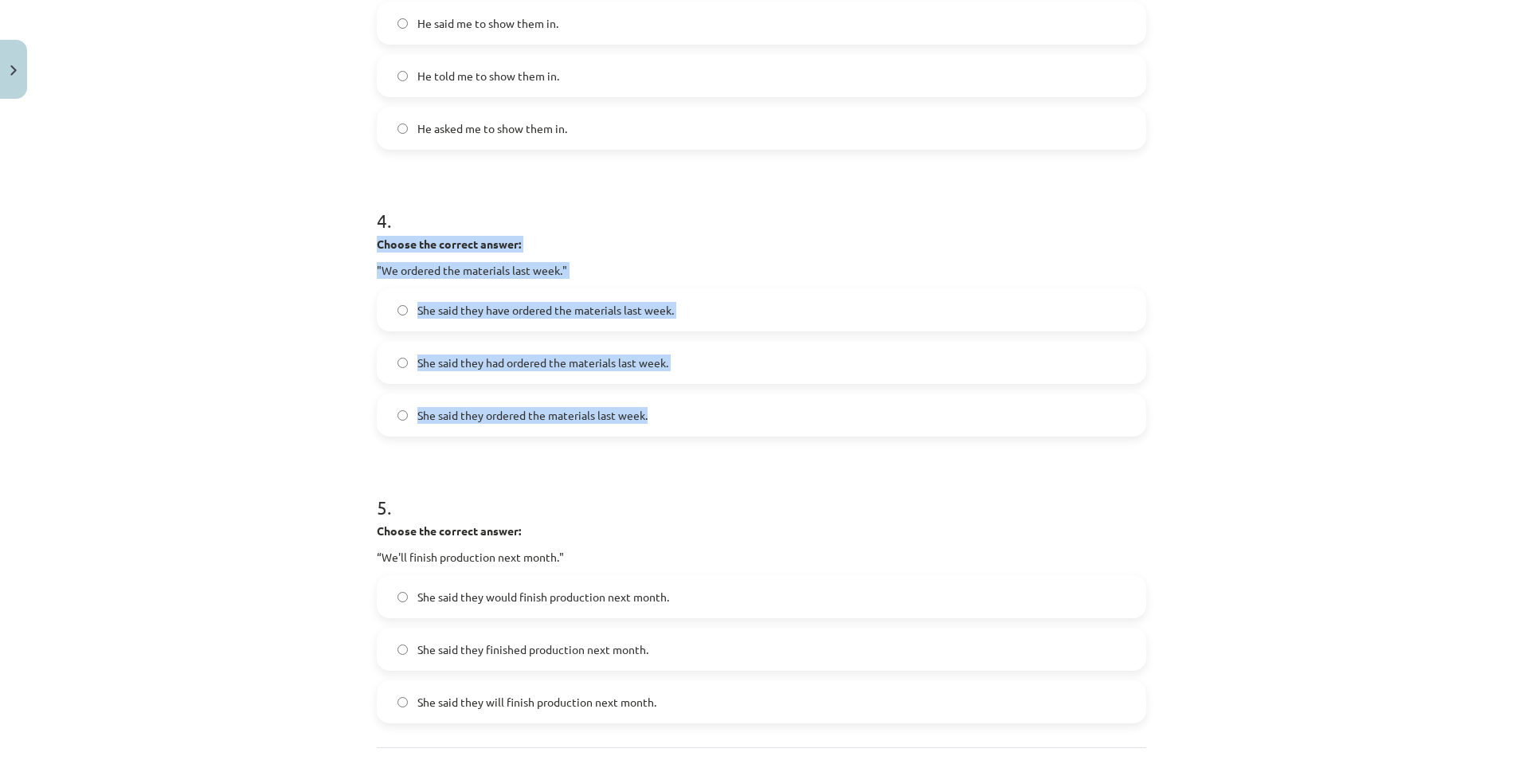
drag, startPoint x: 362, startPoint y: 251, endPoint x: 664, endPoint y: 424, distance: 348.5
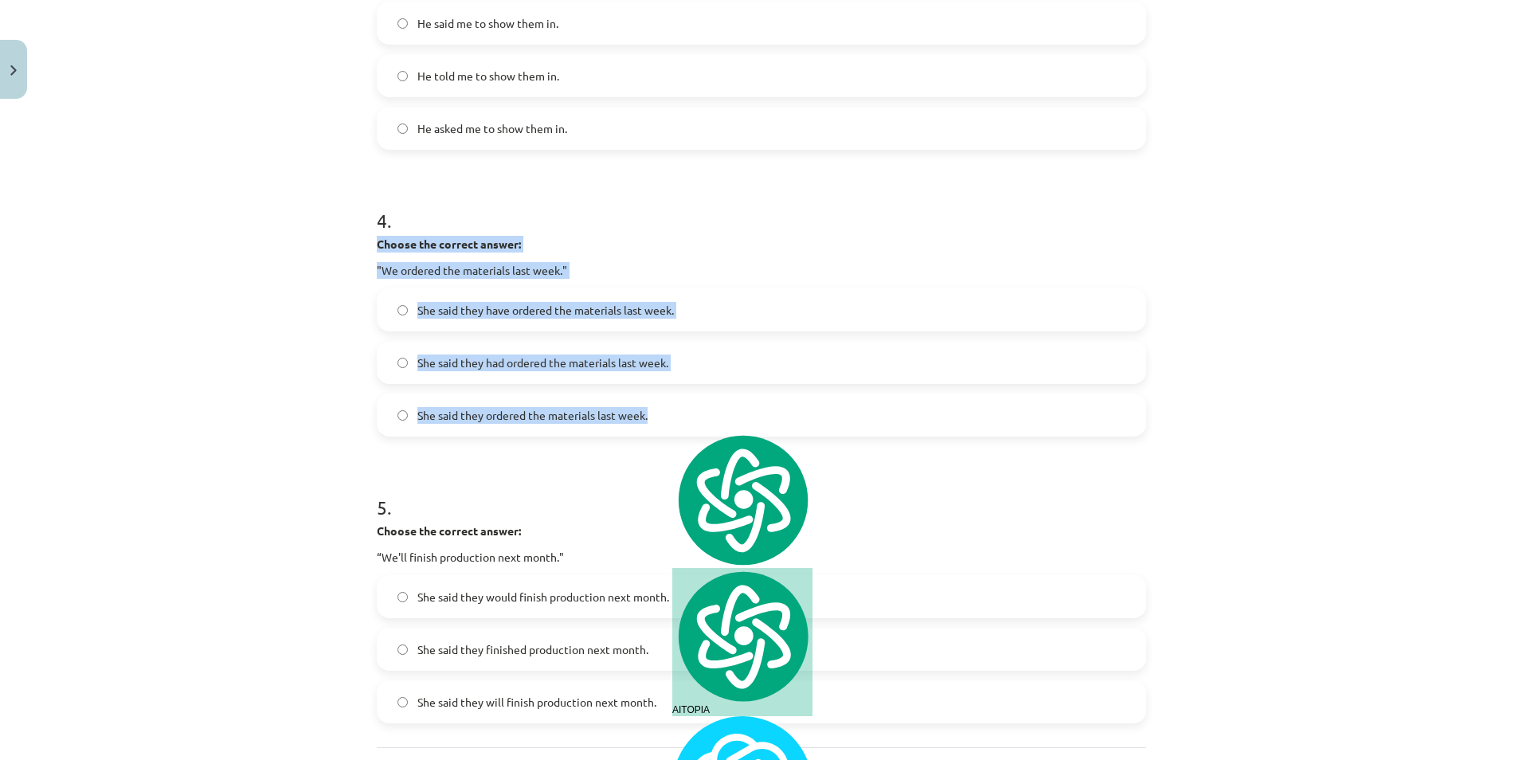
copy div "Choose the correct answer: "We ordered the materials last week." She said they …"
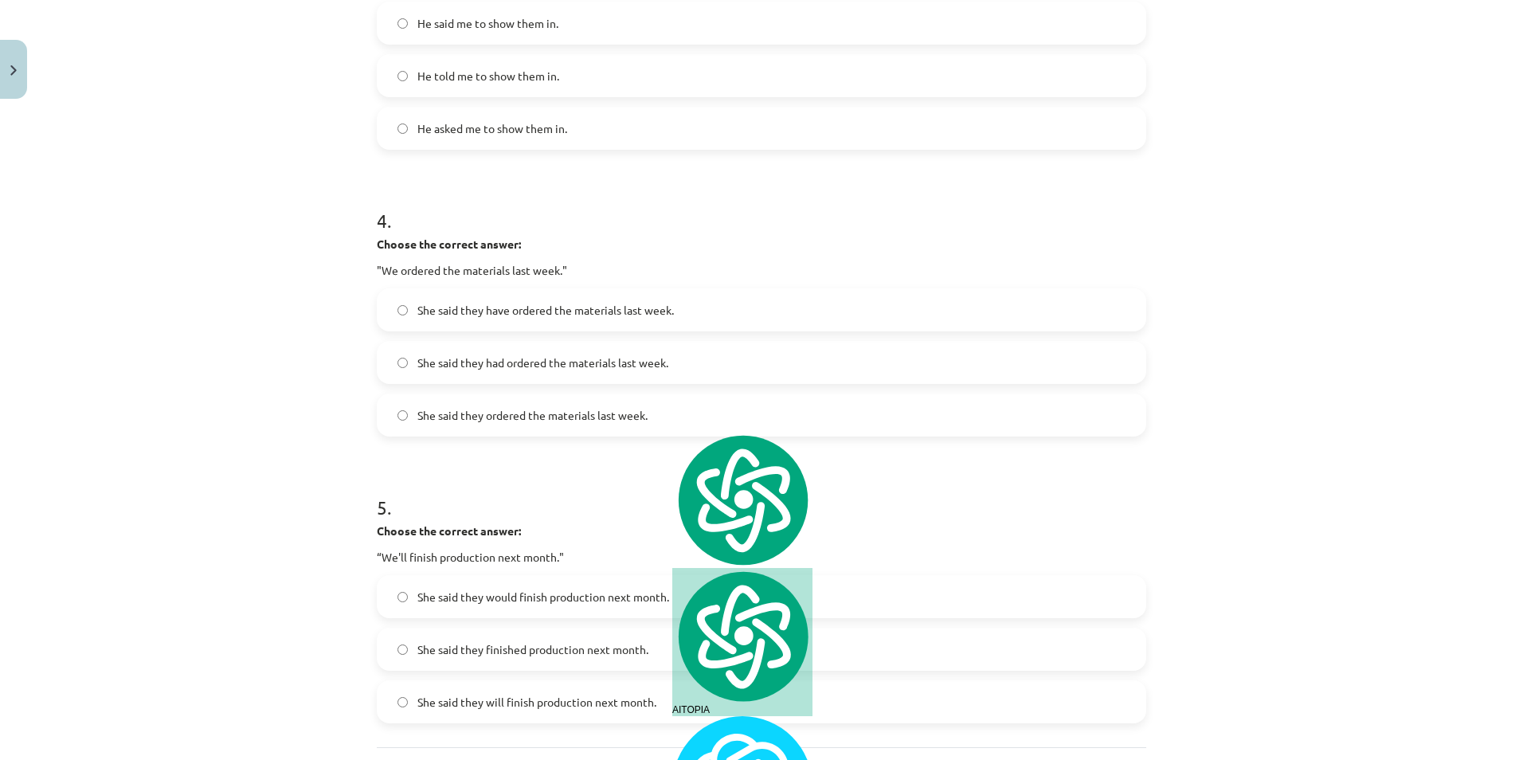
click at [587, 220] on h1 "4 ." at bounding box center [761, 206] width 769 height 49
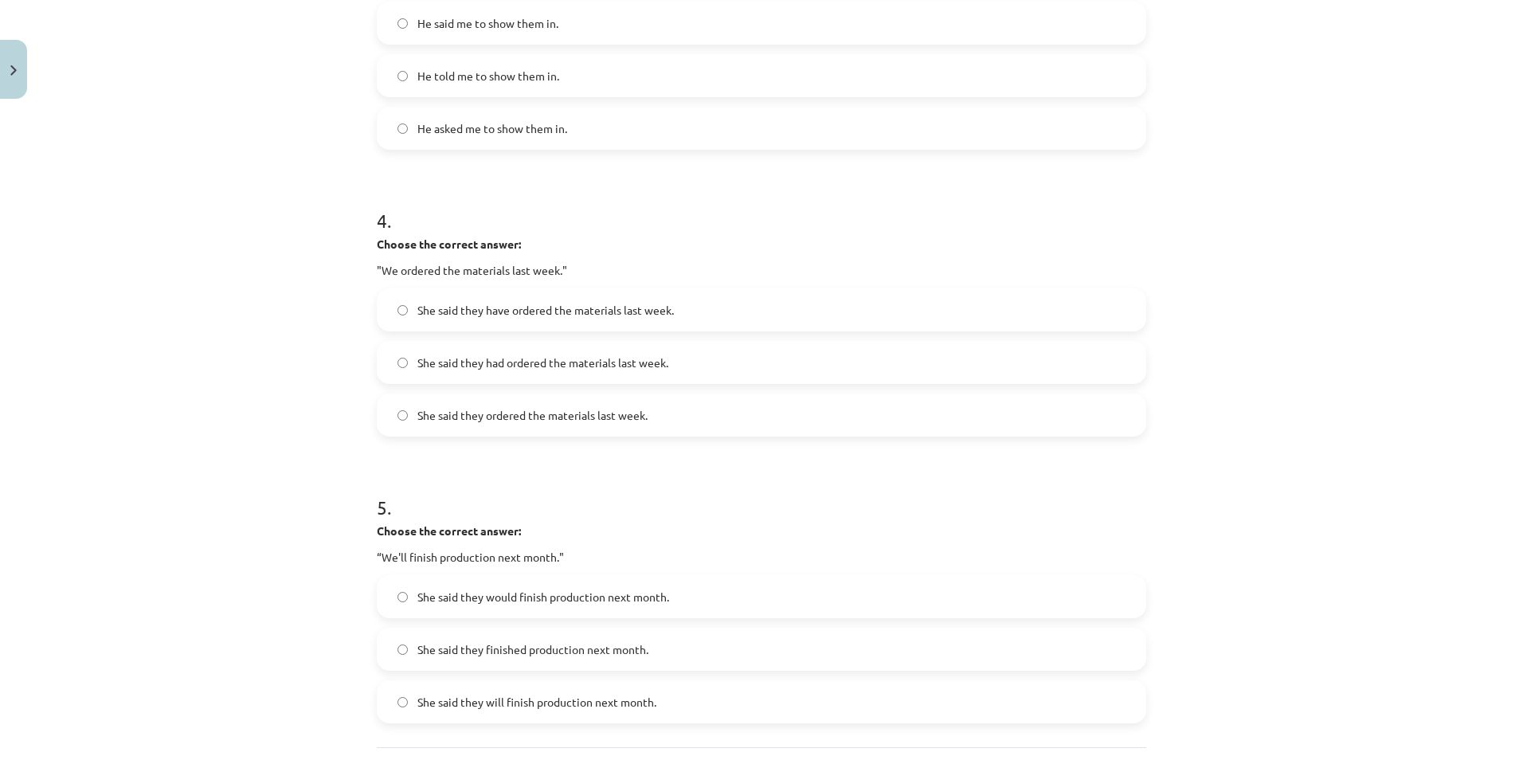
click at [558, 310] on span "She said they have ordered the materials last week." at bounding box center [545, 310] width 256 height 17
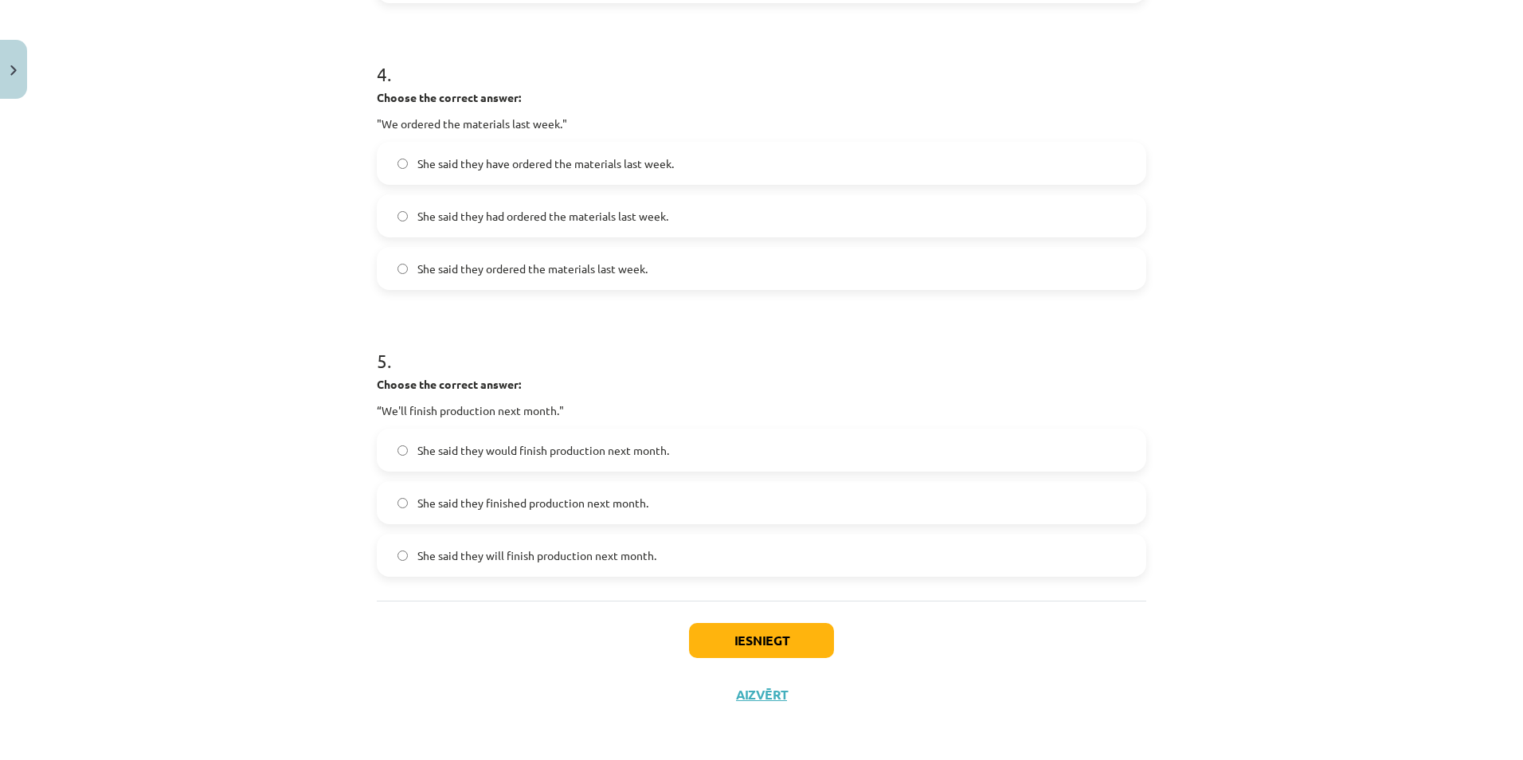
scroll to position [1144, 0]
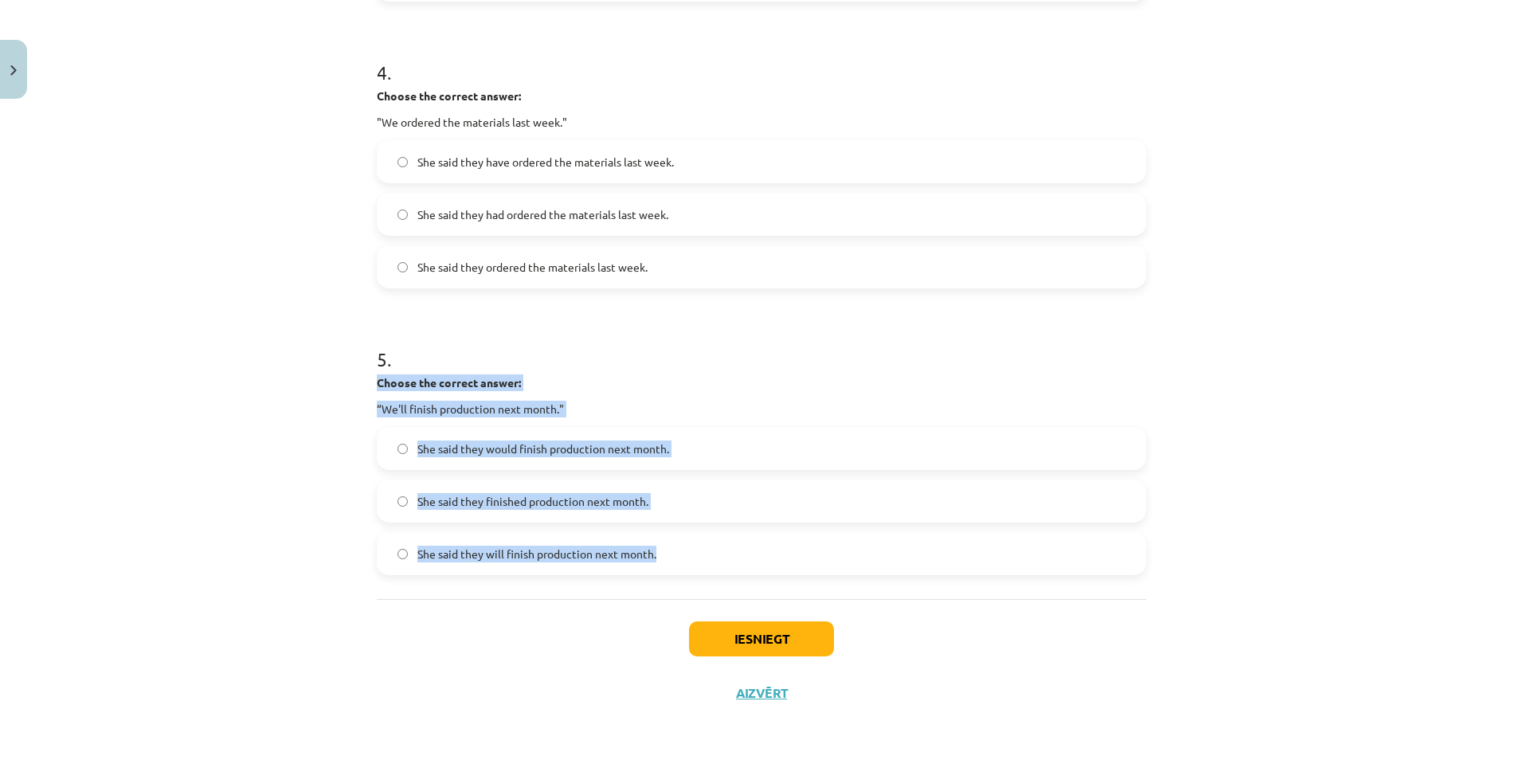
drag, startPoint x: 392, startPoint y: 389, endPoint x: 676, endPoint y: 550, distance: 326.7
copy div "Choose the correct answer: “We'll finish production next month." She said they …"
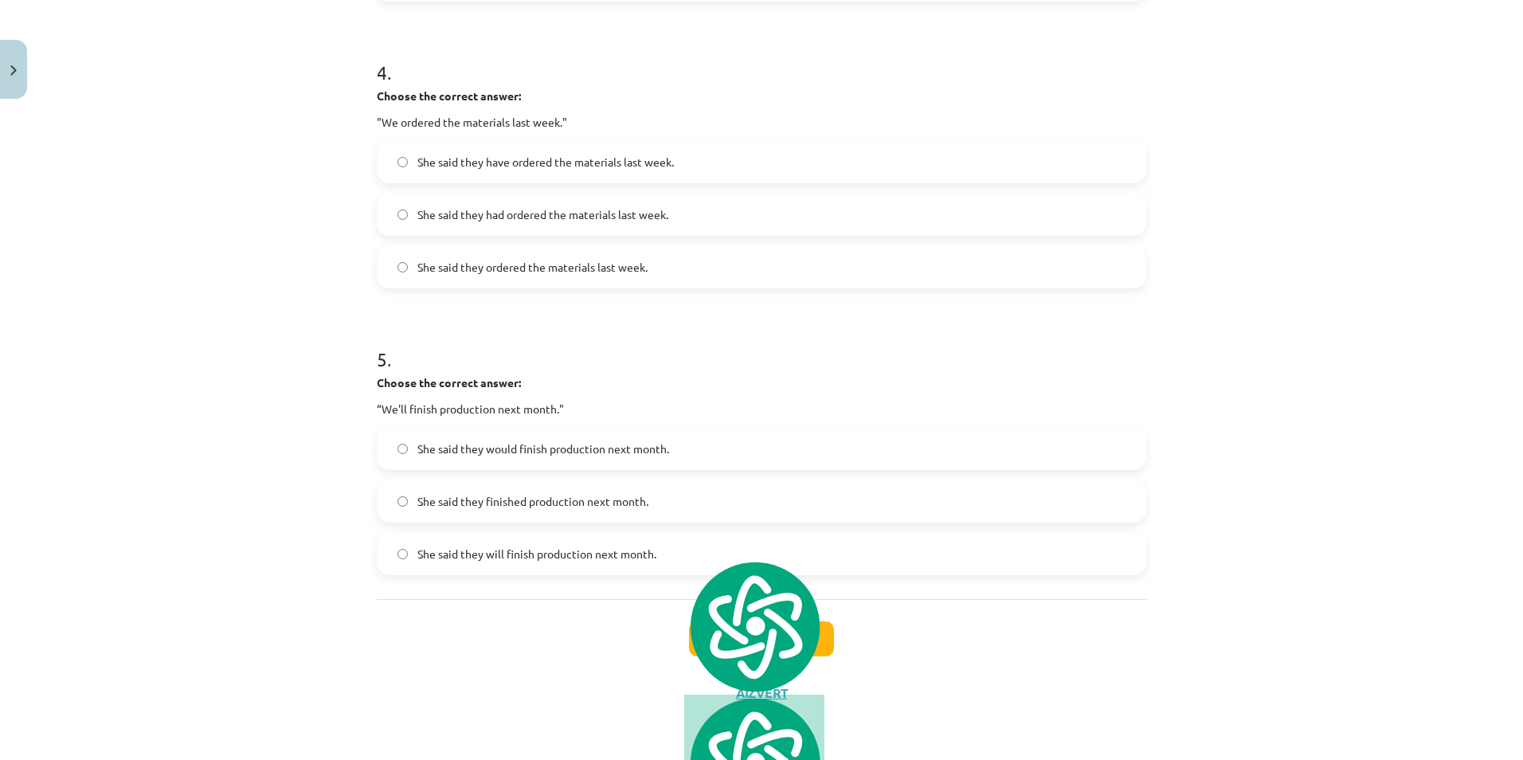
drag, startPoint x: 676, startPoint y: 550, endPoint x: 624, endPoint y: 232, distance: 322.9
click at [625, 344] on h1 "5 ." at bounding box center [761, 344] width 769 height 49
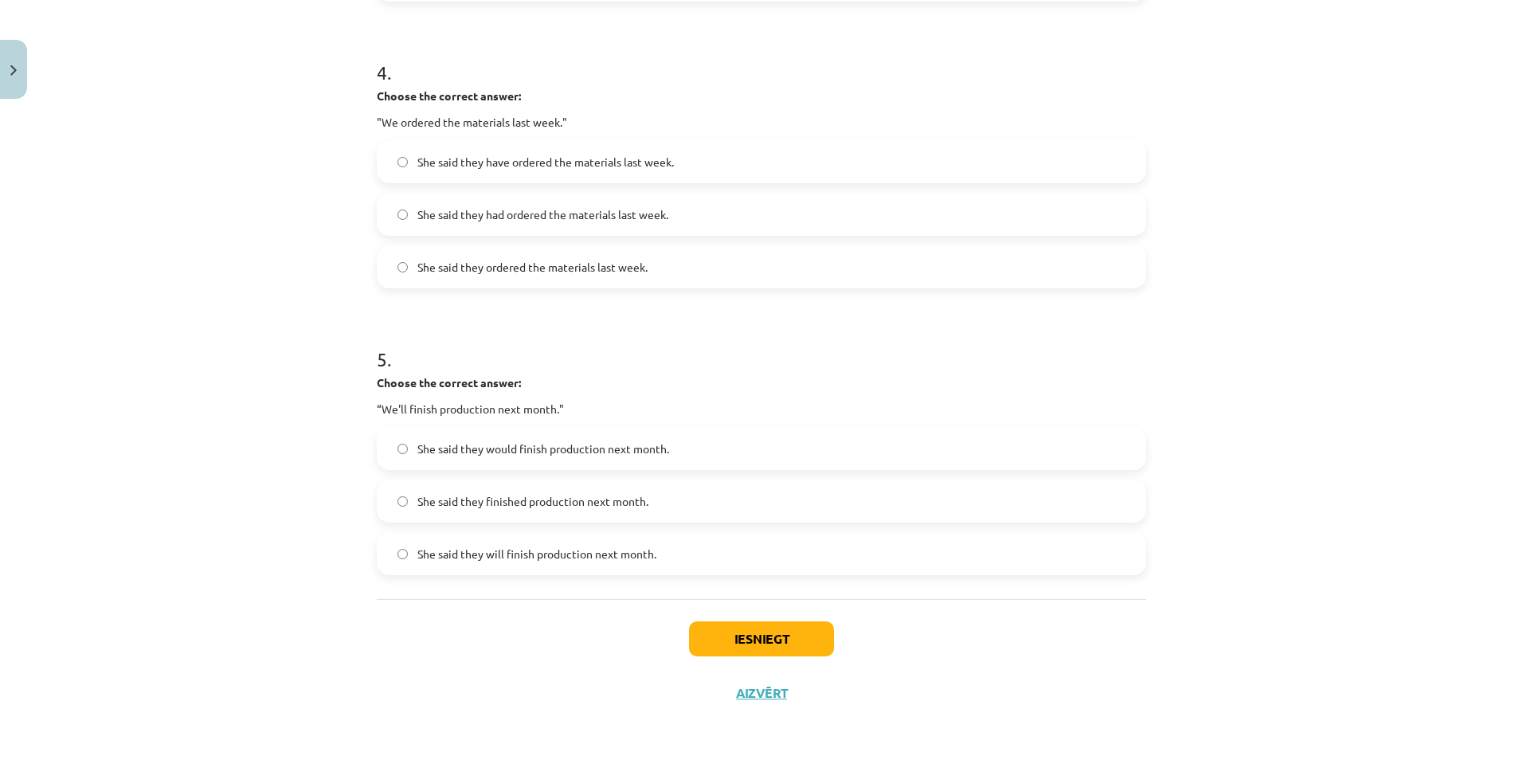
drag, startPoint x: 707, startPoint y: 448, endPoint x: 790, endPoint y: 471, distance: 85.8
click at [708, 448] on label "She said they would finish production next month." at bounding box center [761, 449] width 766 height 40
click at [765, 610] on div "Iesniegt Aizvērt" at bounding box center [761, 655] width 769 height 112
click at [773, 632] on button "Iesniegt" at bounding box center [761, 638] width 145 height 35
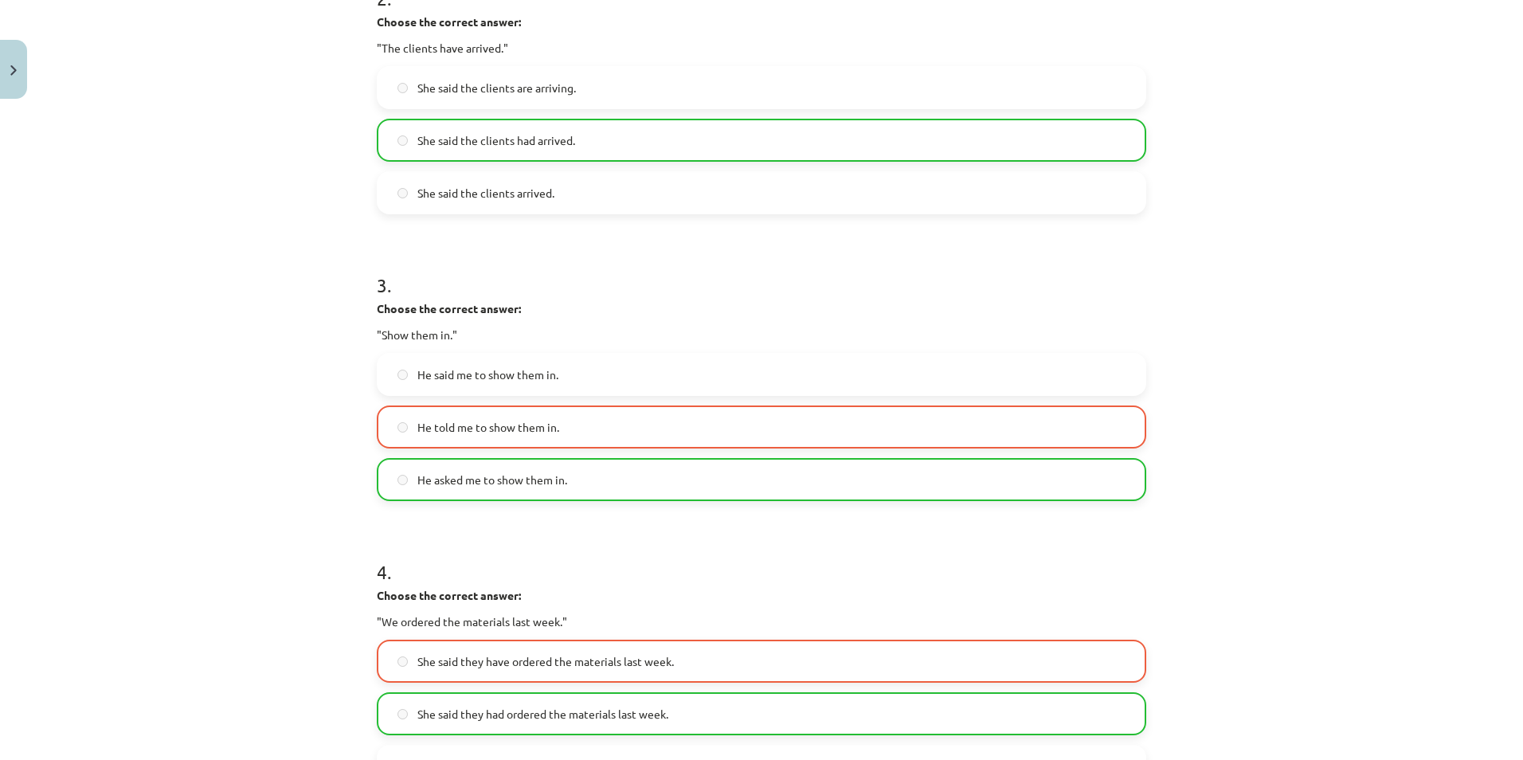
scroll to position [691, 0]
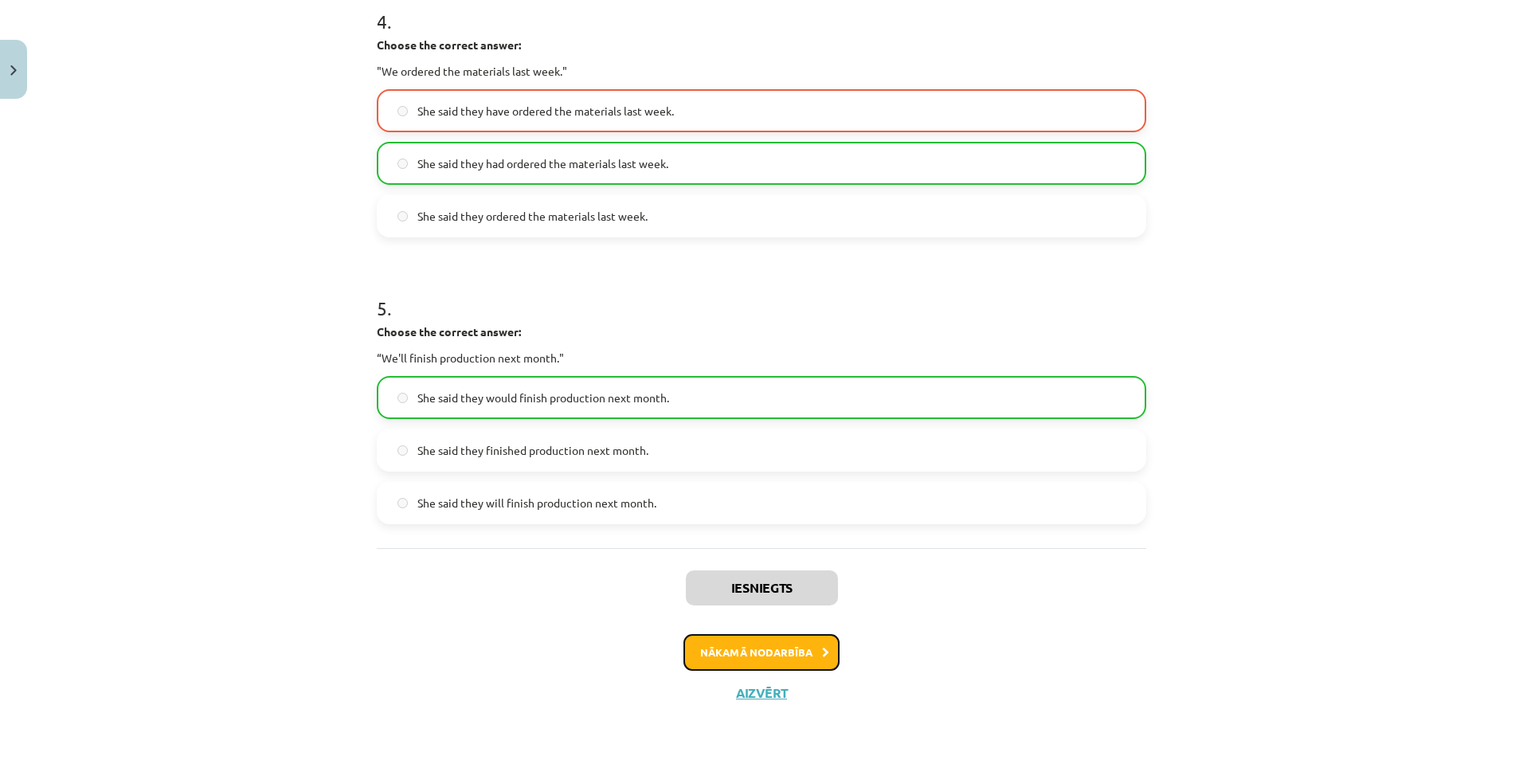
click at [757, 665] on button "Nākamā nodarbība" at bounding box center [761, 652] width 156 height 37
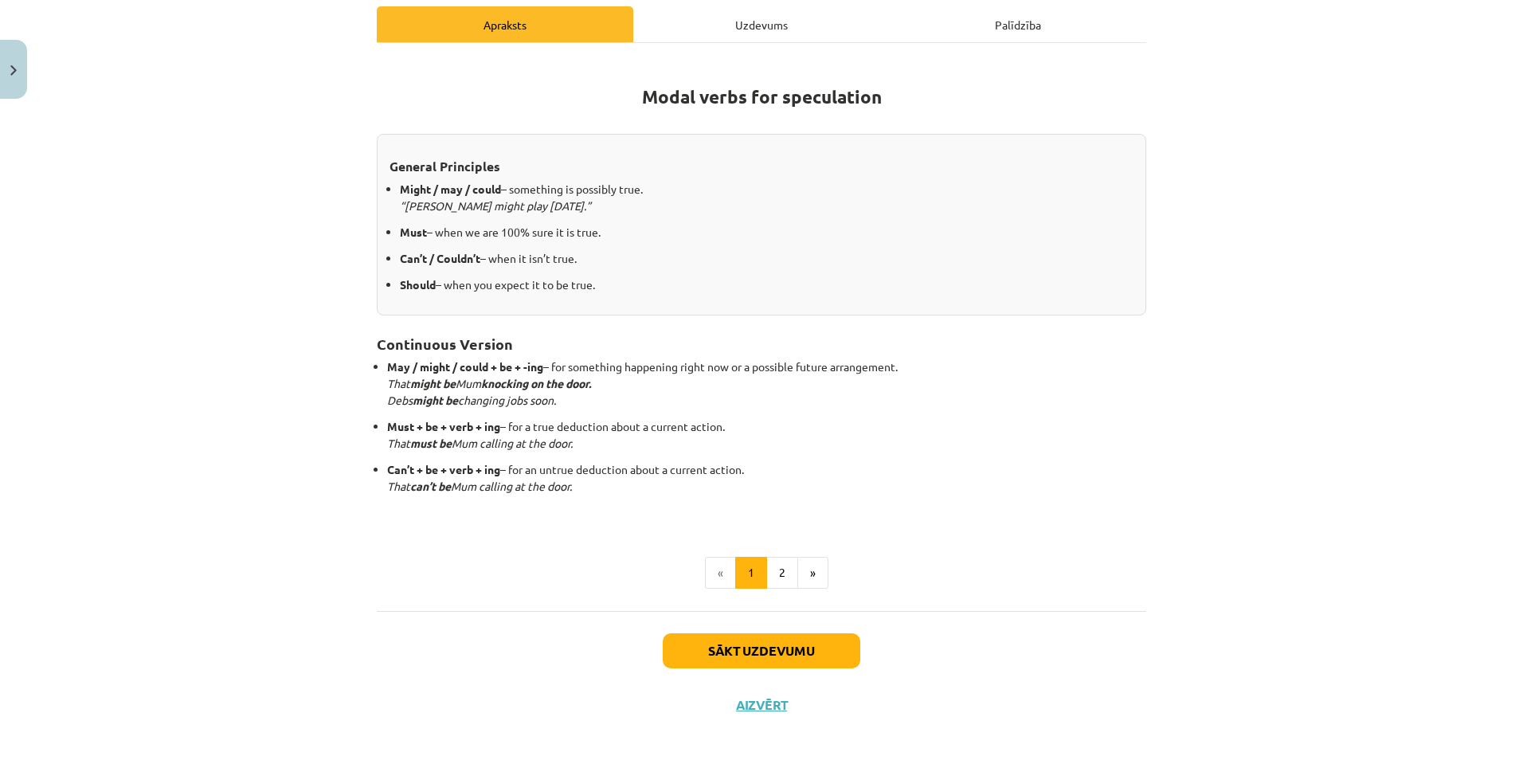
scroll to position [238, 0]
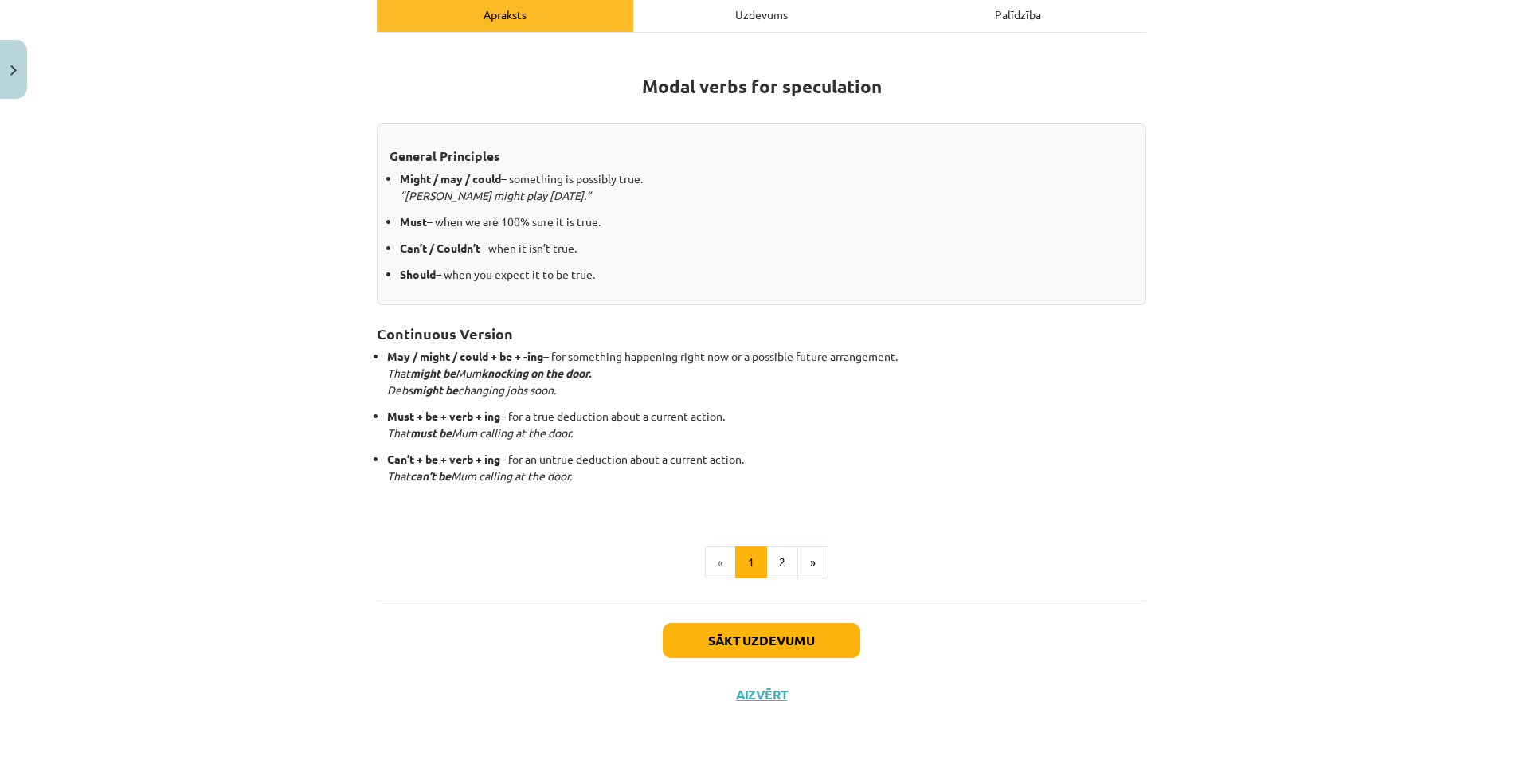
click at [837, 620] on div "Sākt uzdevumu Aizvērt" at bounding box center [761, 657] width 769 height 112
click at [850, 669] on div "Sākt uzdevumu Aizvērt" at bounding box center [761, 657] width 769 height 112
click at [857, 654] on div "Sākt uzdevumu Aizvērt" at bounding box center [761, 657] width 769 height 112
click at [831, 641] on button "Sākt uzdevumu" at bounding box center [762, 640] width 198 height 35
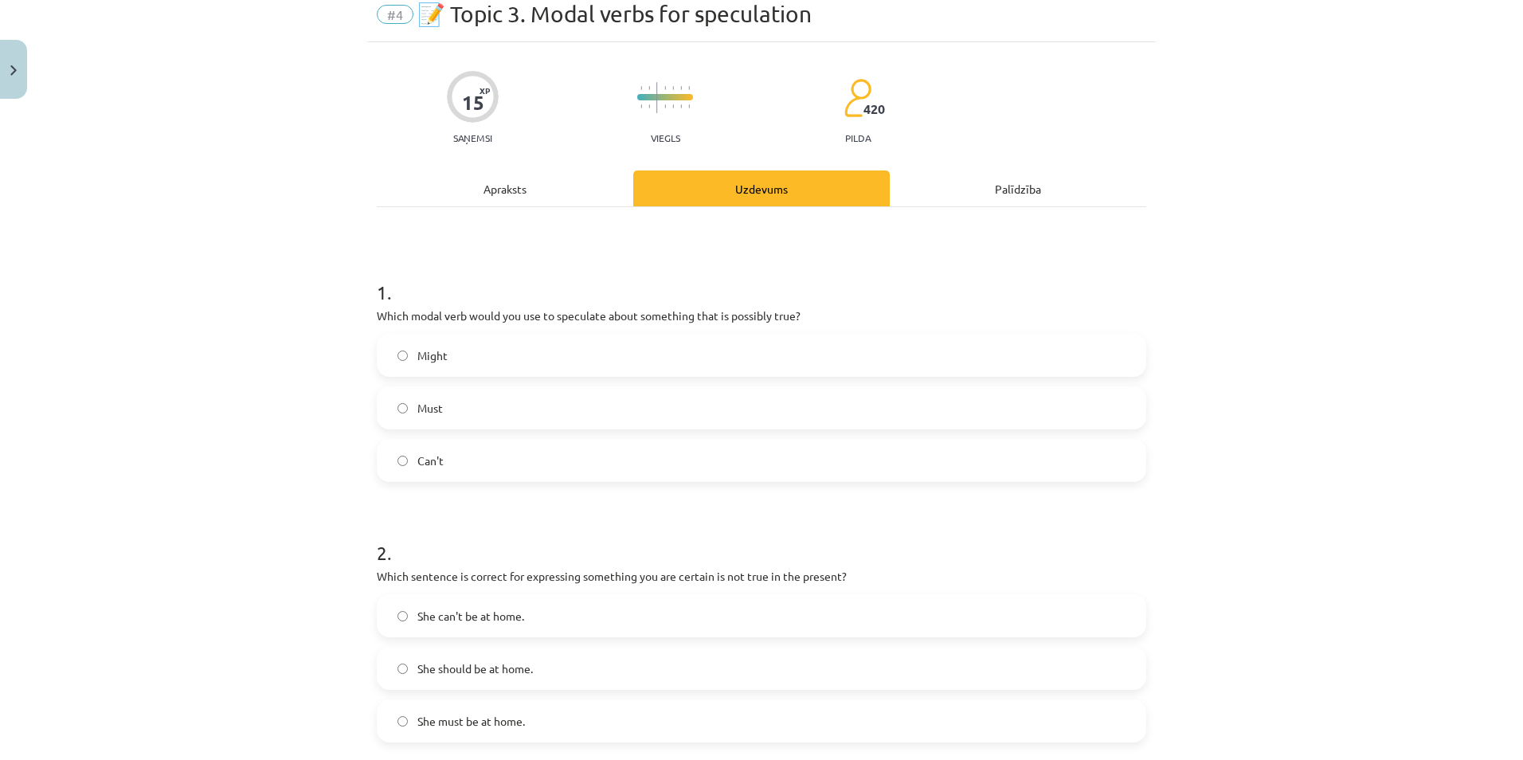
scroll to position [40, 0]
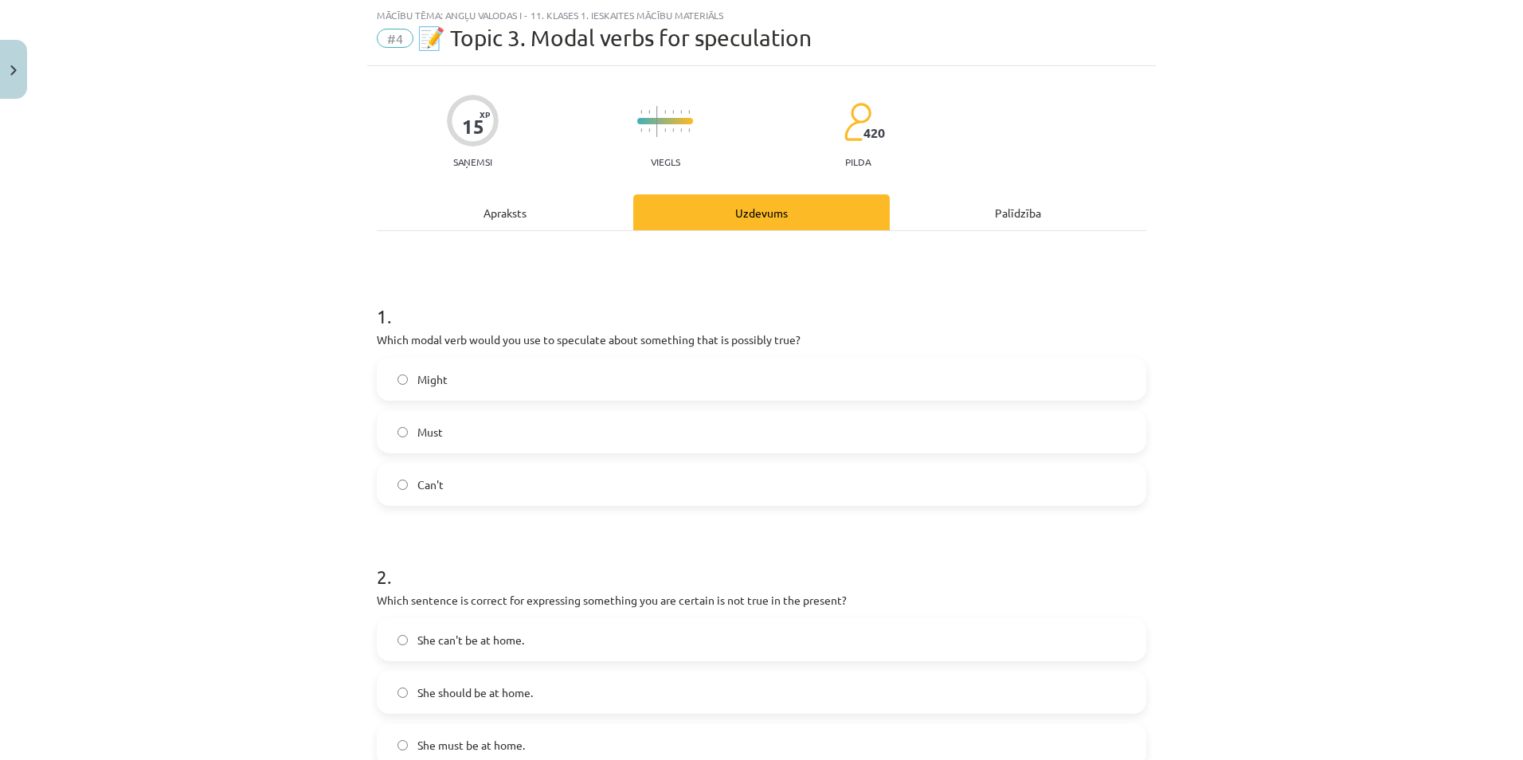
click at [421, 381] on span "Might" at bounding box center [432, 379] width 30 height 17
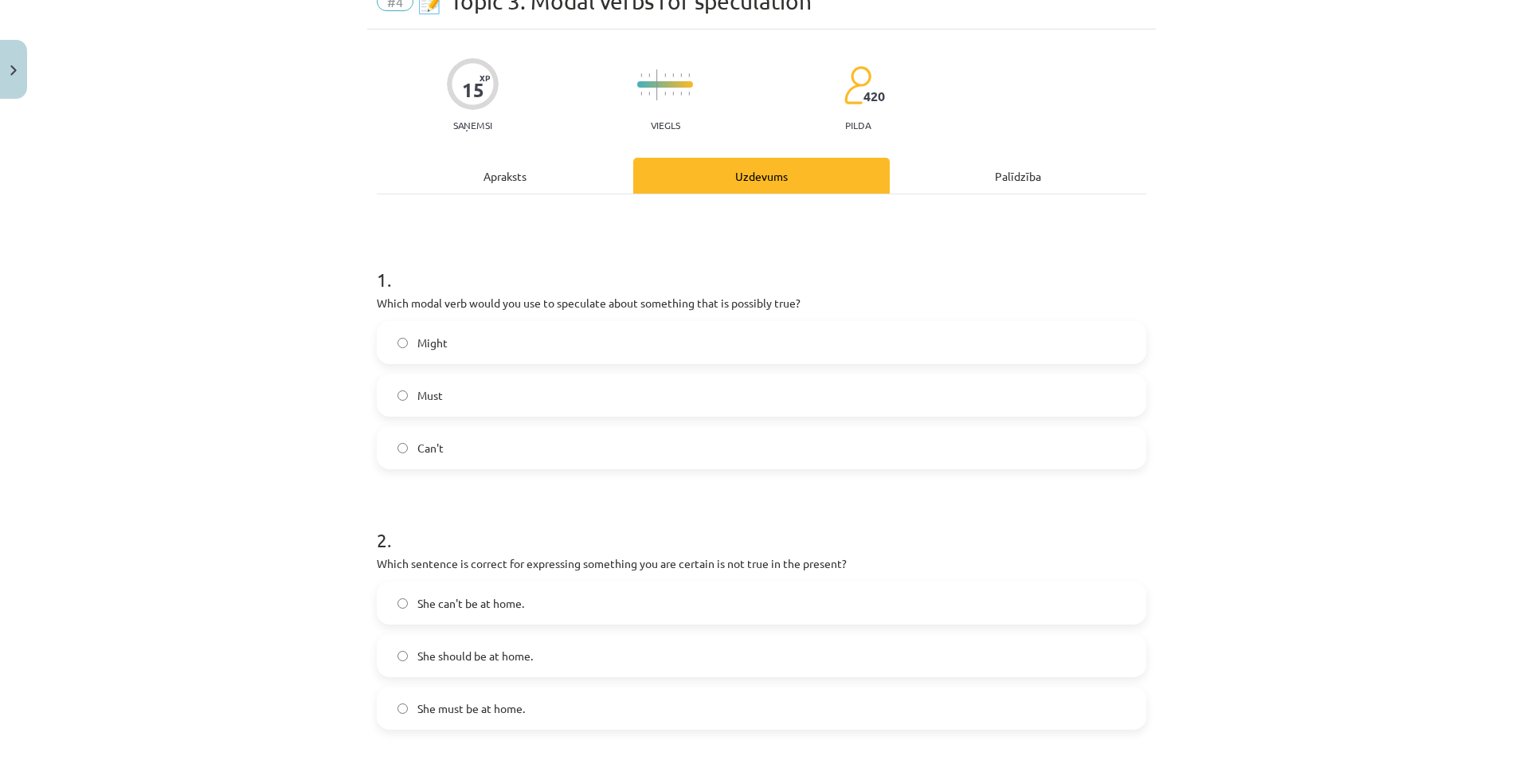
scroll to position [305, 0]
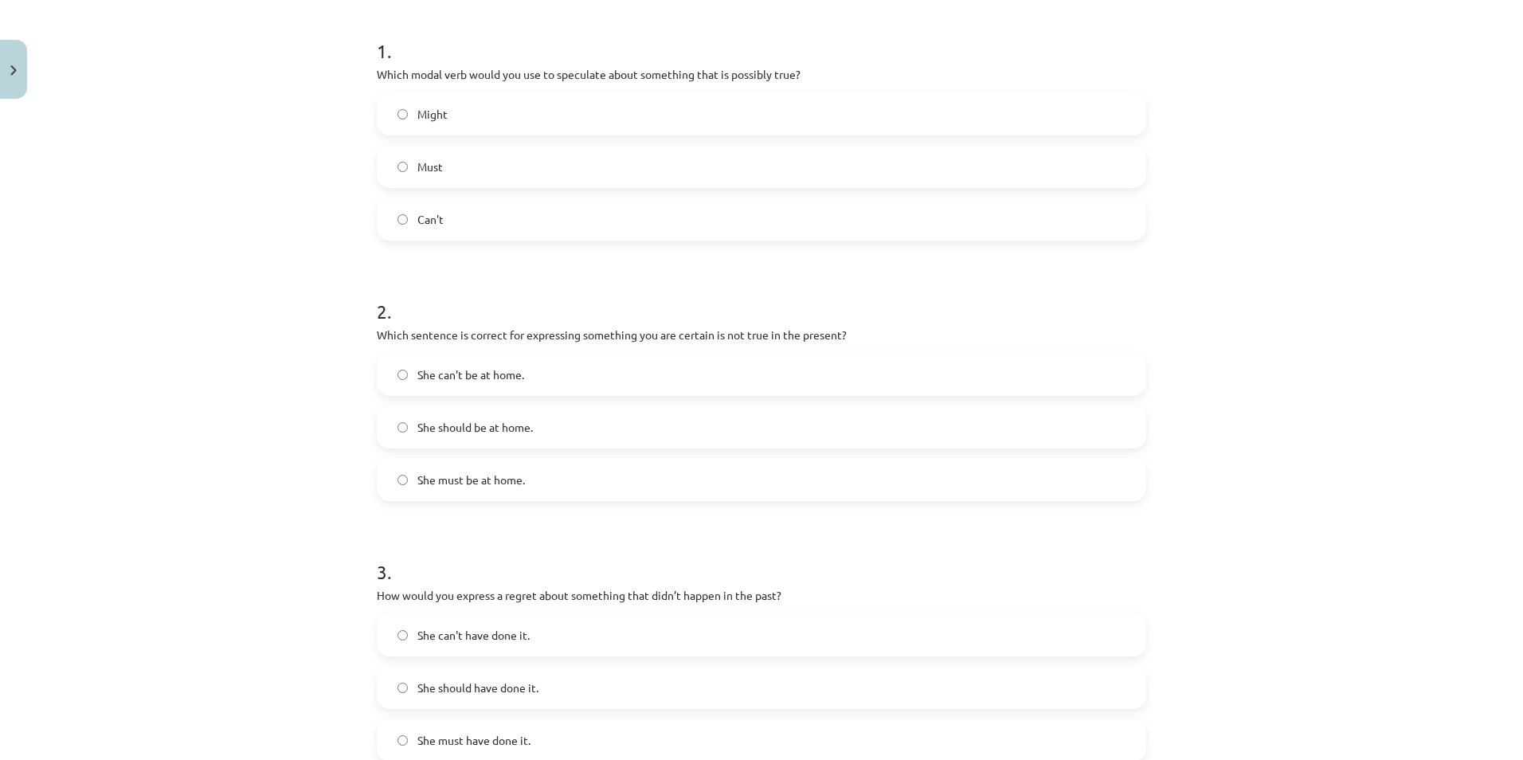
click at [578, 354] on label "She can't be at home." at bounding box center [761, 374] width 766 height 40
click at [548, 480] on label "She must be at home." at bounding box center [761, 480] width 766 height 40
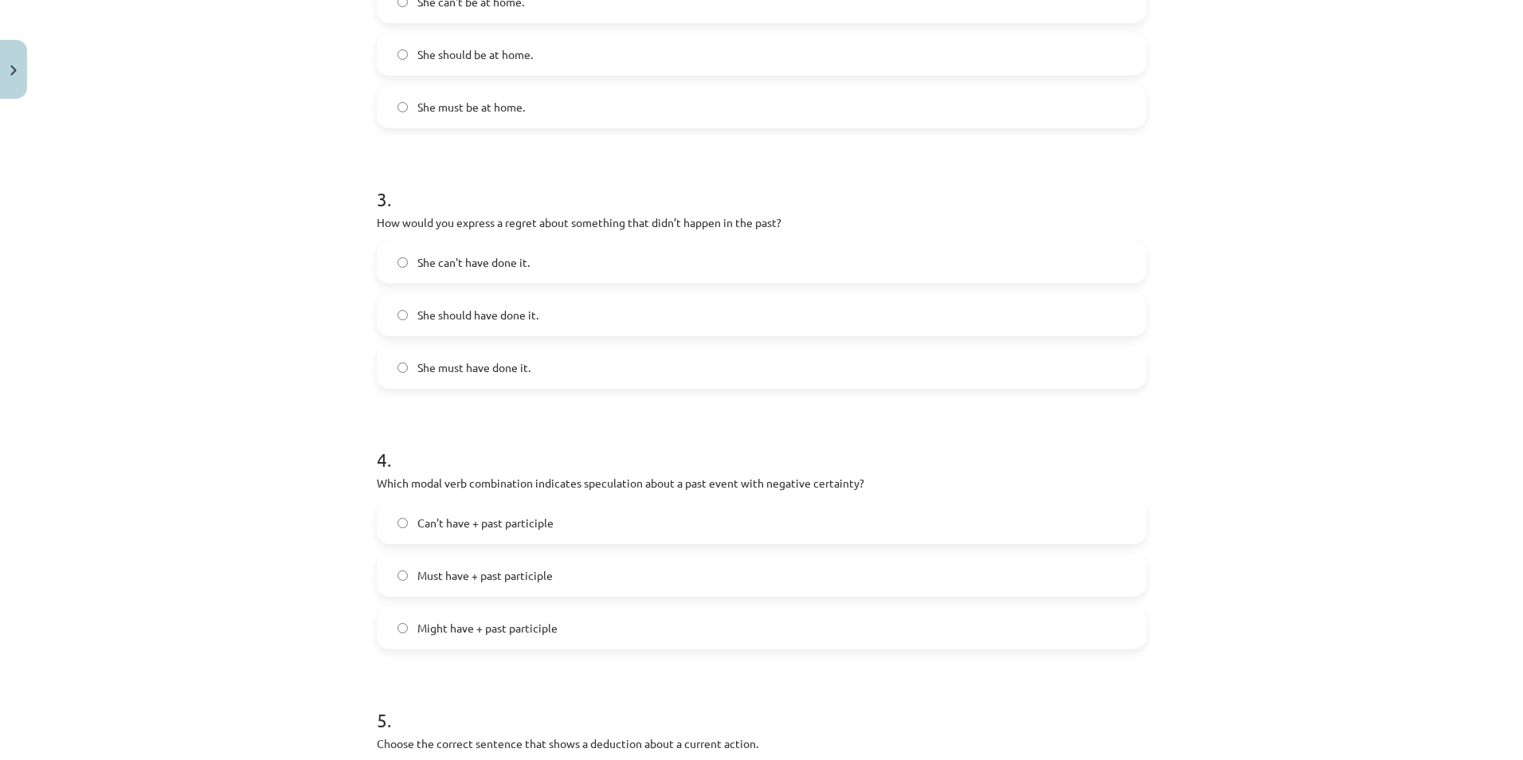
scroll to position [677, 0]
click at [638, 269] on label "She can't have done it." at bounding box center [761, 263] width 766 height 40
drag, startPoint x: 358, startPoint y: 225, endPoint x: 795, endPoint y: 224, distance: 437.3
click at [795, 224] on div "Mācību tēma: Angļu valodas i - 11. klases 1. ieskaites mācību materiāls #4 📝 To…" at bounding box center [761, 380] width 1523 height 760
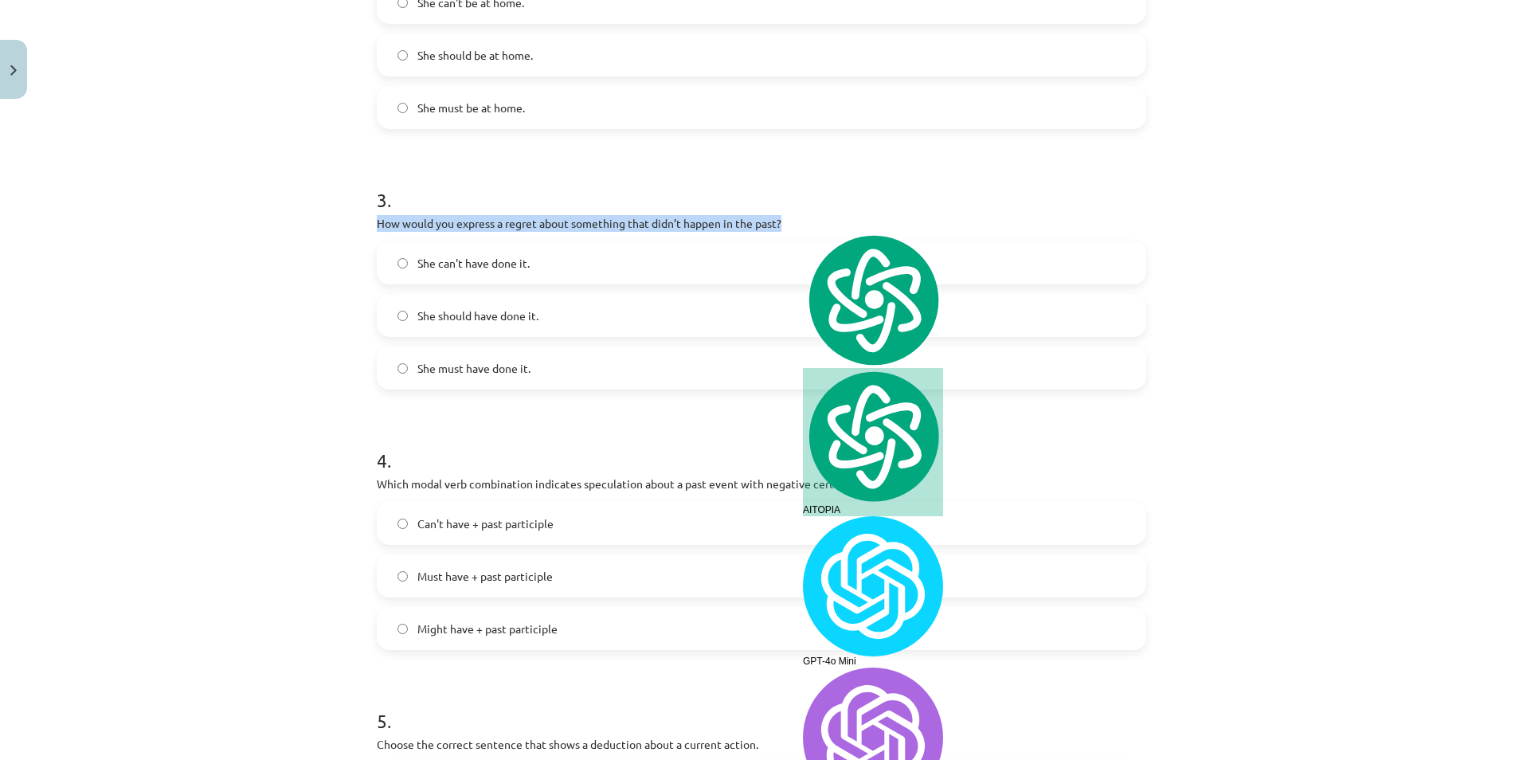
drag, startPoint x: 795, startPoint y: 224, endPoint x: 636, endPoint y: 214, distance: 158.8
click at [636, 214] on div "3 . How would you express a regret about something that didn’t happen in the pa…" at bounding box center [761, 275] width 769 height 229
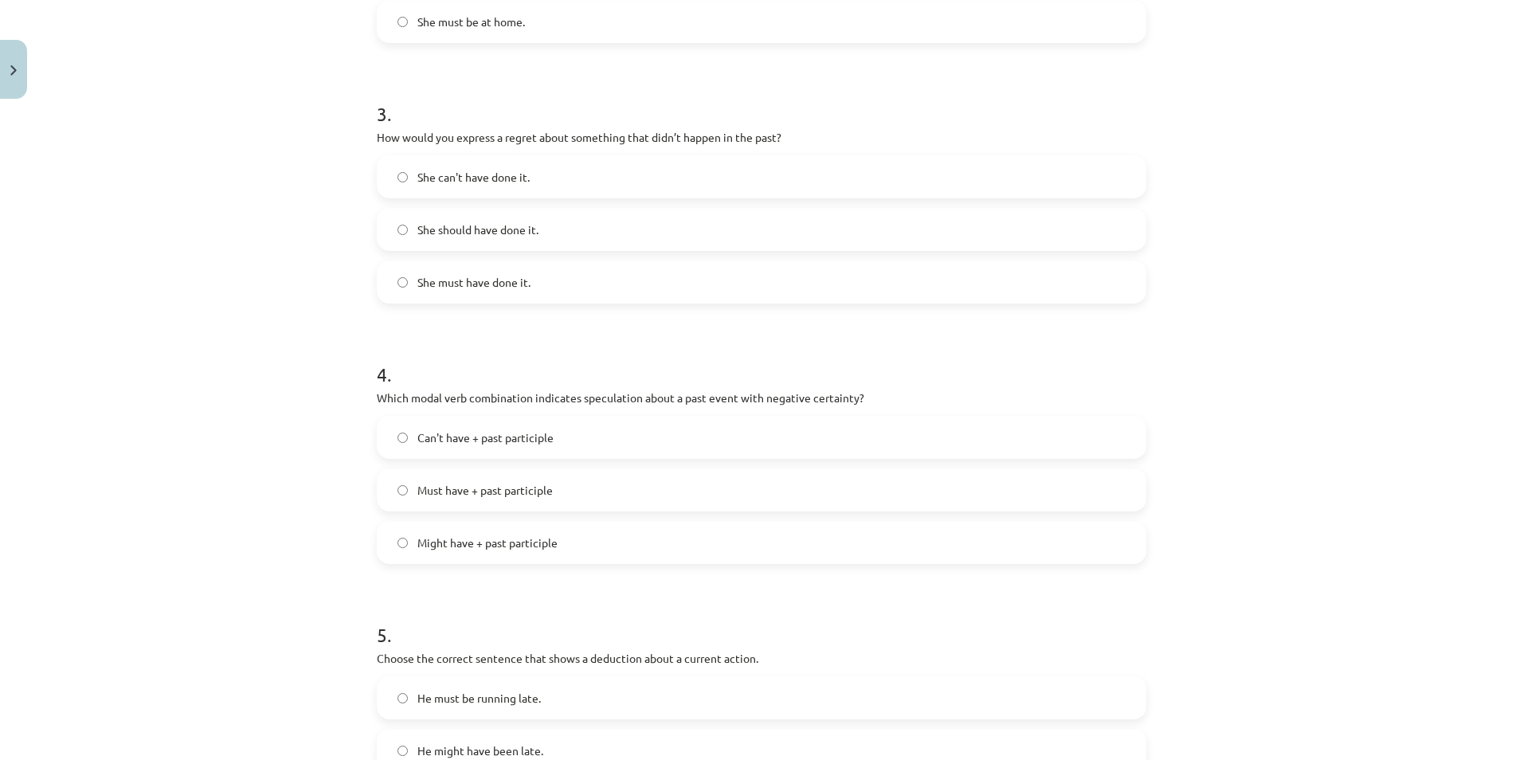
scroll to position [890, 0]
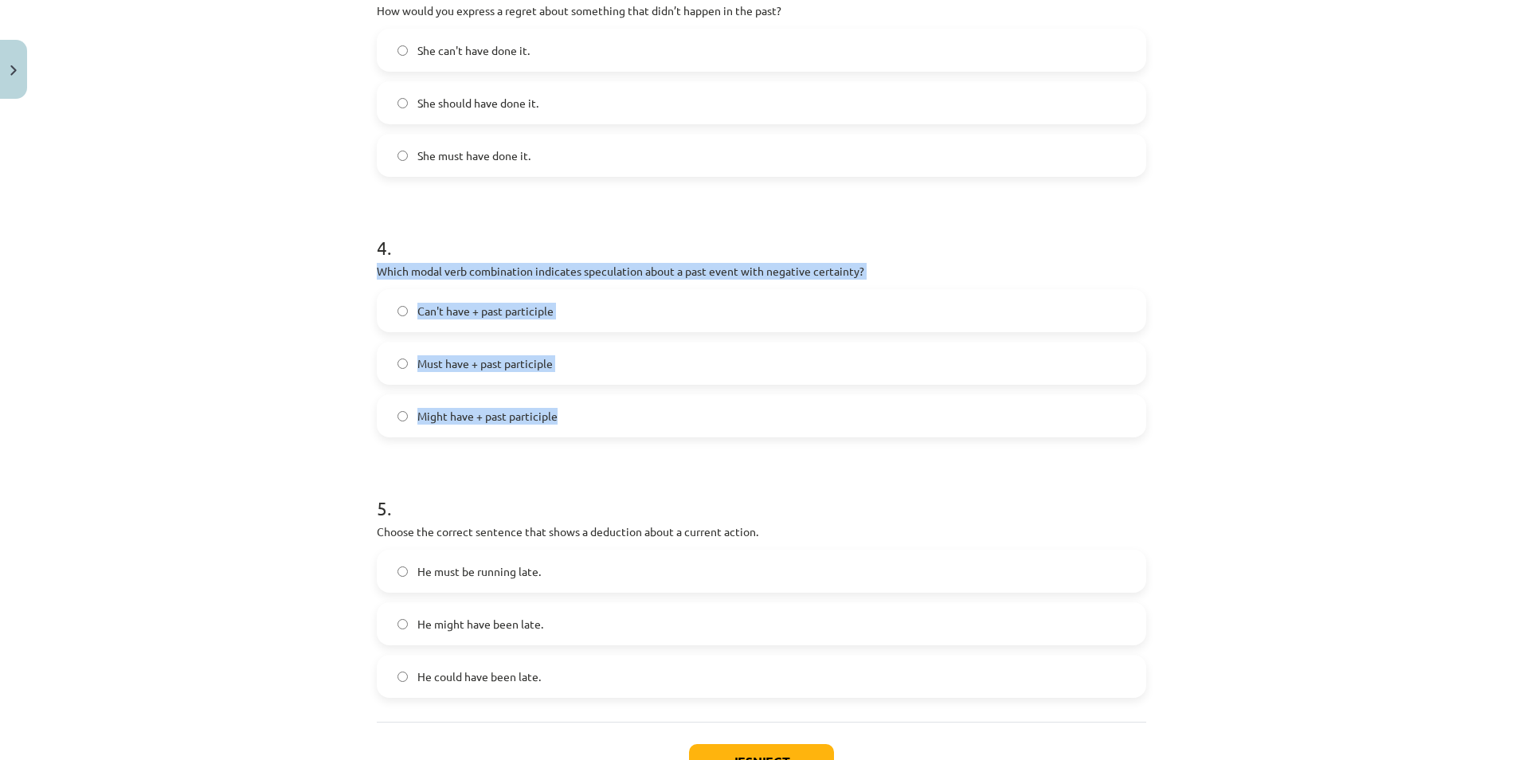
drag, startPoint x: 362, startPoint y: 269, endPoint x: 605, endPoint y: 412, distance: 281.7
click at [605, 412] on div "Mācību tēma: Angļu valodas i - 11. klases 1. ieskaites mācību materiāls #4 📝 To…" at bounding box center [761, 380] width 1523 height 760
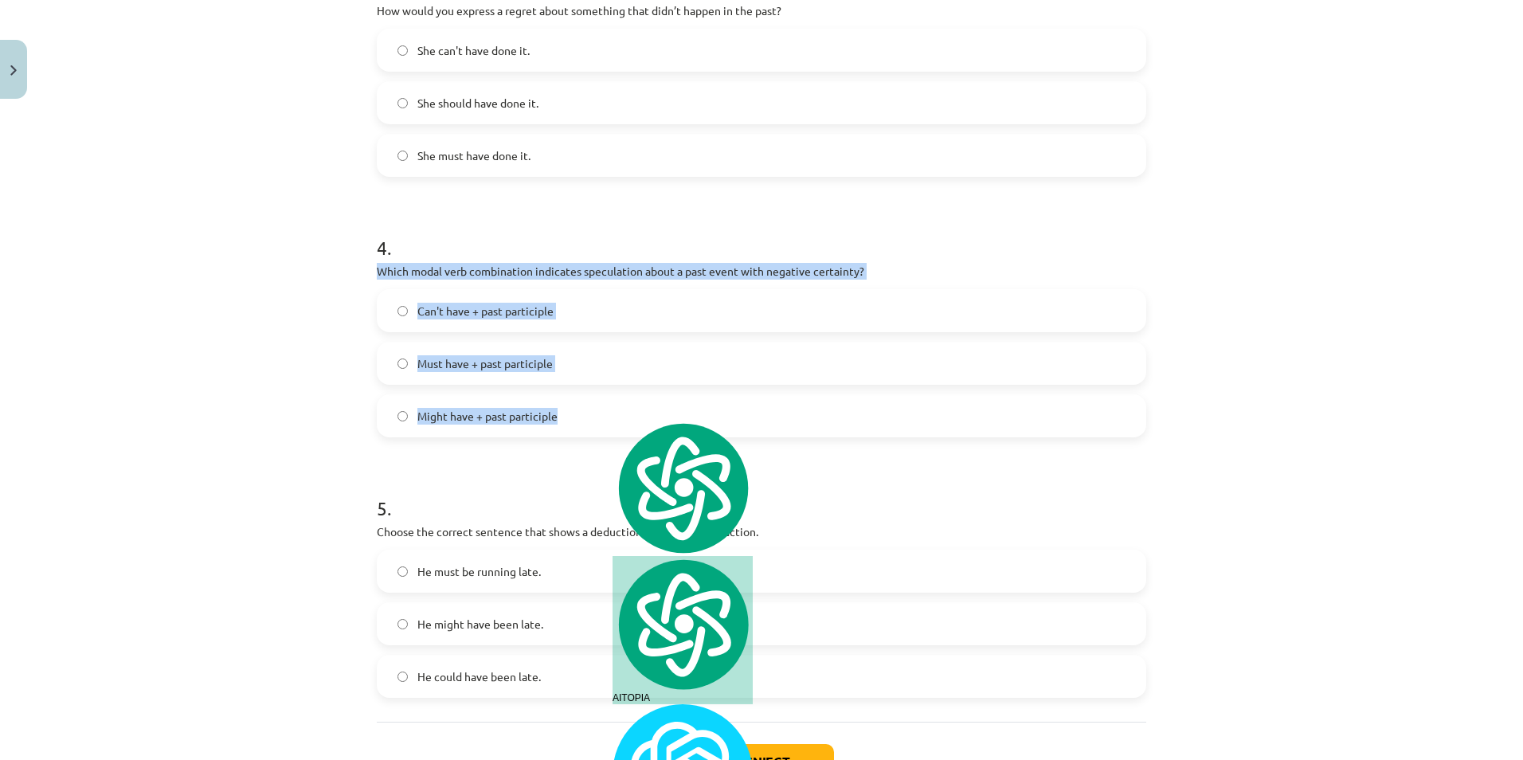
copy div "Which modal verb combination indicates speculation about a past event with nega…"
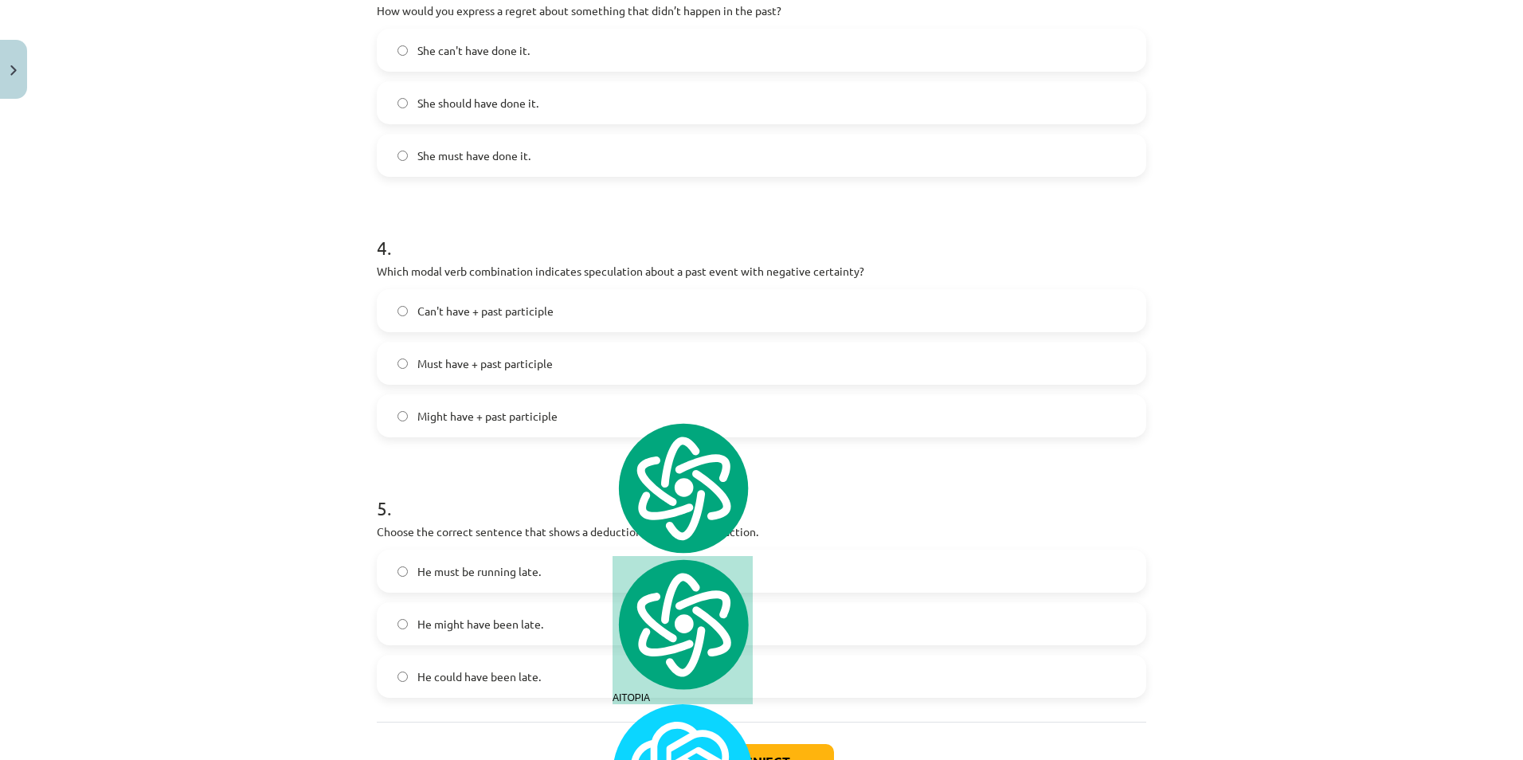
drag, startPoint x: 588, startPoint y: 241, endPoint x: 614, endPoint y: 140, distance: 104.5
click at [588, 240] on h1 "4 ." at bounding box center [761, 233] width 769 height 49
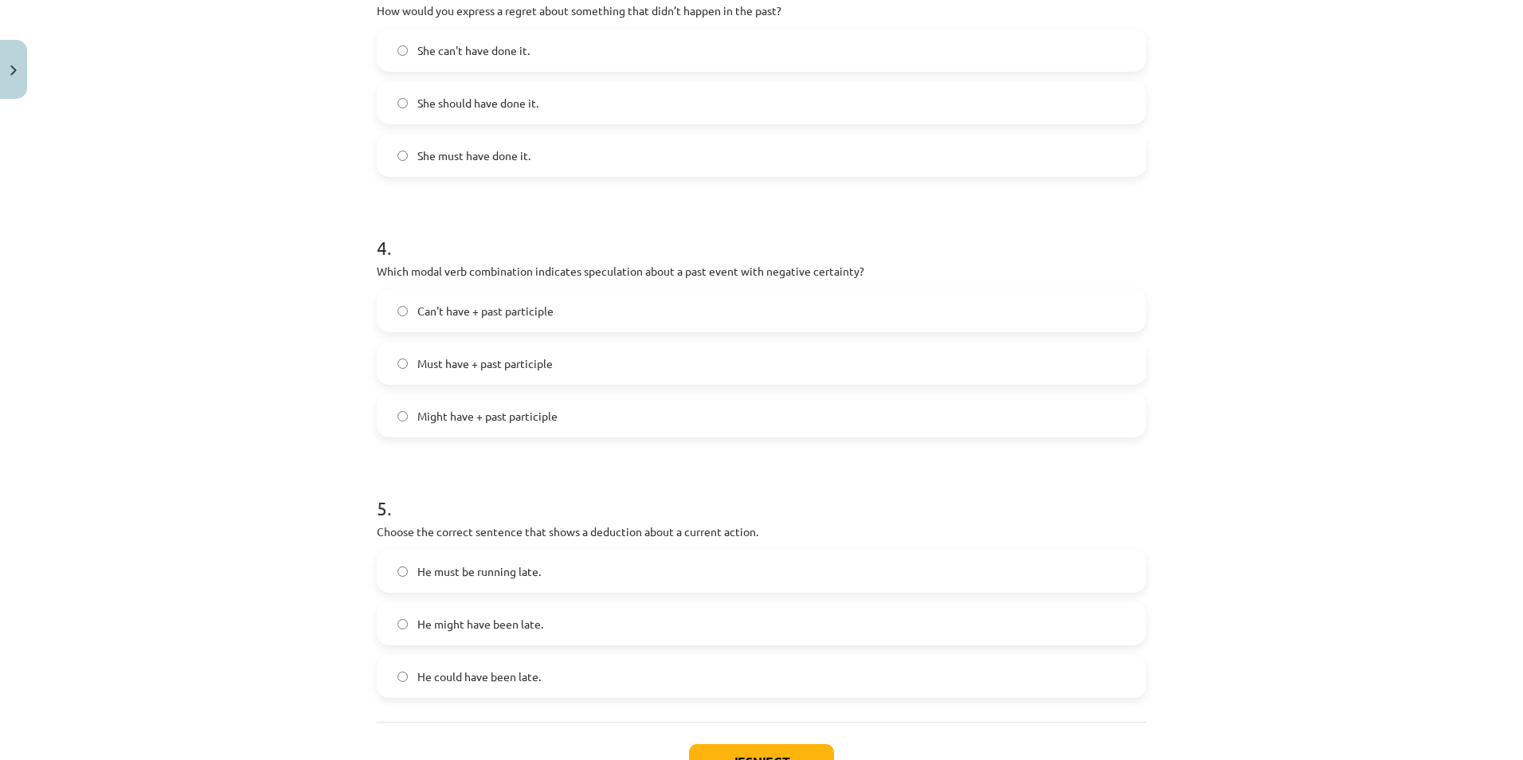
click at [484, 307] on span "Can't have + past participle" at bounding box center [485, 311] width 136 height 17
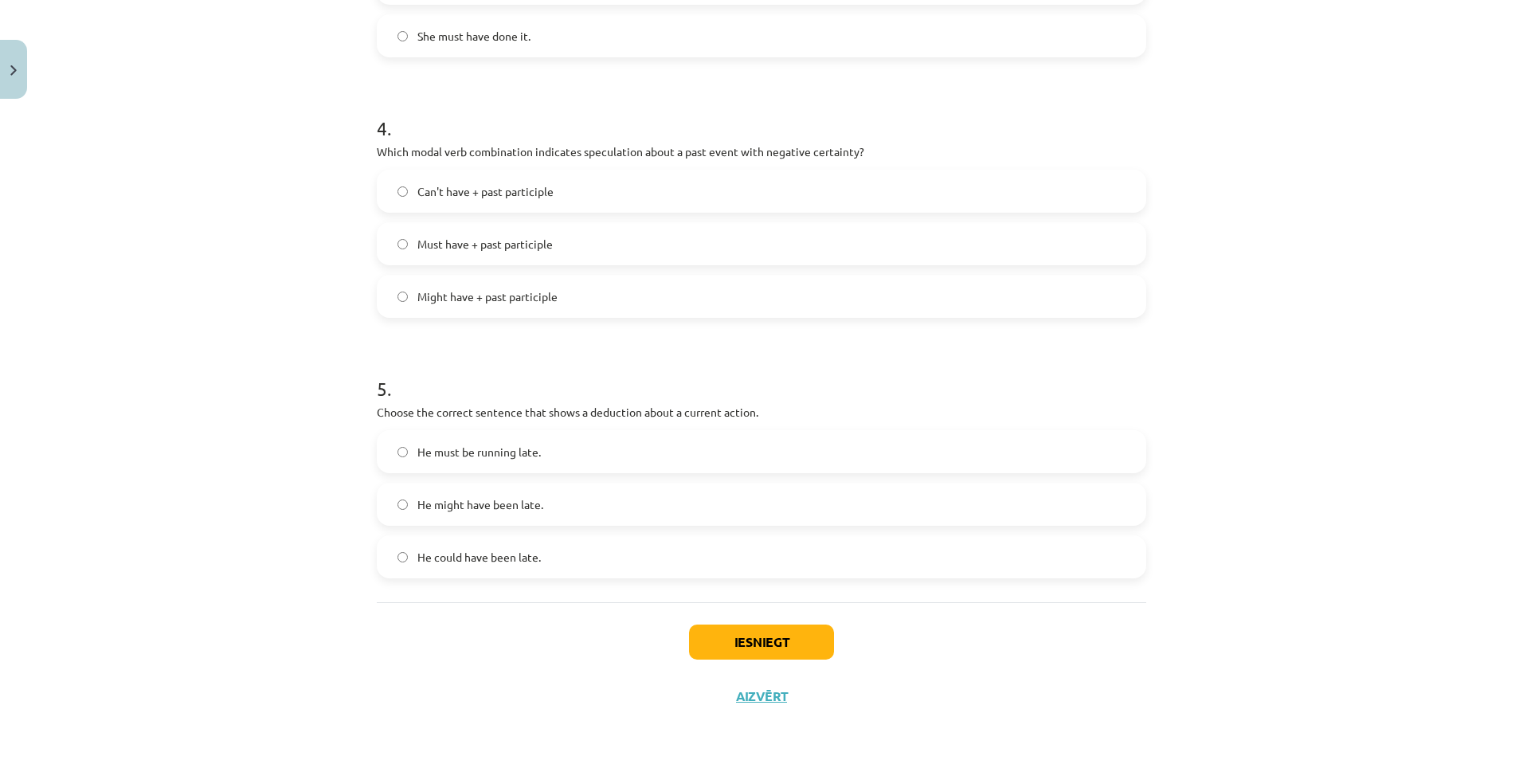
scroll to position [1012, 0]
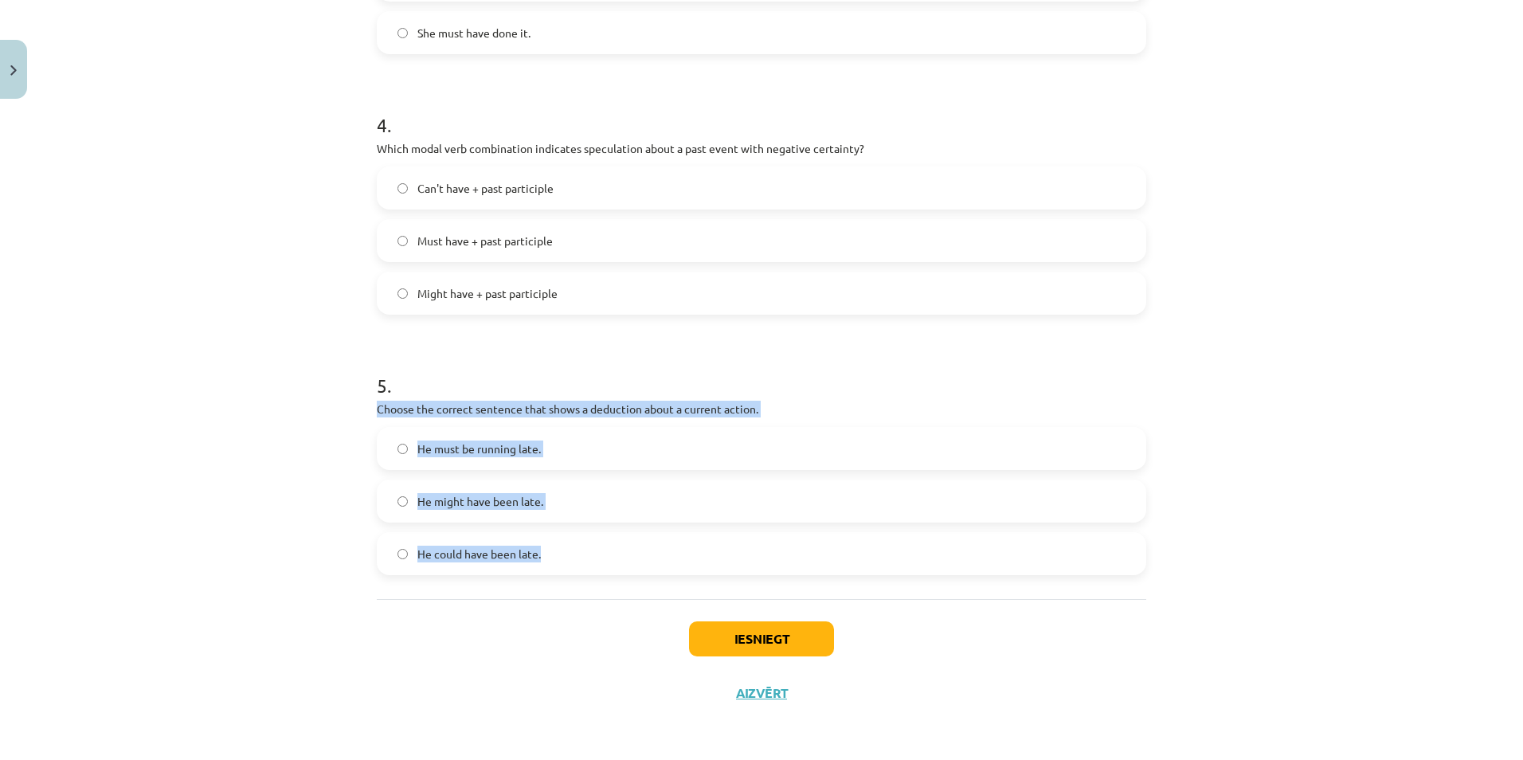
drag, startPoint x: 359, startPoint y: 401, endPoint x: 589, endPoint y: 558, distance: 277.9
click at [589, 558] on div "Mācību tēma: Angļu valodas i - 11. klases 1. ieskaites mācību materiāls #4 📝 To…" at bounding box center [761, 380] width 1523 height 760
copy div "Choose the correct sentence that shows a deduction about a current action. He m…"
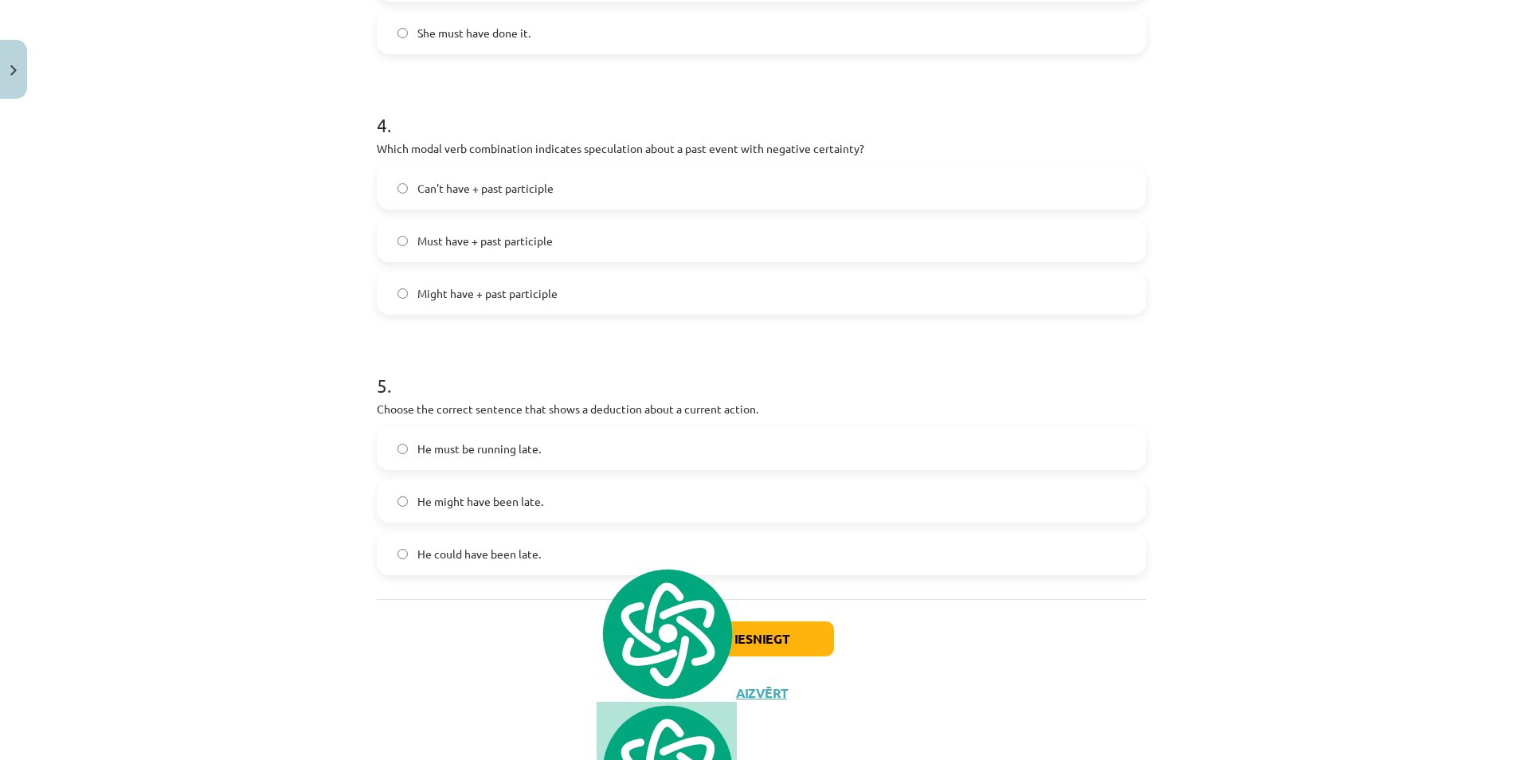
click at [622, 365] on h1 "5 ." at bounding box center [761, 370] width 769 height 49
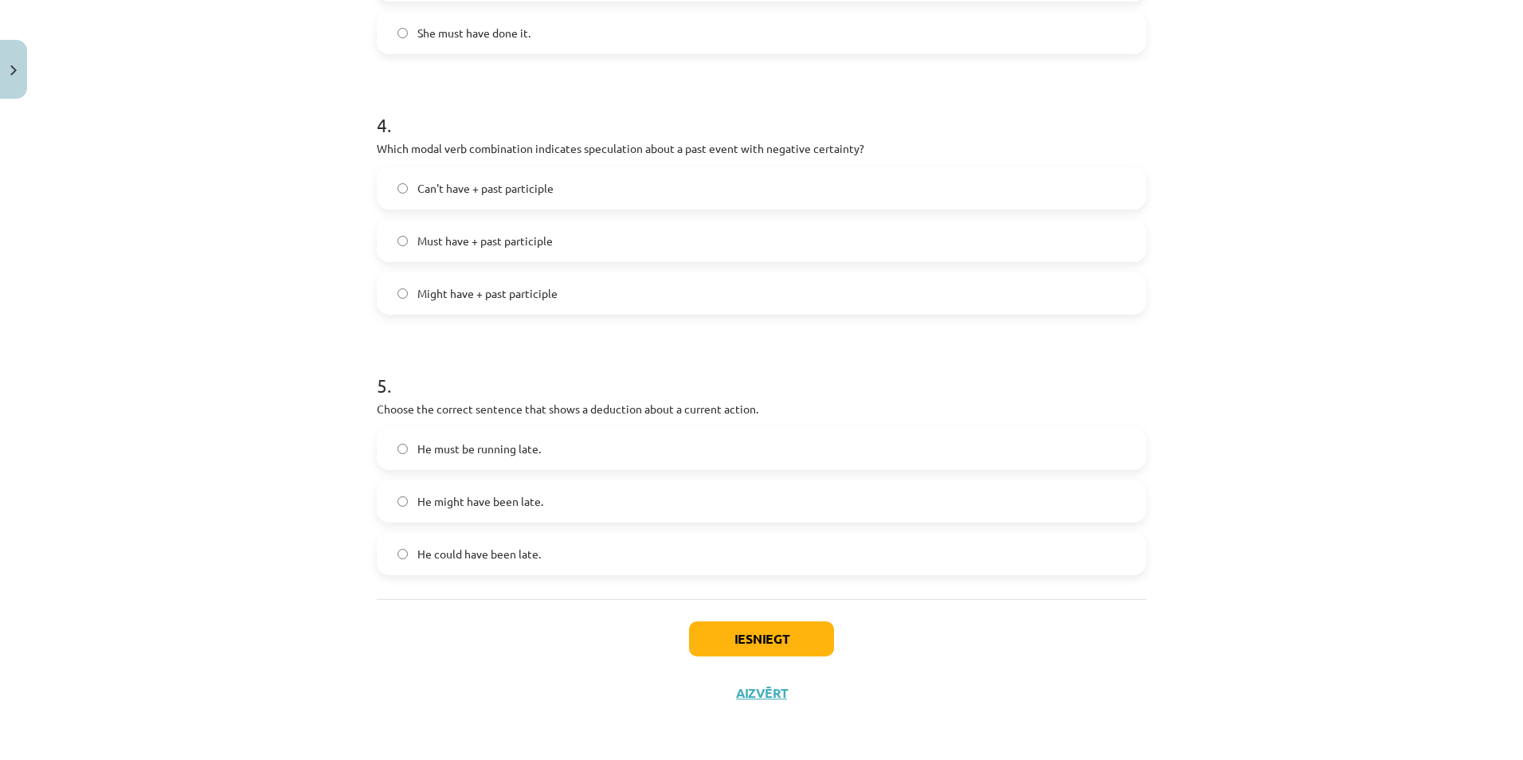
click at [560, 445] on label "He must be running late." at bounding box center [761, 449] width 766 height 40
click at [789, 640] on button "Iesniegt" at bounding box center [761, 638] width 145 height 35
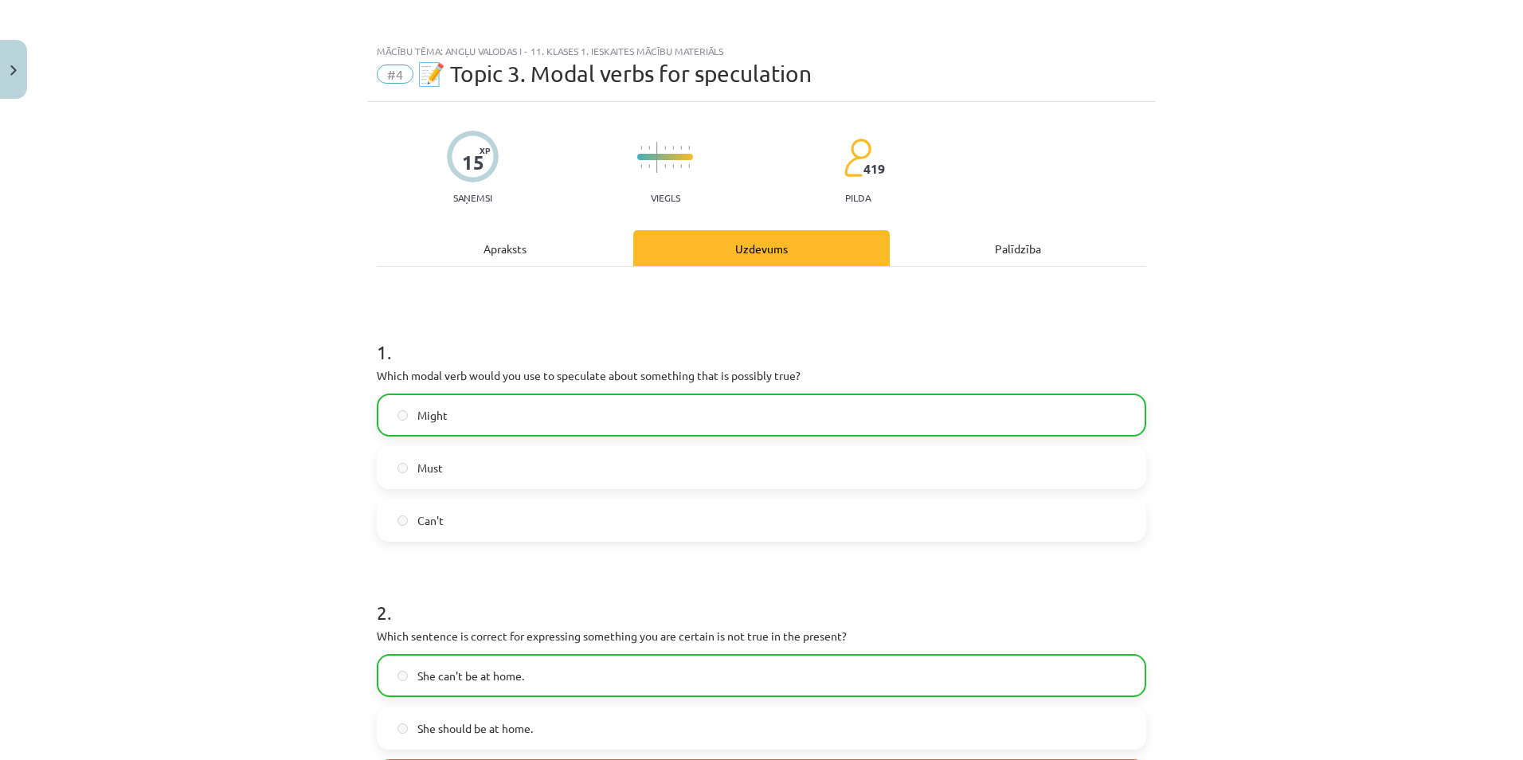
scroll to position [0, 0]
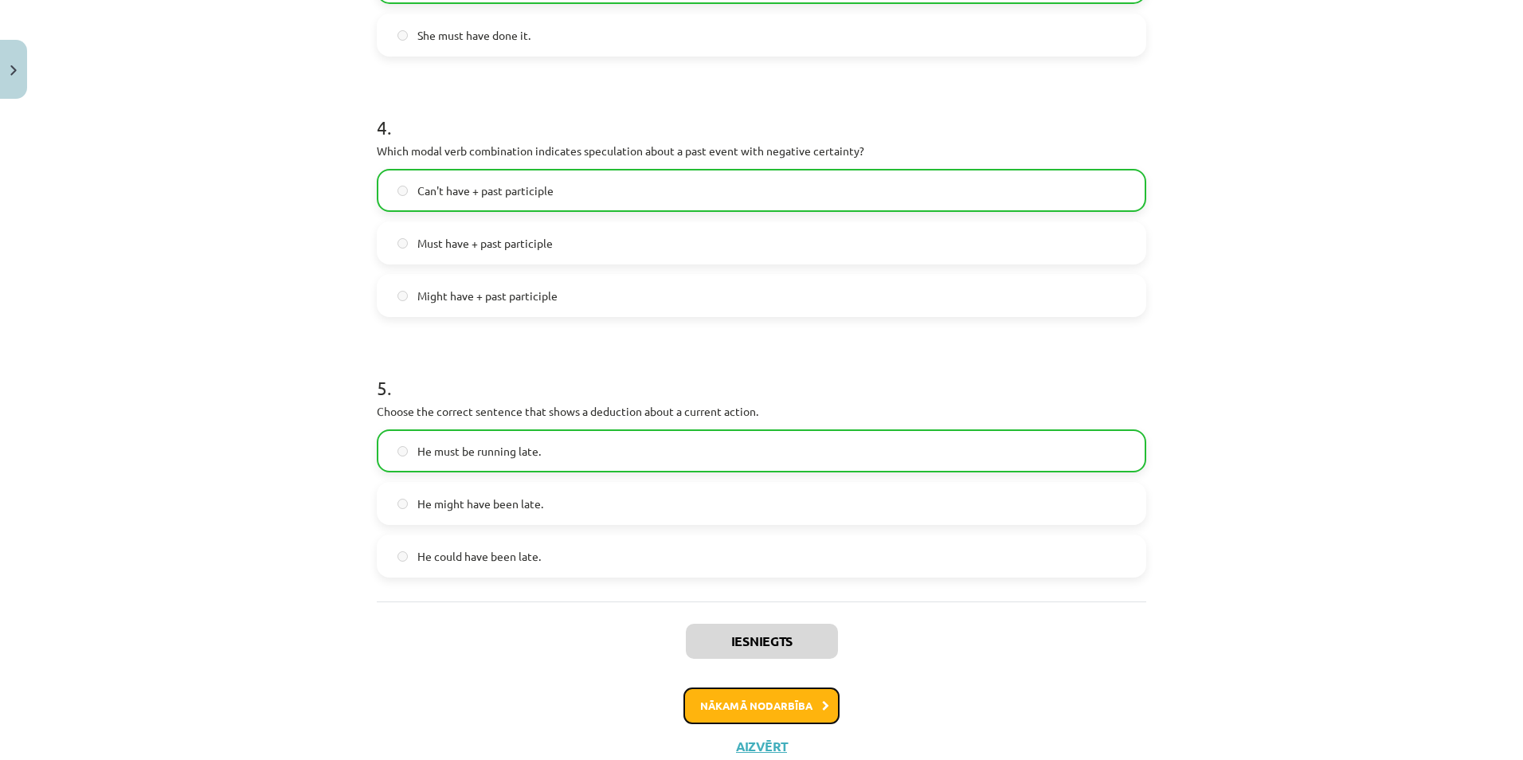
click at [795, 693] on button "Nākamā nodarbība" at bounding box center [761, 705] width 156 height 37
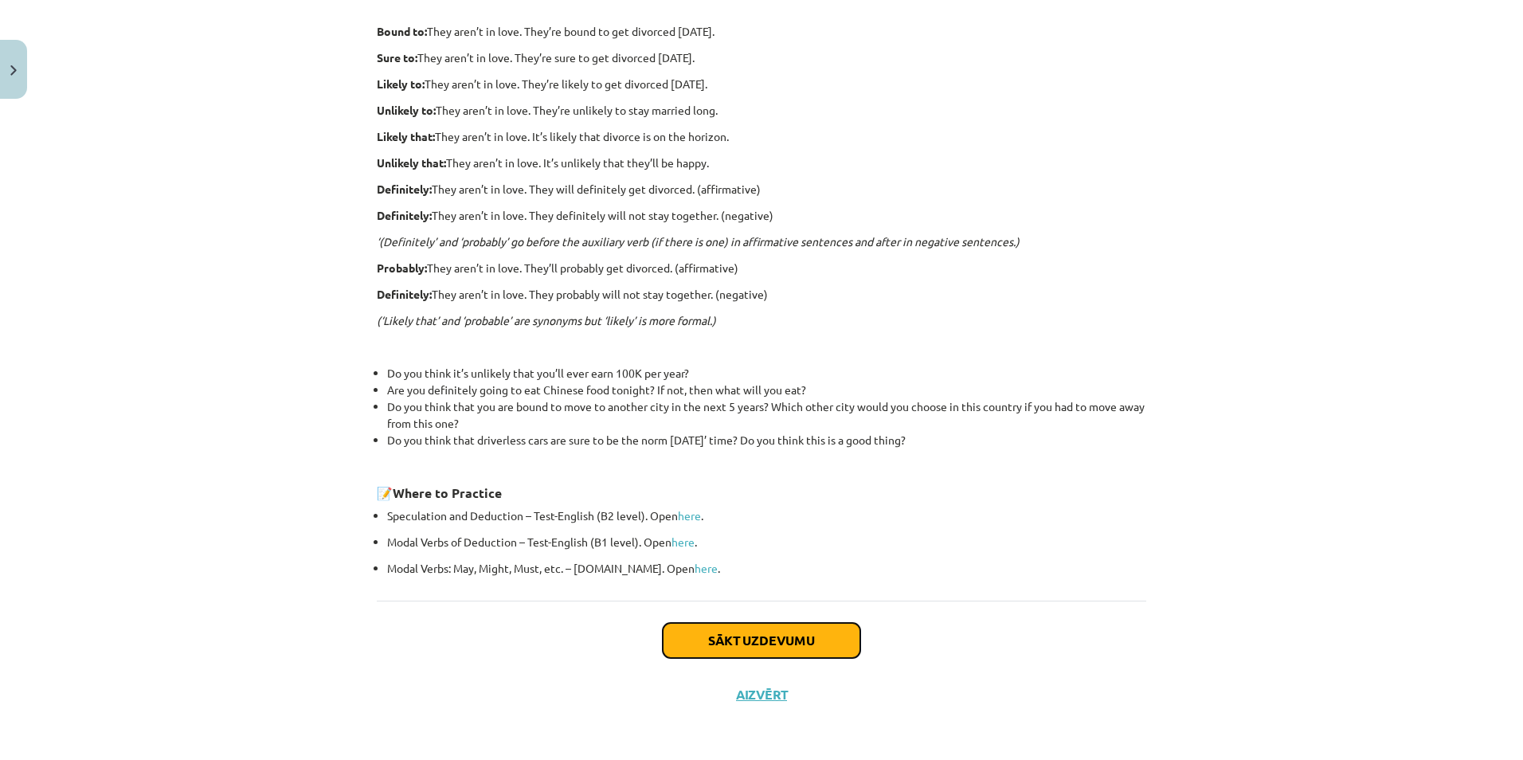
click at [830, 629] on button "Sākt uzdevumu" at bounding box center [762, 640] width 198 height 35
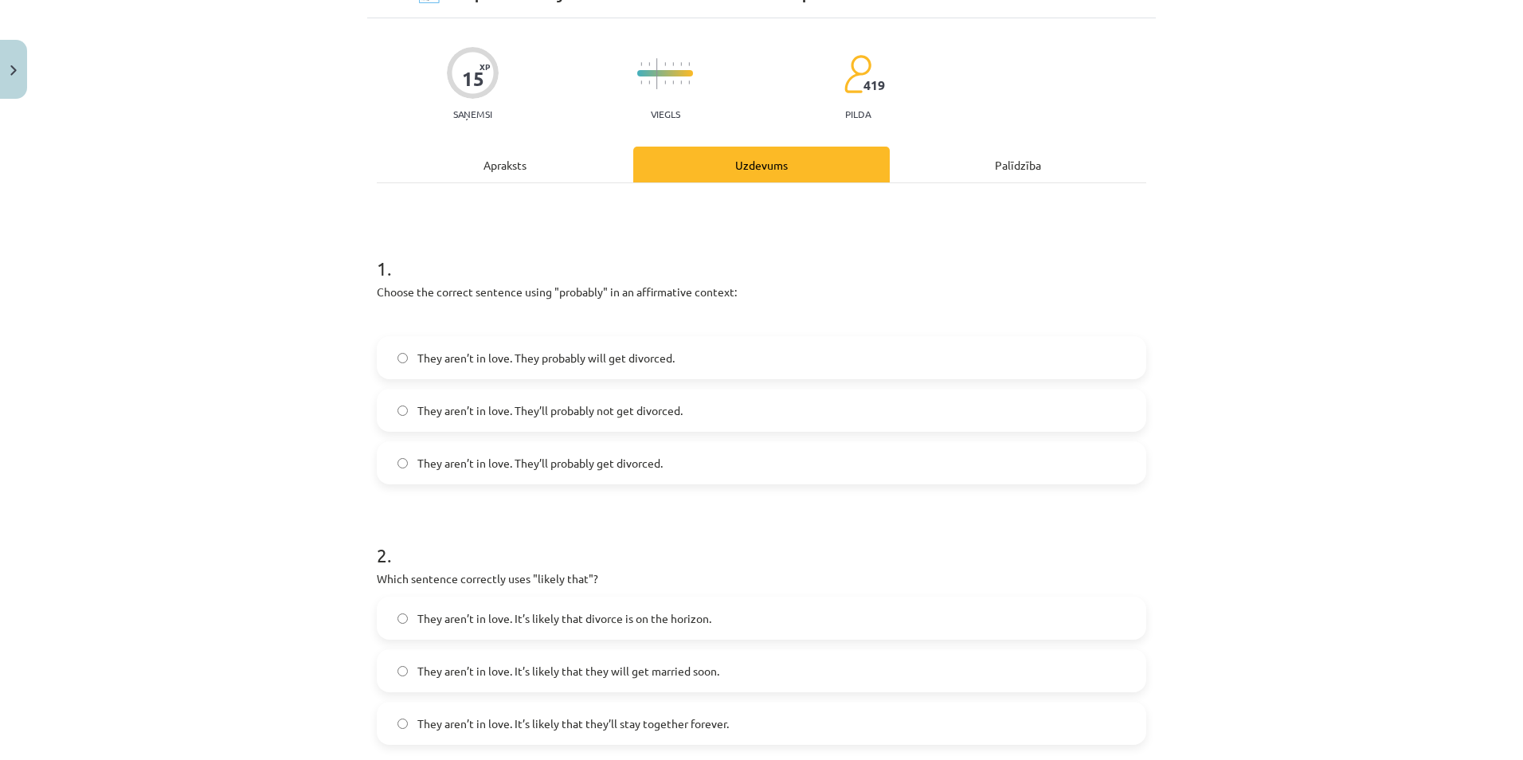
scroll to position [40, 0]
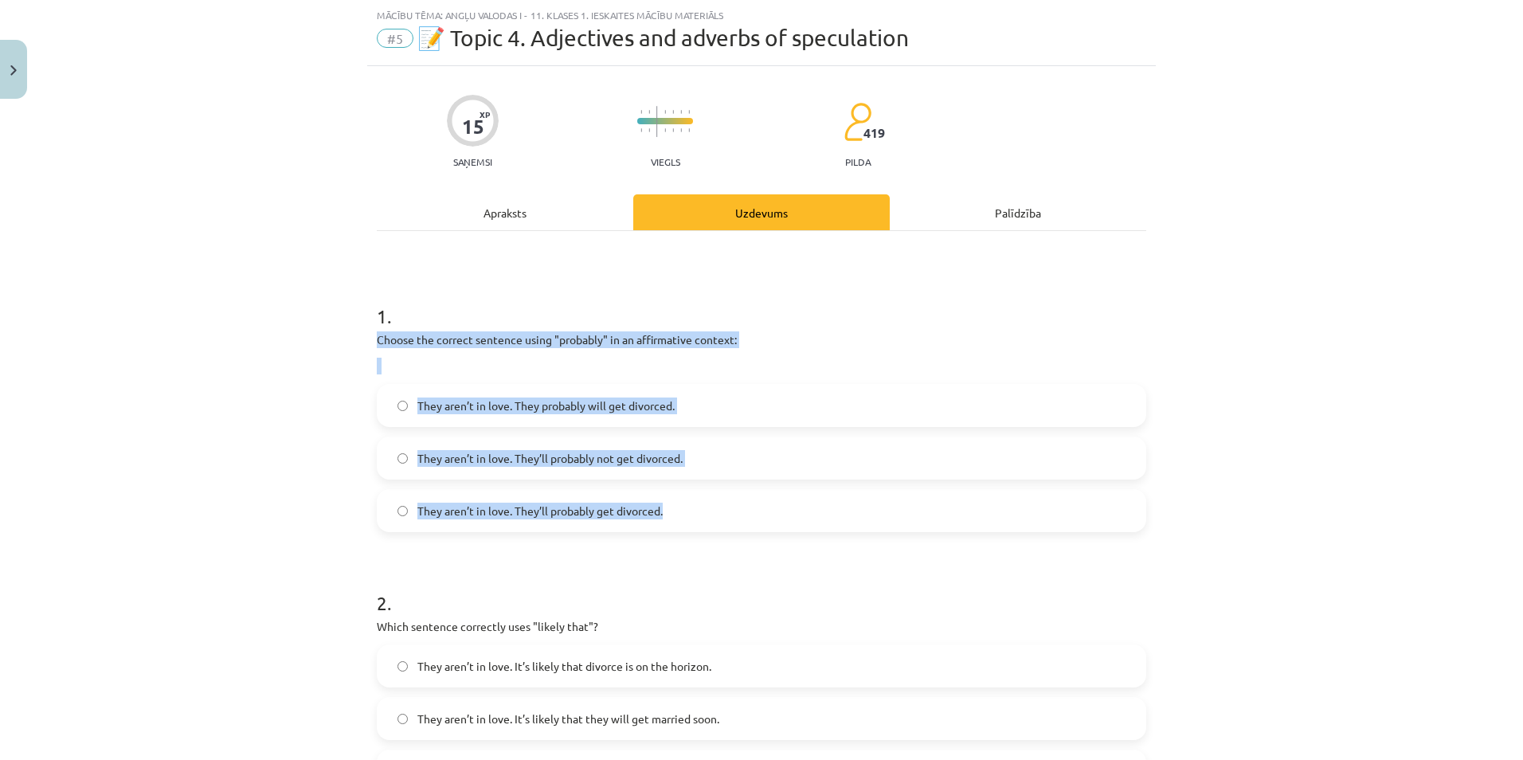
drag, startPoint x: 355, startPoint y: 332, endPoint x: 704, endPoint y: 501, distance: 387.6
click at [704, 501] on div "Mācību tēma: Angļu valodas i - 11. klases 1. ieskaites mācību materiāls #5 📝 To…" at bounding box center [761, 380] width 1523 height 760
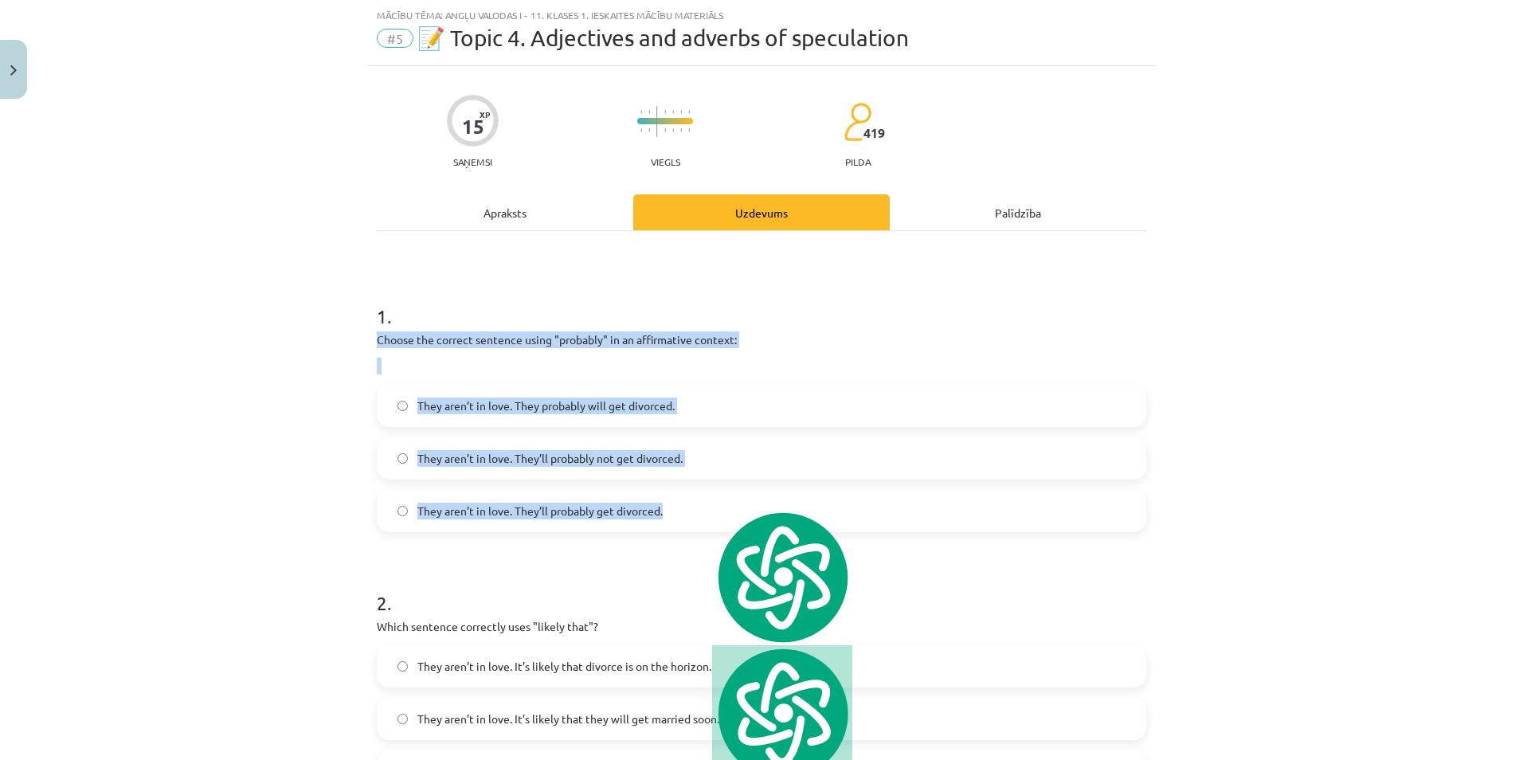
copy div "Choose the correct sentence using "probably" in an affirmative context: They ar…"
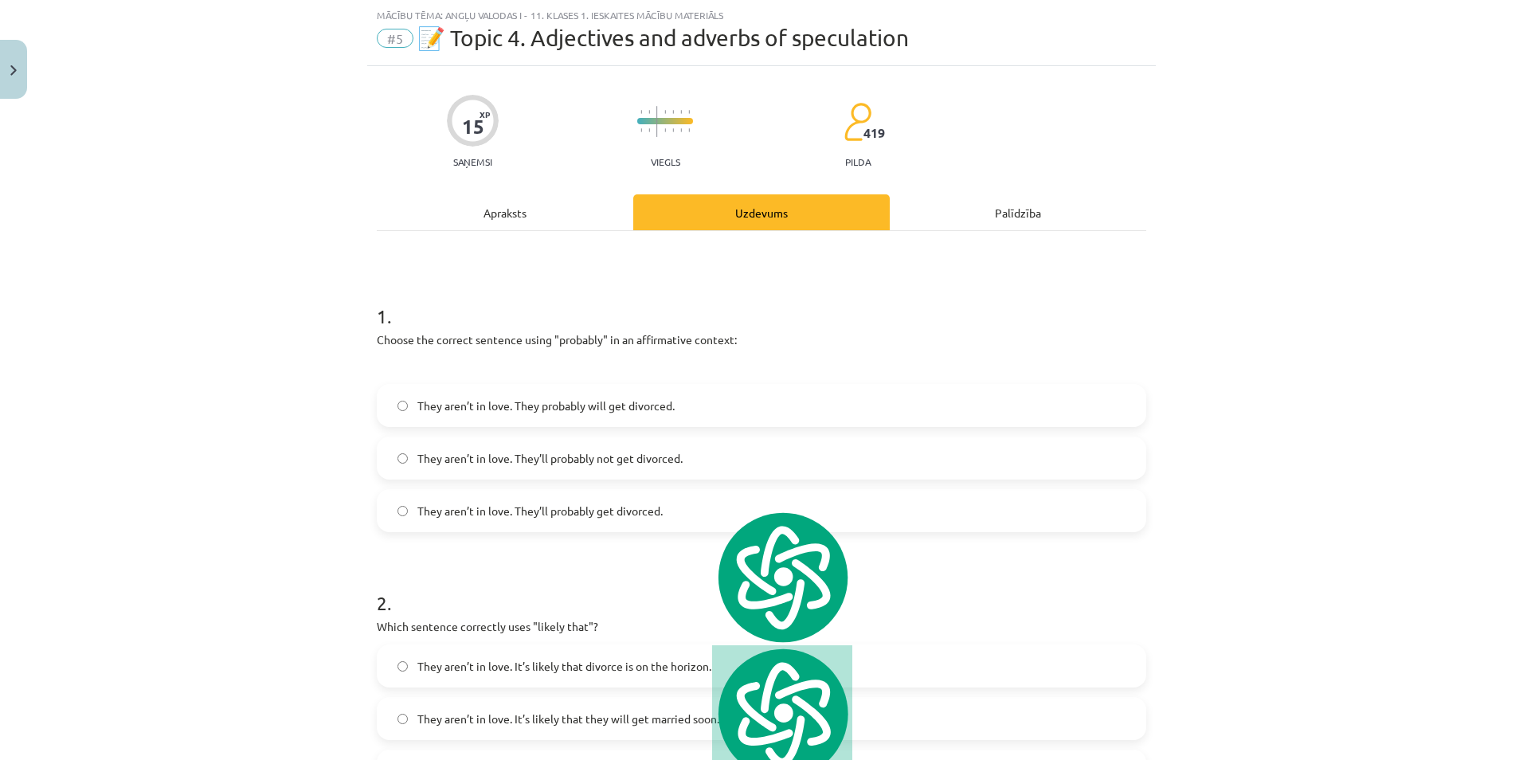
click at [565, 300] on h1 "1 ." at bounding box center [761, 301] width 769 height 49
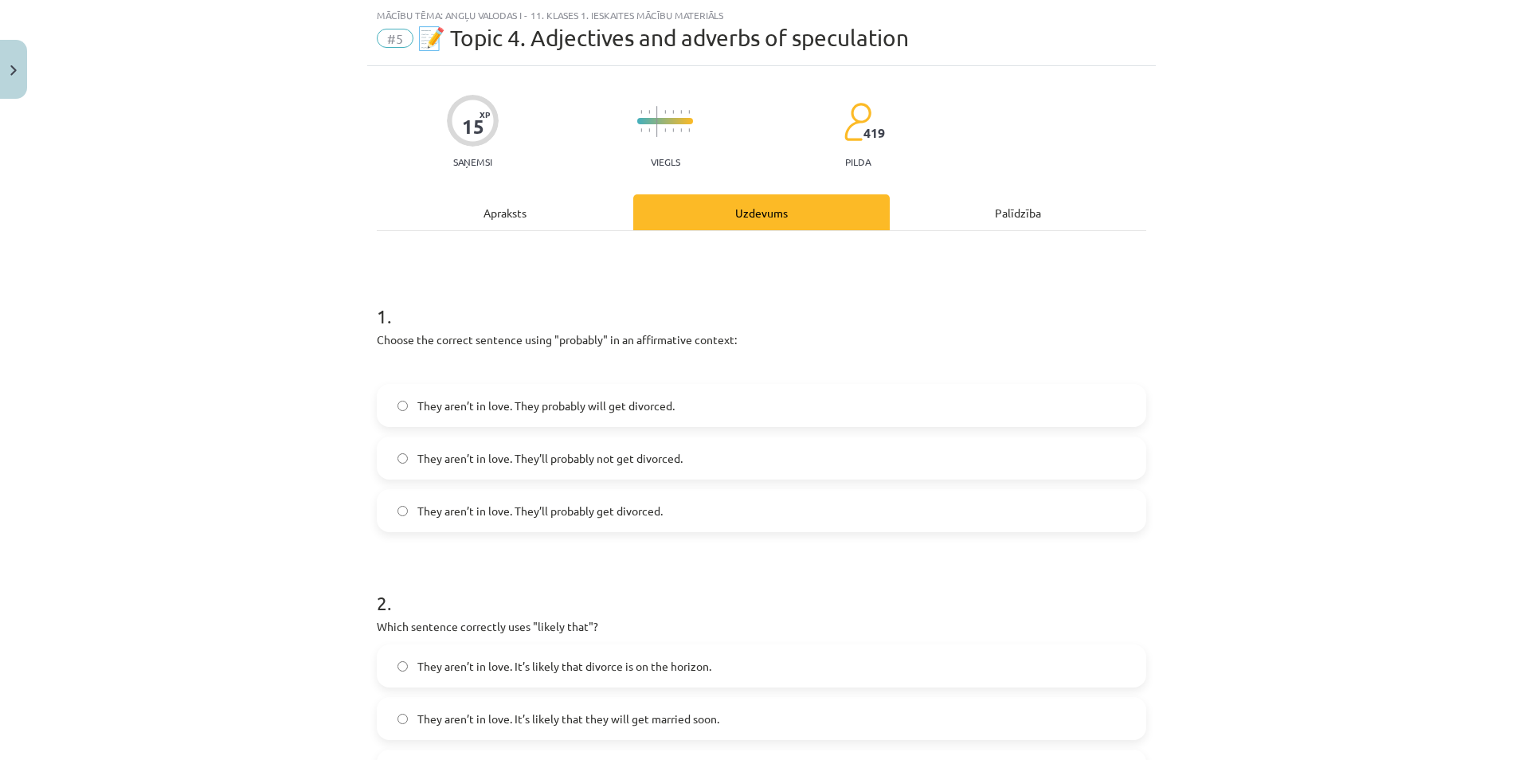
click at [695, 519] on label "They aren’t in love. They’ll probably get divorced." at bounding box center [761, 511] width 766 height 40
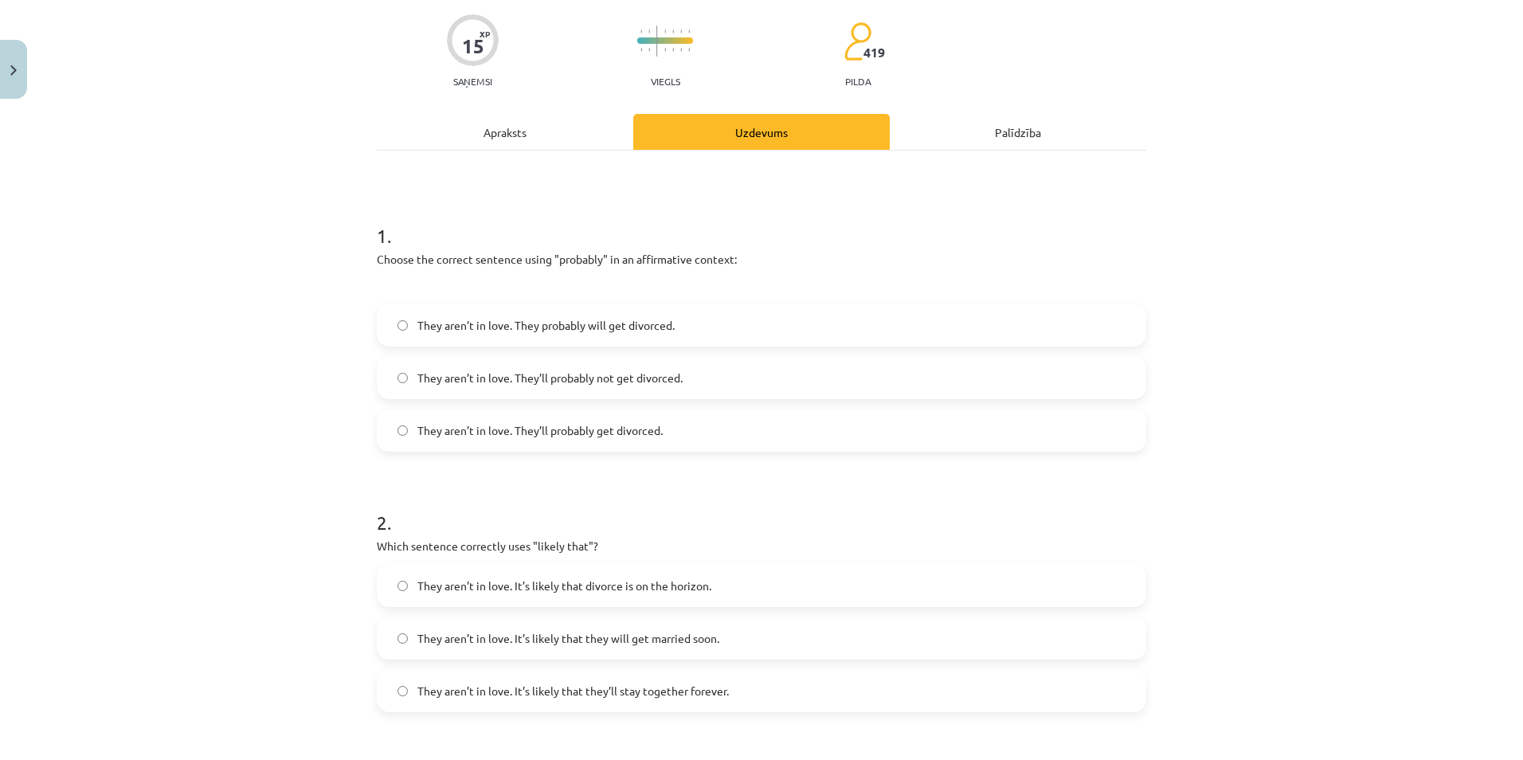
scroll to position [252, 0]
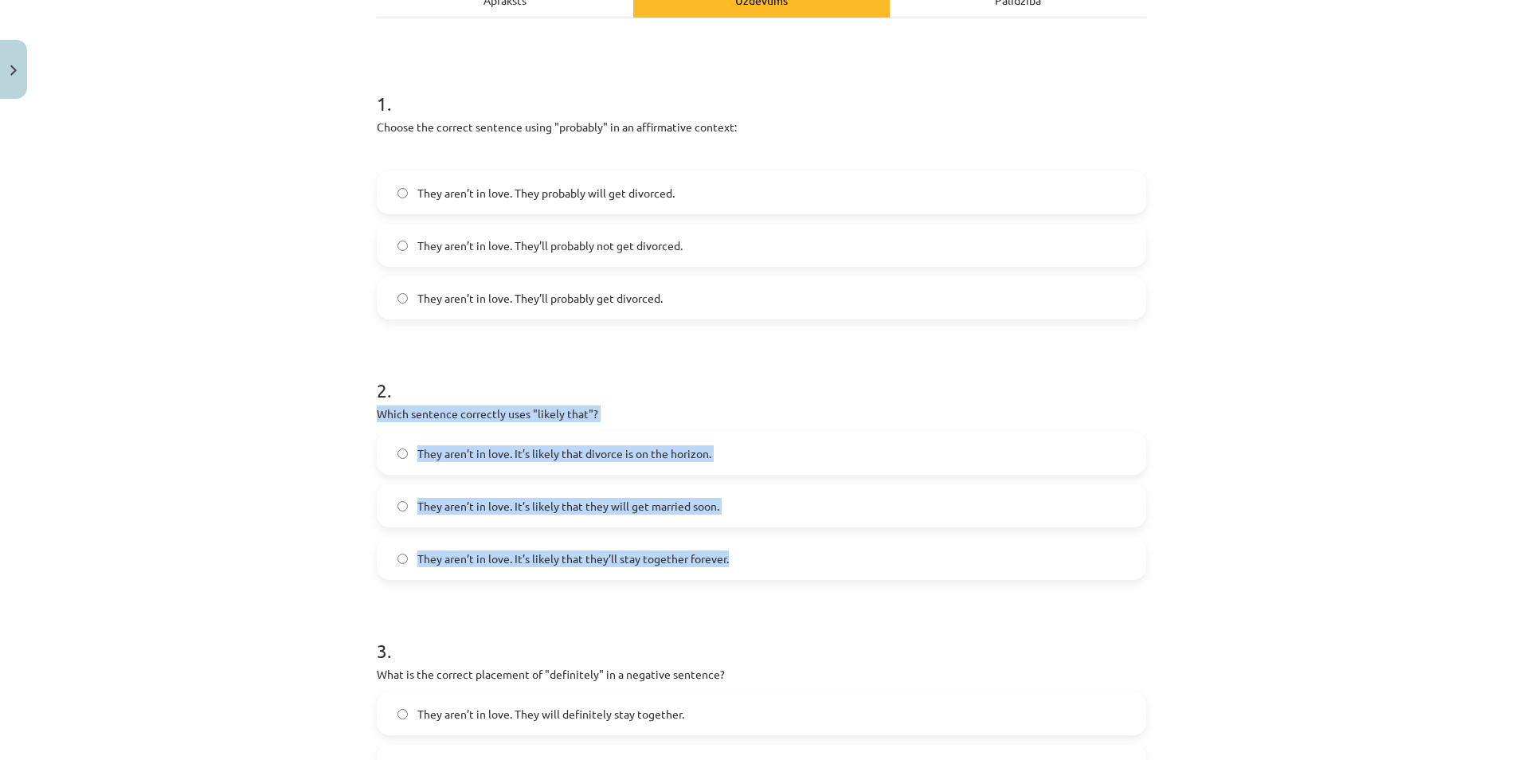
drag, startPoint x: 371, startPoint y: 409, endPoint x: 751, endPoint y: 550, distance: 405.5
click at [751, 550] on div "2 . Which sentence correctly uses "likely that"? They aren’t in love. It’s like…" at bounding box center [761, 465] width 769 height 229
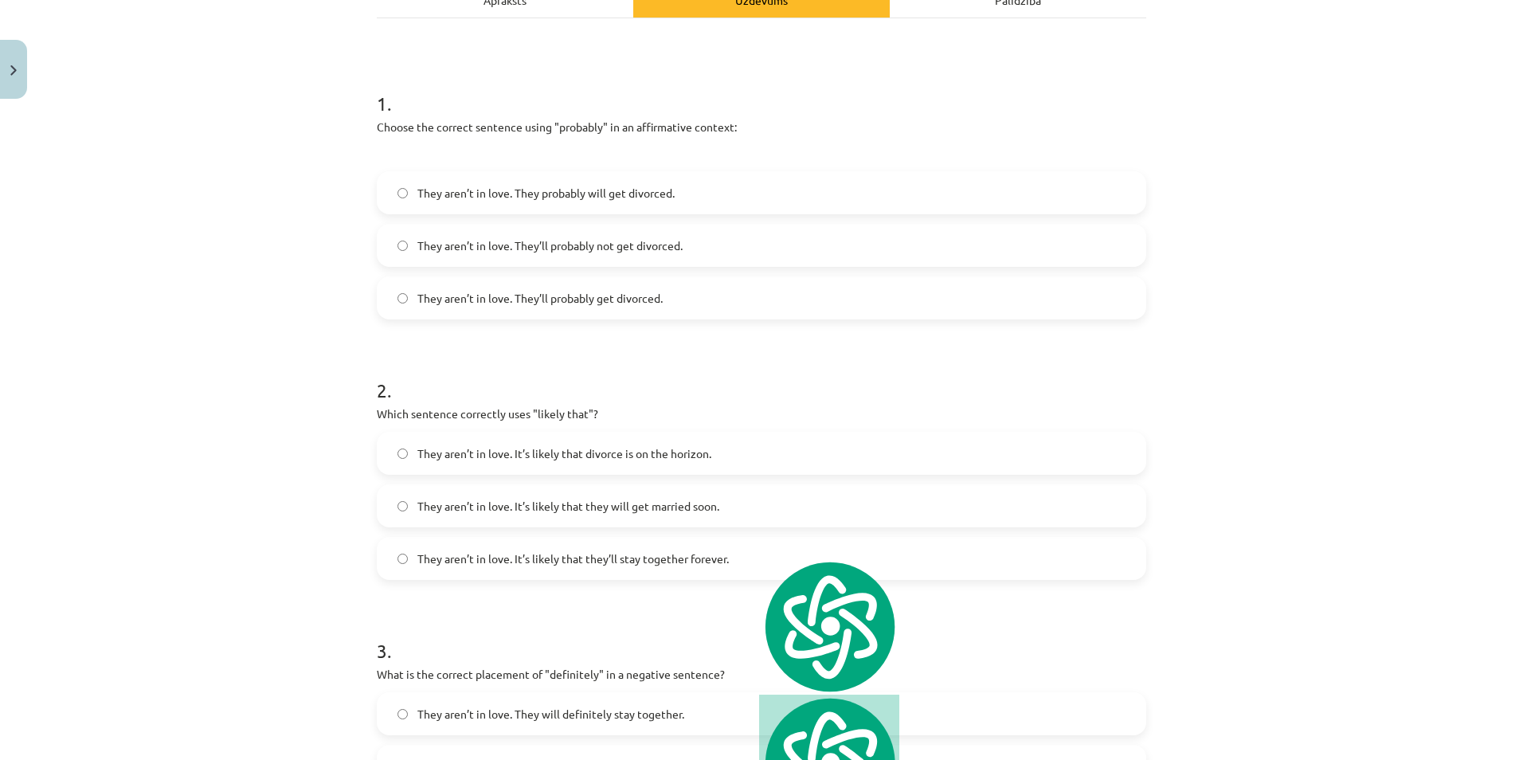
drag, startPoint x: 751, startPoint y: 550, endPoint x: 617, endPoint y: 103, distance: 467.2
click at [644, 368] on h1 "2 ." at bounding box center [761, 375] width 769 height 49
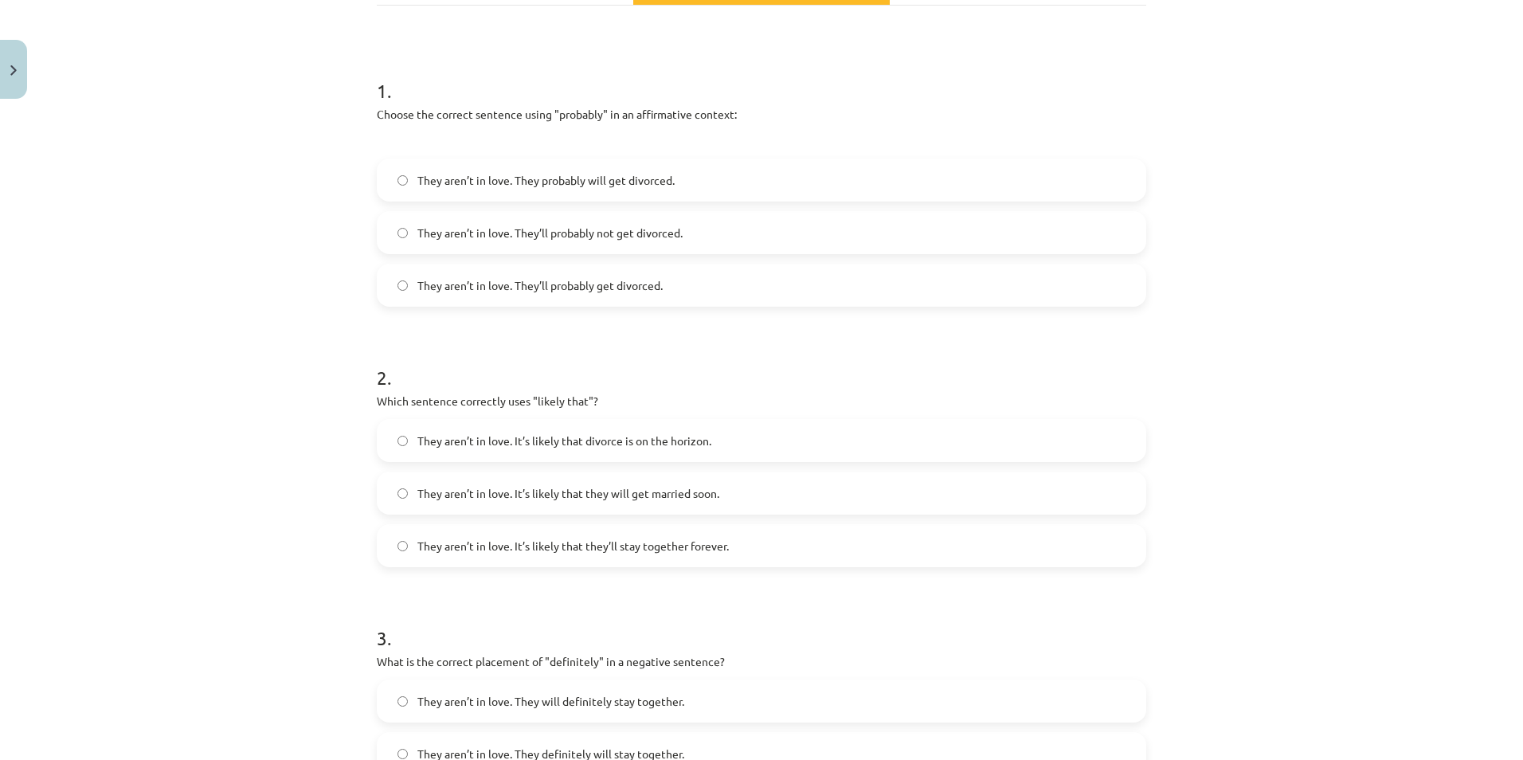
scroll to position [305, 0]
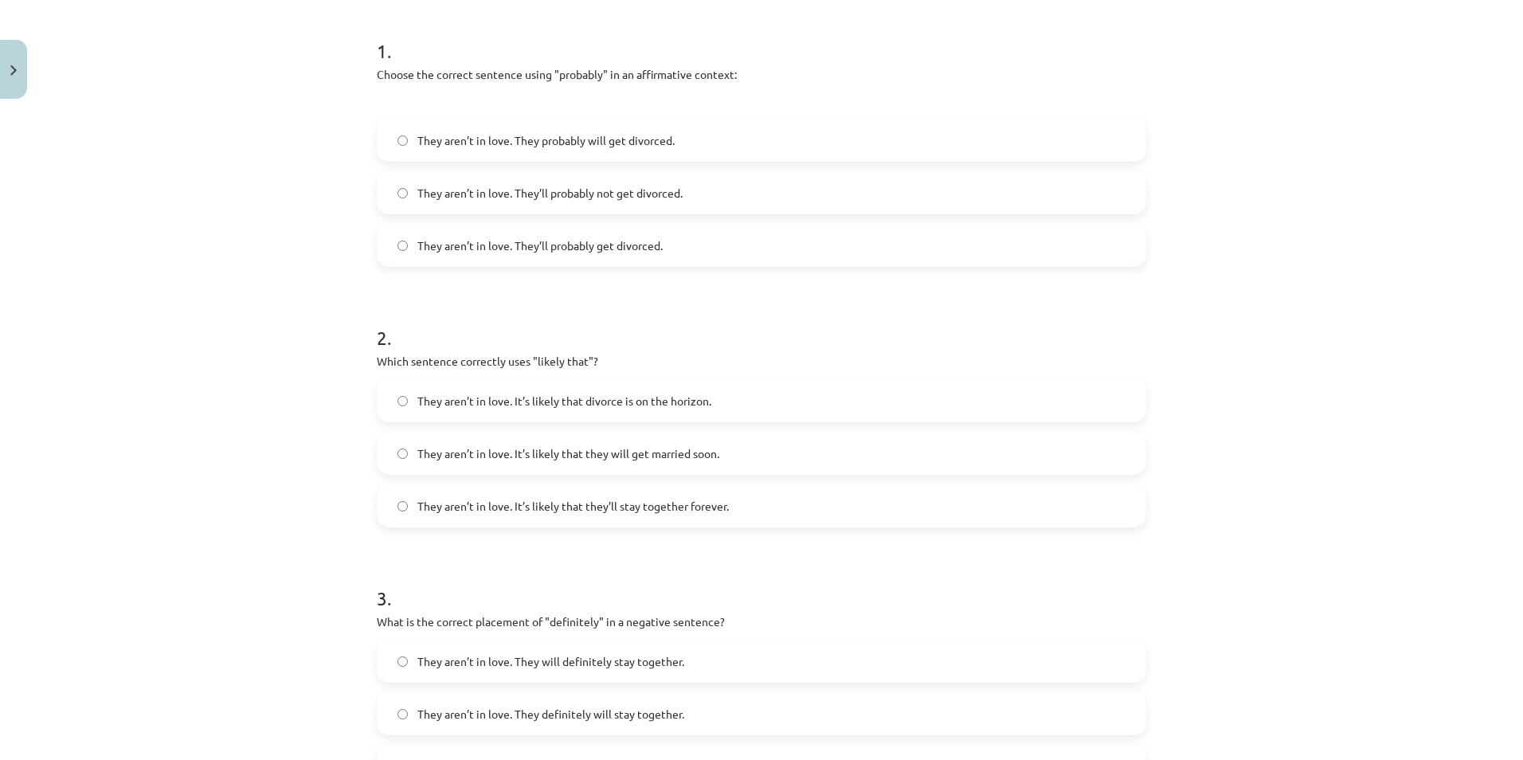
click at [657, 409] on label "They aren’t in love. It’s likely that divorce is on the horizon." at bounding box center [761, 401] width 766 height 40
click at [255, 327] on div "Mācību tēma: Angļu valodas i - 11. klases 1. ieskaites mācību materiāls #5 📝 To…" at bounding box center [761, 380] width 1523 height 760
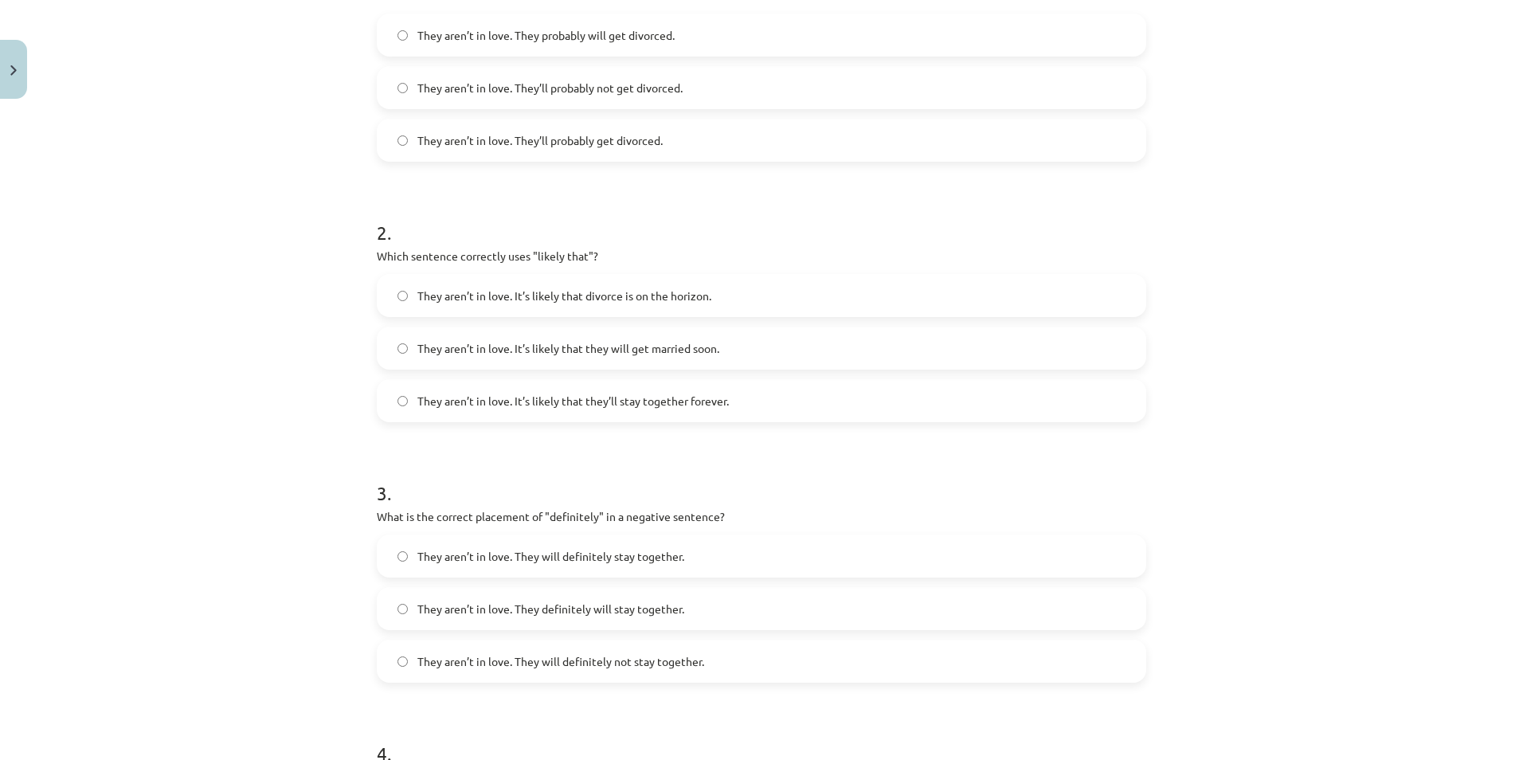
scroll to position [571, 0]
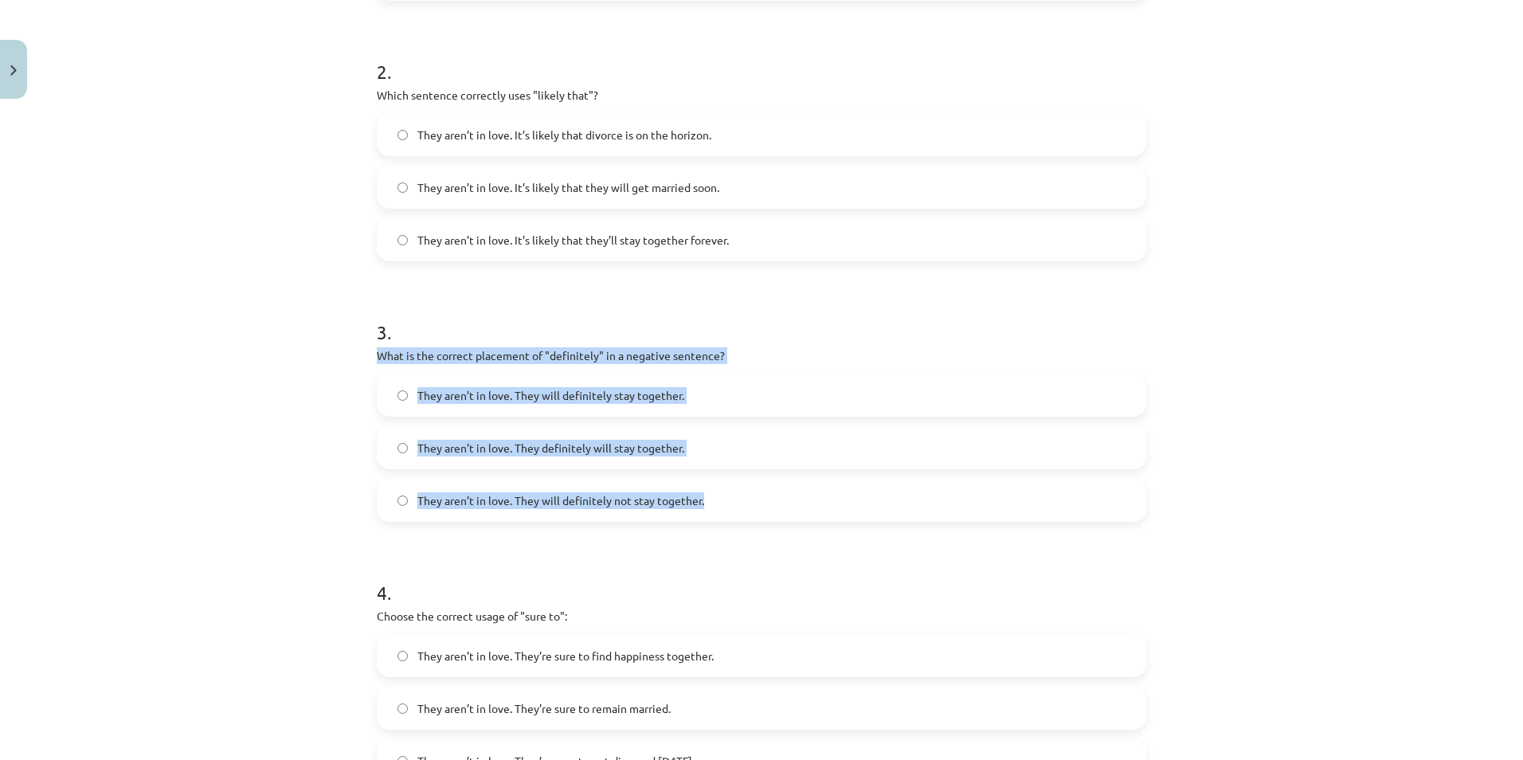
drag, startPoint x: 362, startPoint y: 352, endPoint x: 737, endPoint y: 500, distance: 403.3
click at [737, 500] on div "15 XP Saņemsi Viegls 419 pilda Apraksts Uzdevums Palīdzība 1 . Choose the corre…" at bounding box center [761, 361] width 789 height 1653
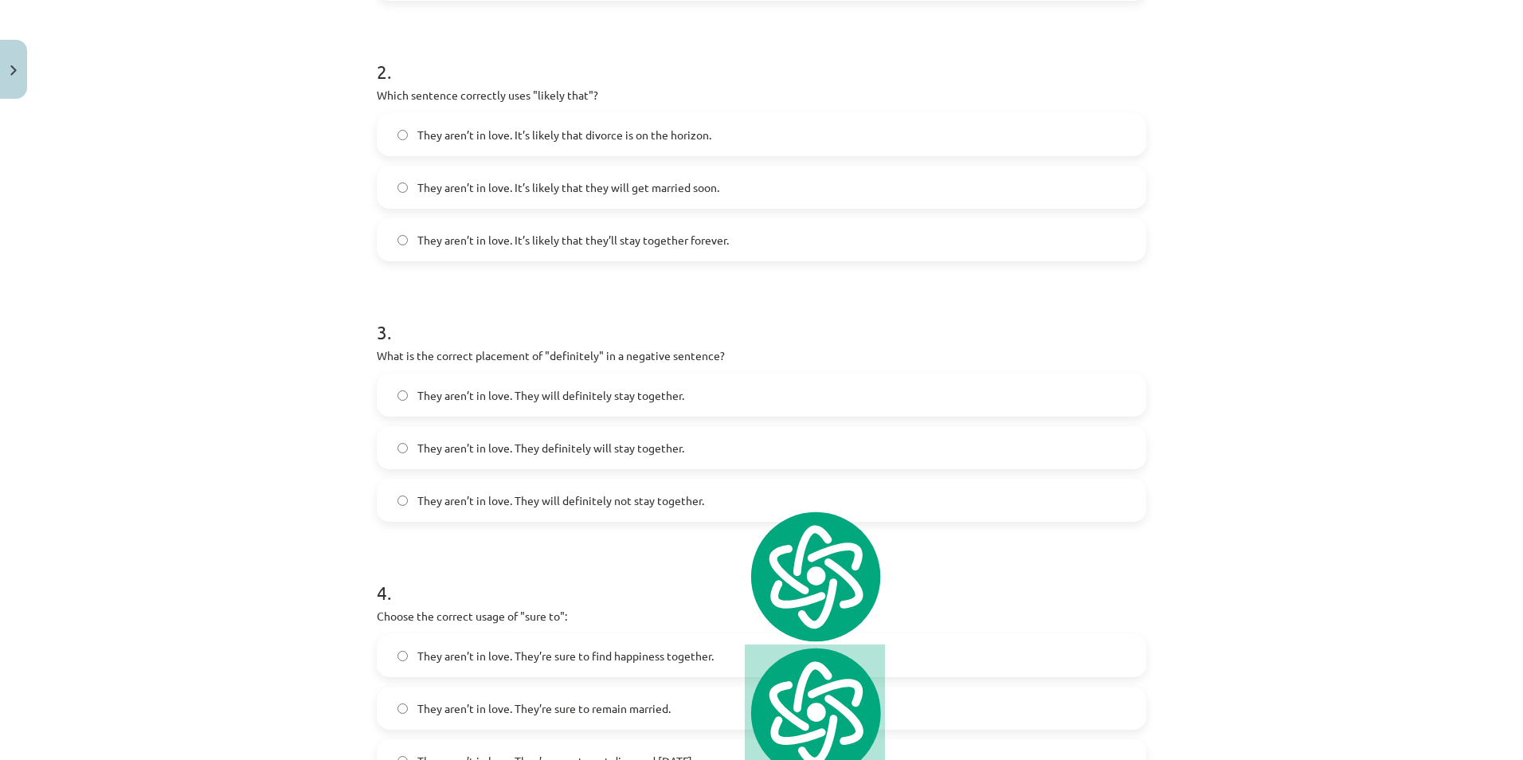
click at [604, 313] on h1 "3 ." at bounding box center [761, 317] width 769 height 49
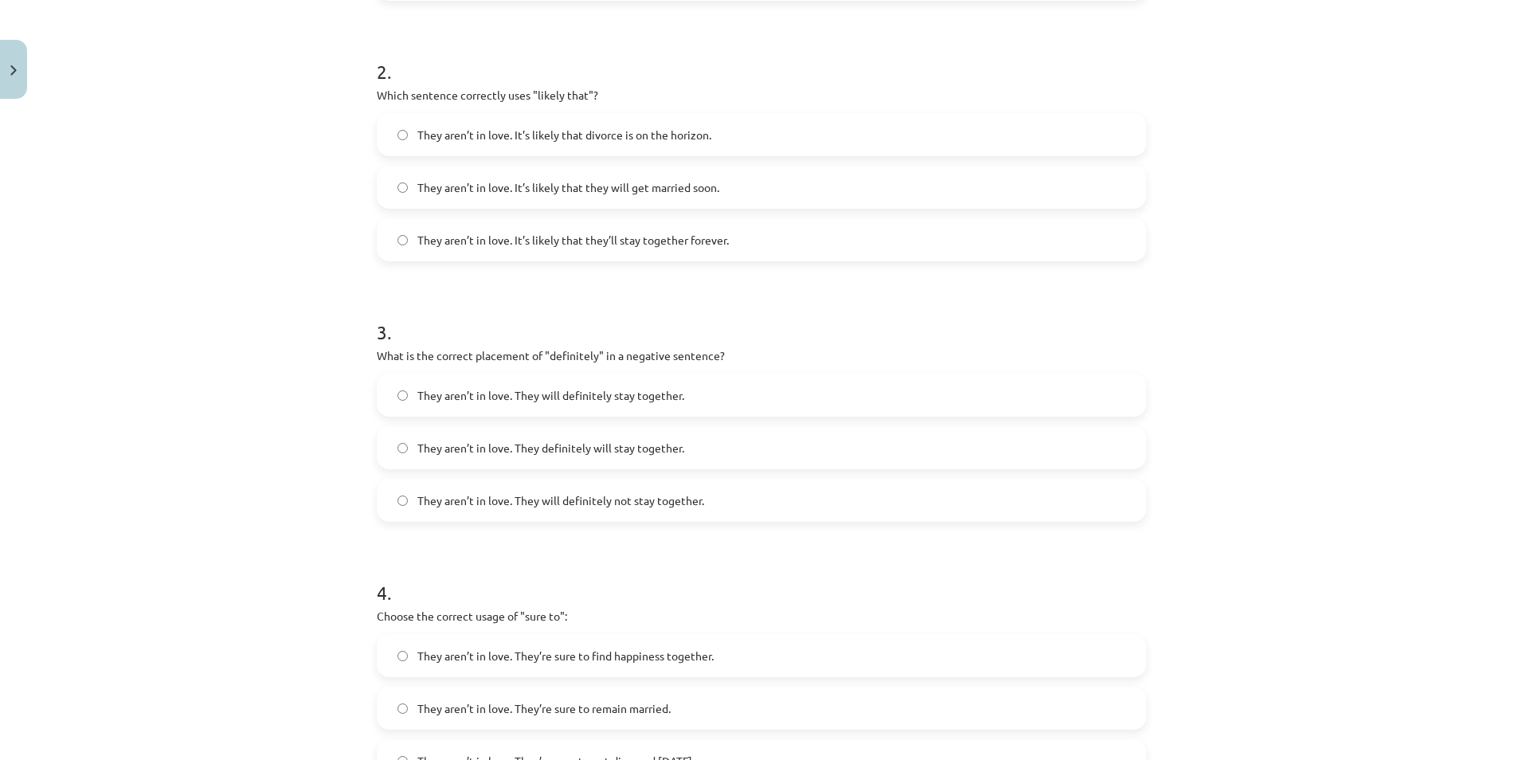
click at [663, 503] on span "They aren’t in love. They will definitely not stay together." at bounding box center [560, 500] width 287 height 17
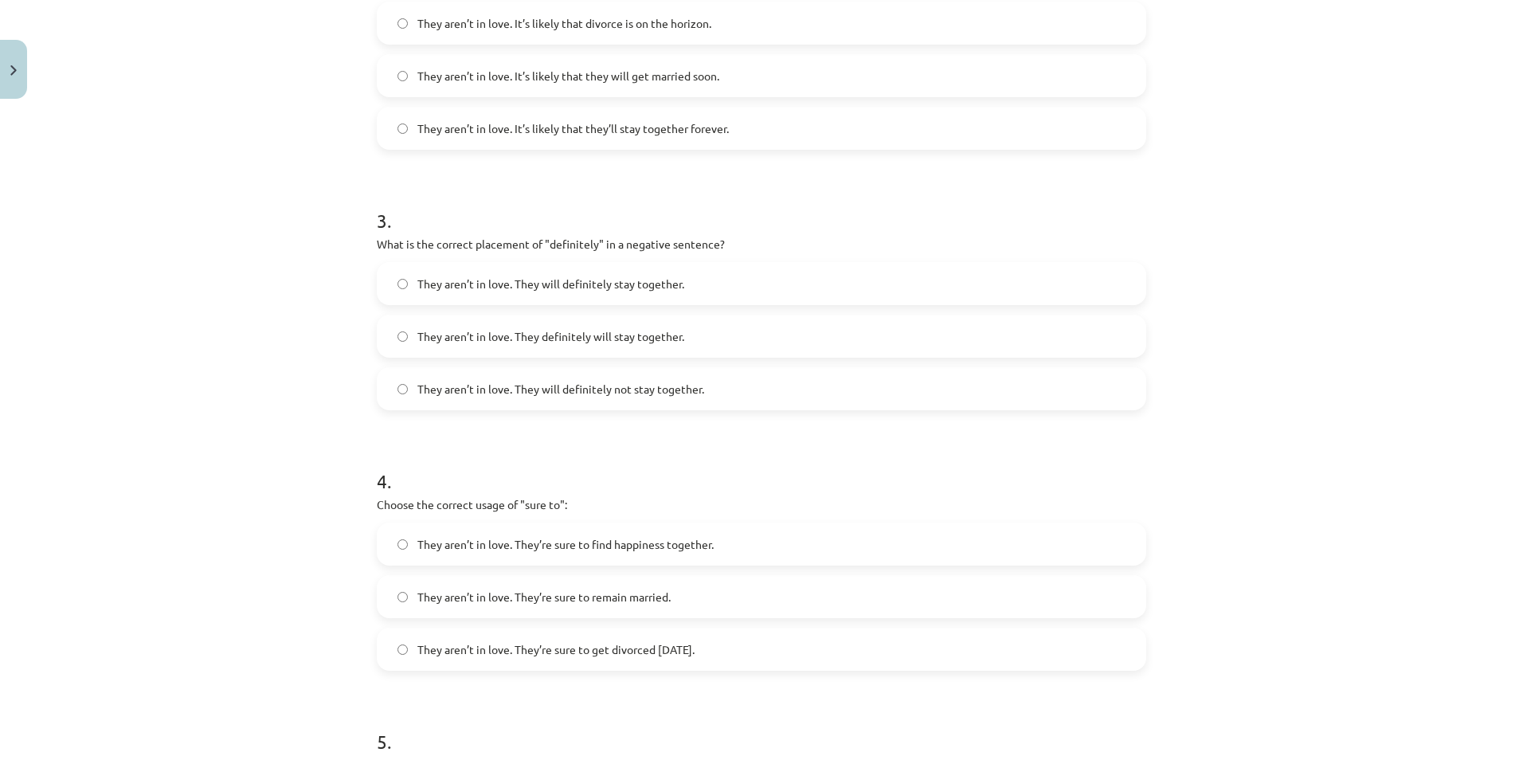
scroll to position [890, 0]
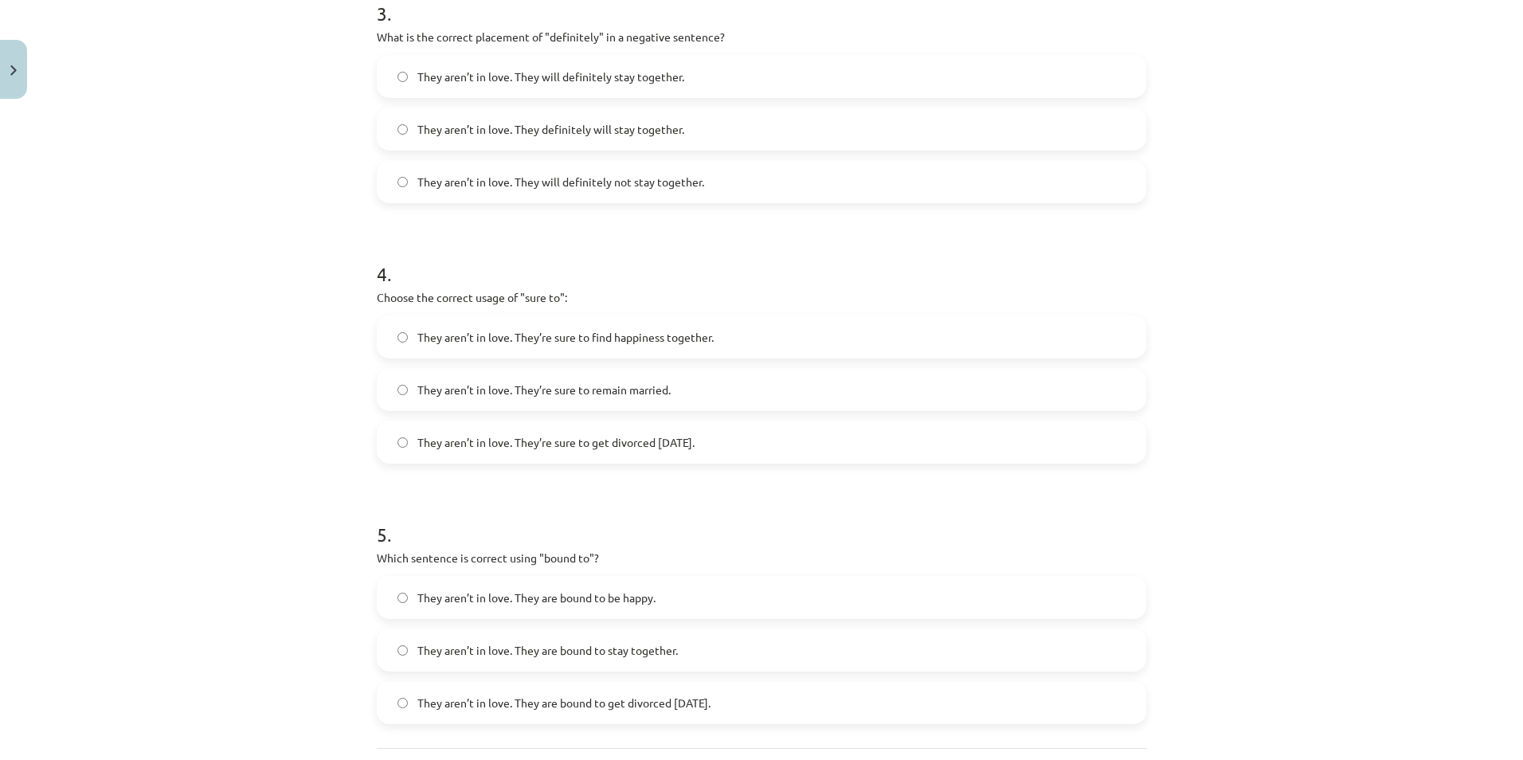
drag, startPoint x: 368, startPoint y: 297, endPoint x: 804, endPoint y: 452, distance: 462.3
click at [804, 452] on div "15 XP Saņemsi Viegls 419 pilda Apraksts Uzdevums Palīdzība 1 . Choose the corre…" at bounding box center [761, 42] width 789 height 1653
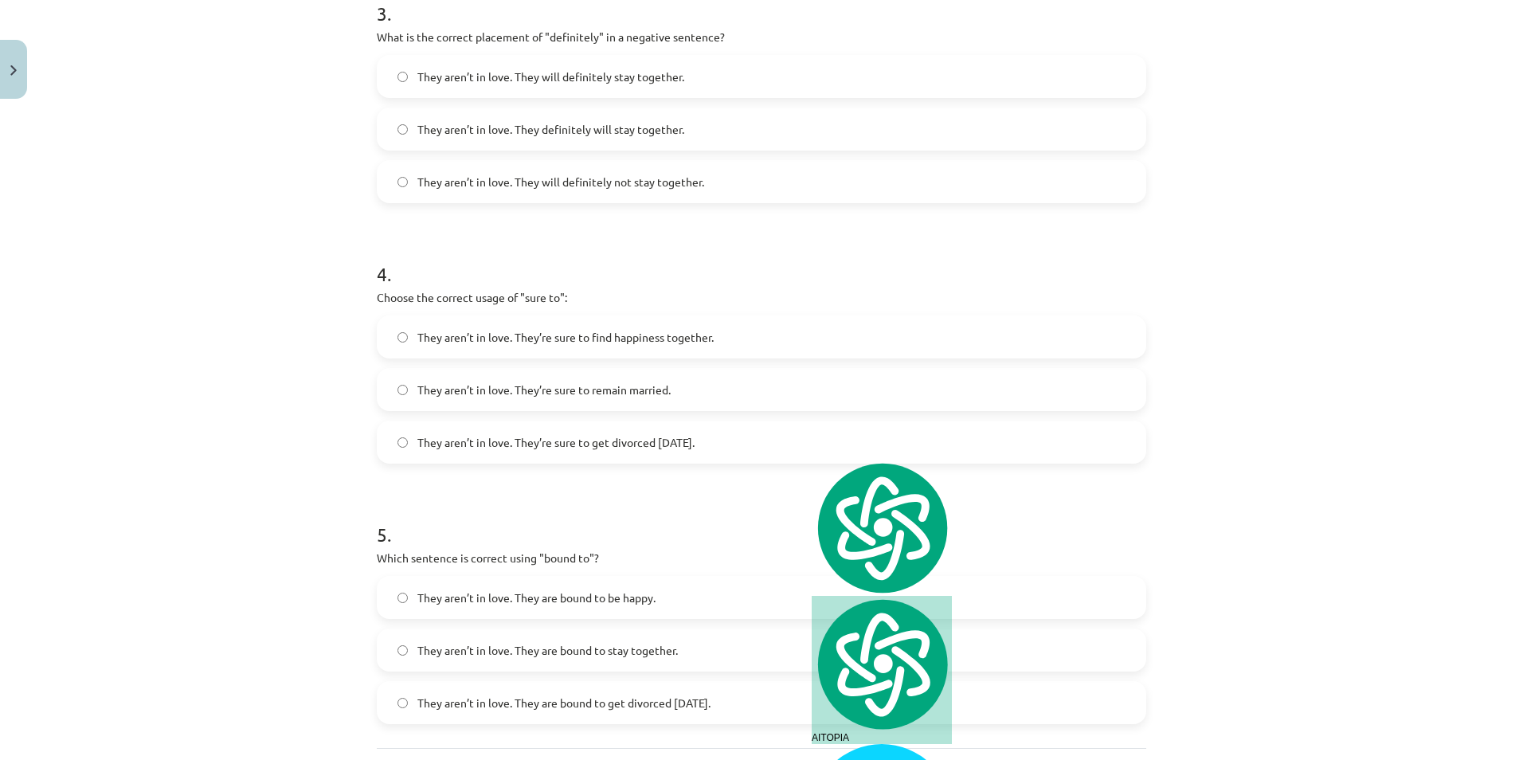
click at [640, 271] on h1 "4 ." at bounding box center [761, 259] width 769 height 49
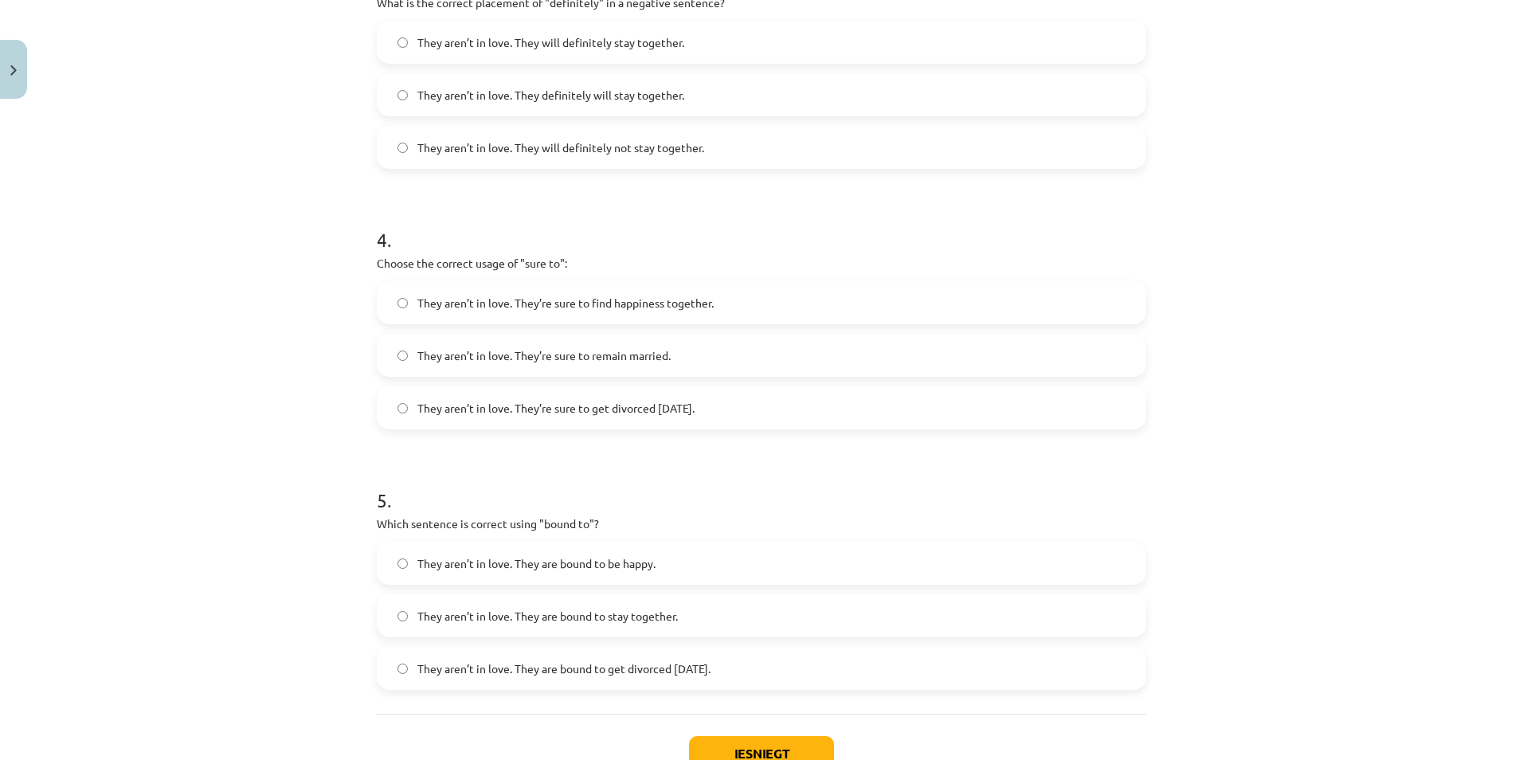
scroll to position [942, 0]
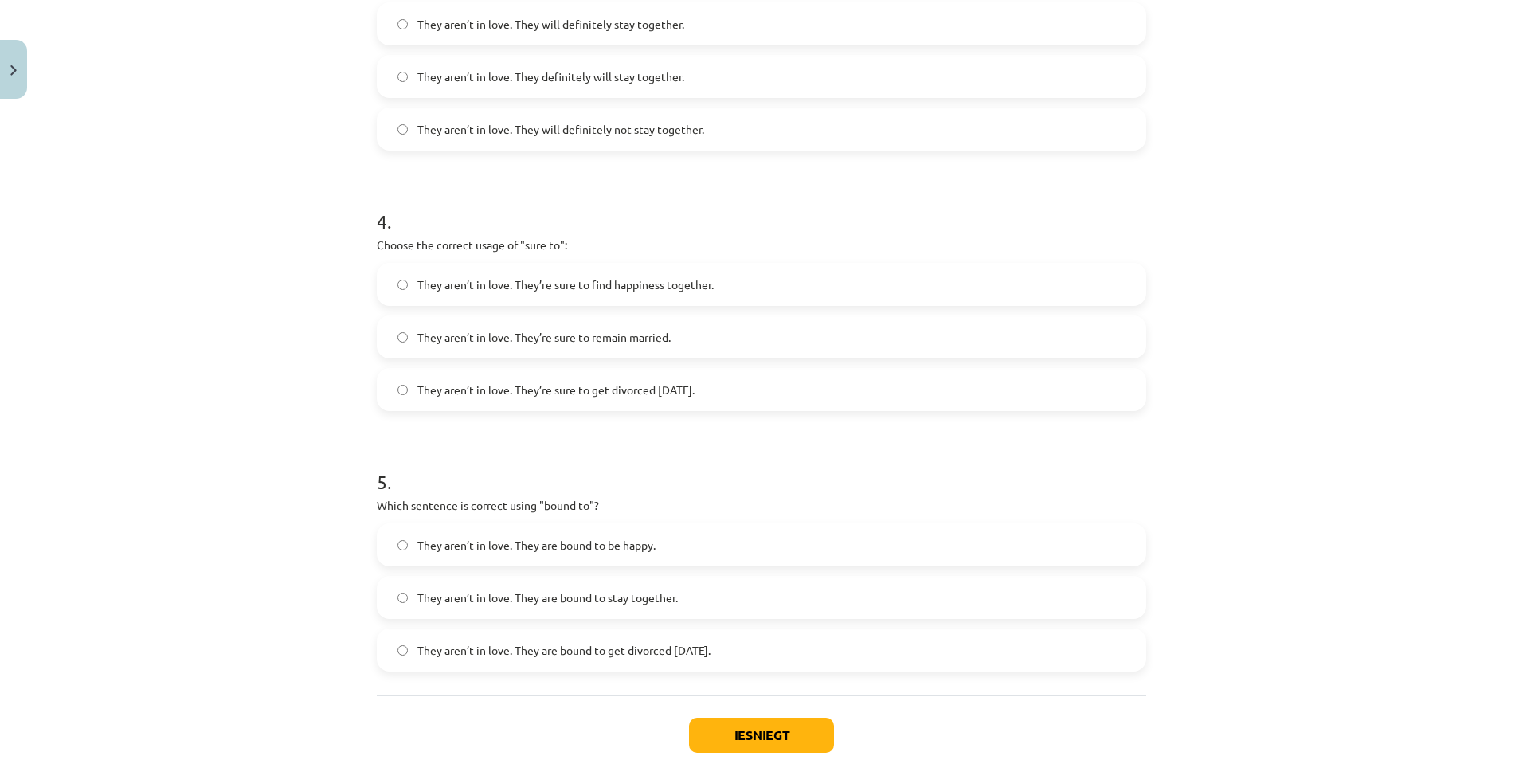
click at [704, 380] on label "They aren’t in love. They’re sure to get divorced [DATE]." at bounding box center [761, 390] width 766 height 40
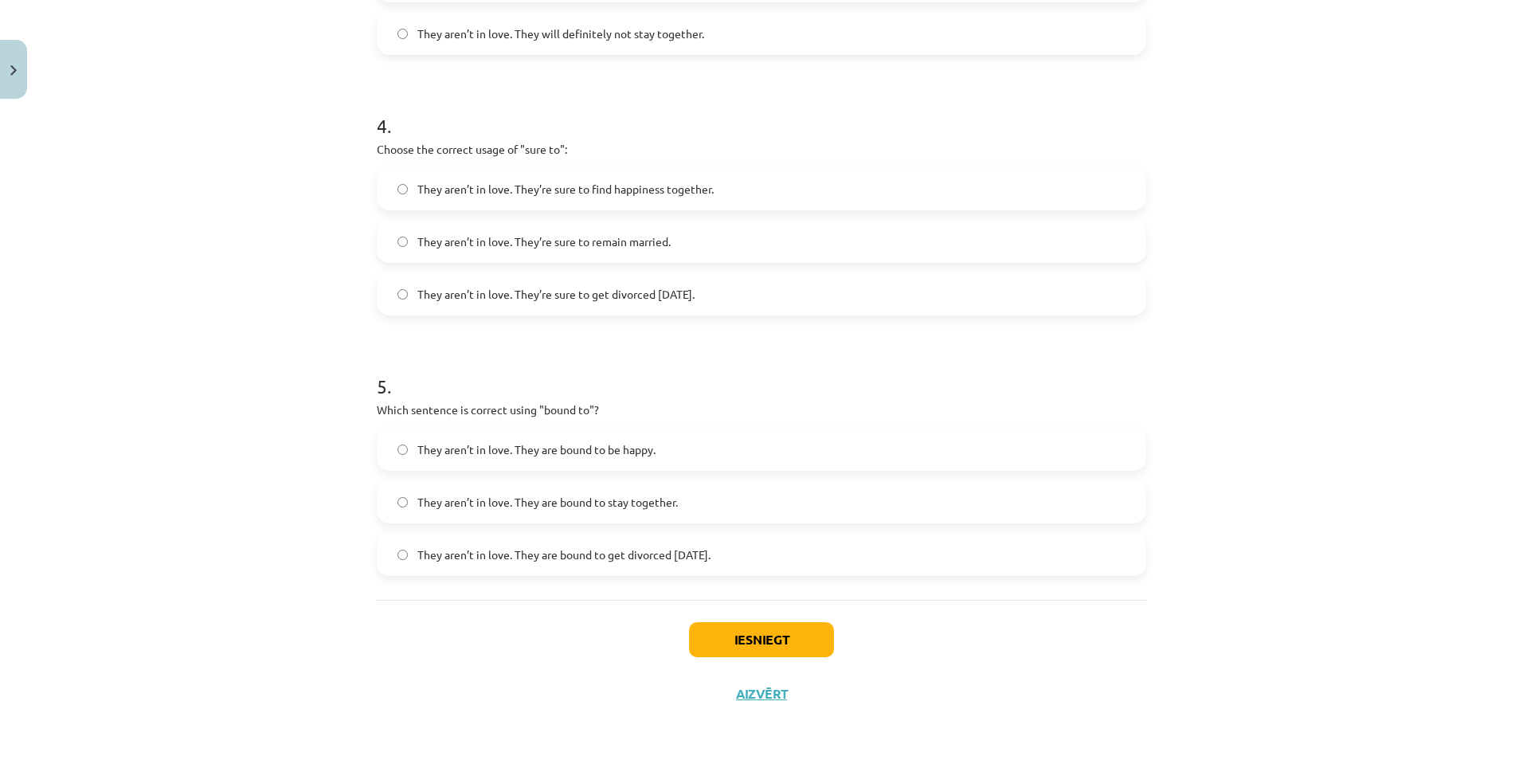
scroll to position [1039, 0]
drag, startPoint x: 370, startPoint y: 405, endPoint x: 776, endPoint y: 564, distance: 436.3
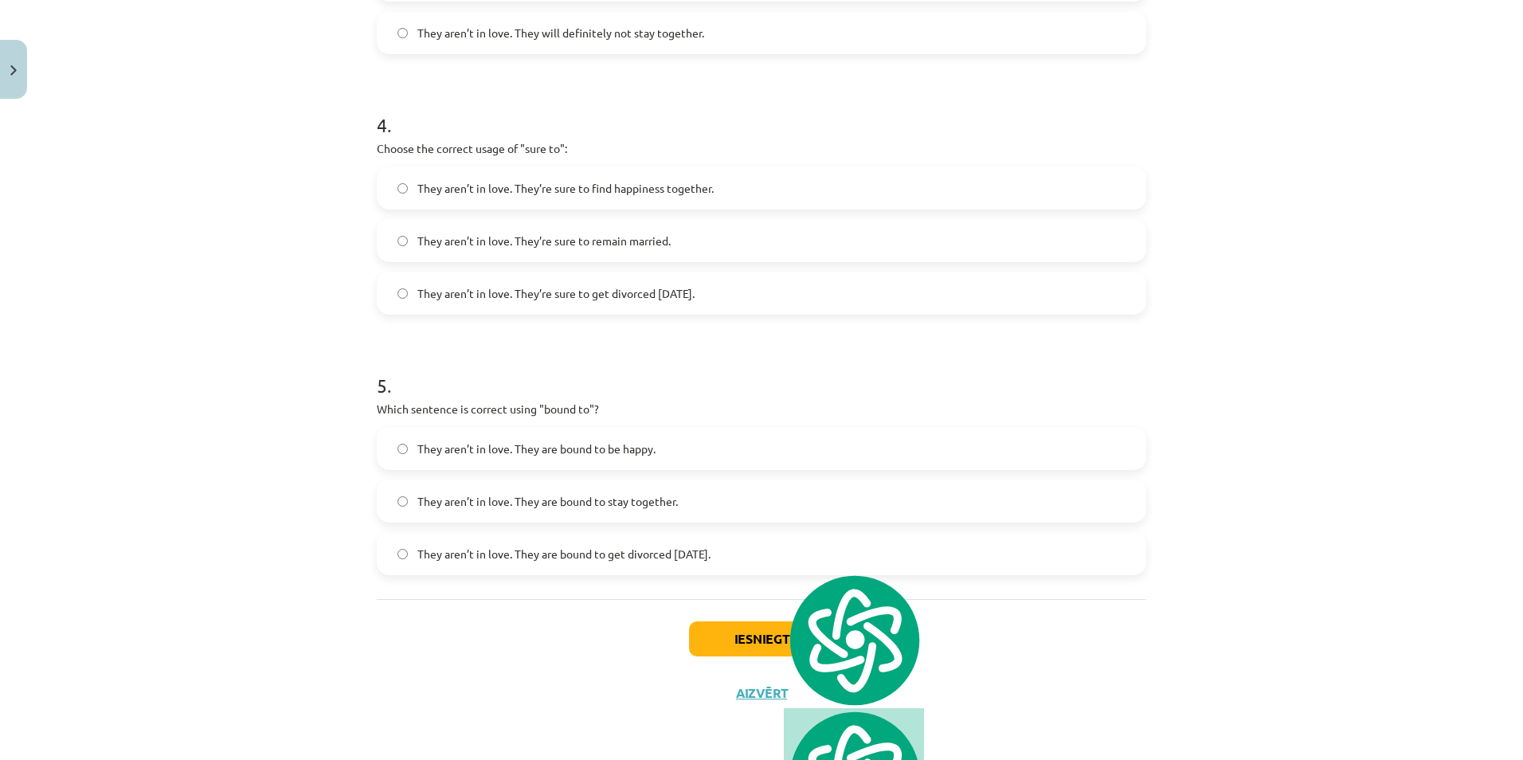
click at [628, 393] on h1 "5 ." at bounding box center [761, 370] width 769 height 49
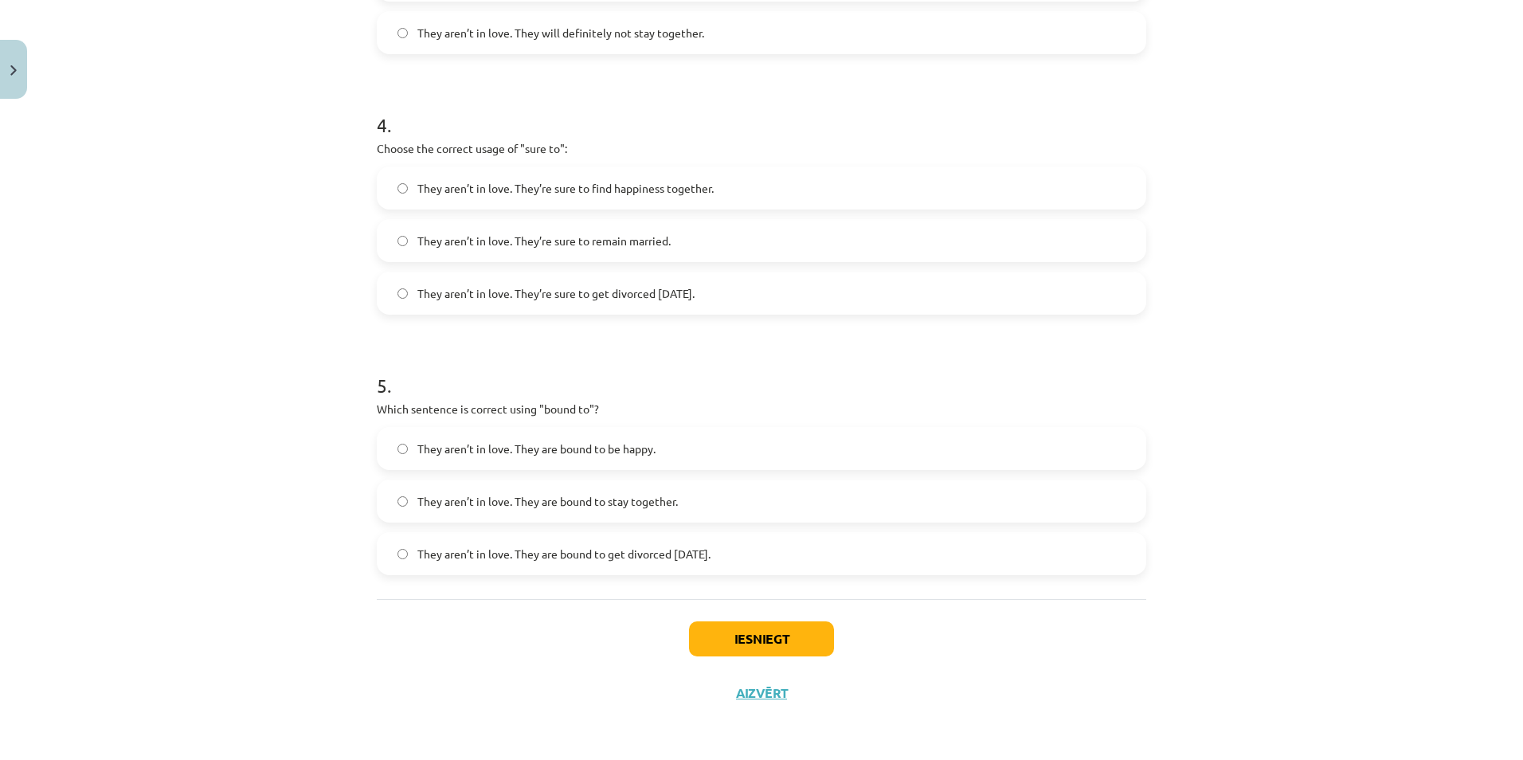
drag, startPoint x: 691, startPoint y: 563, endPoint x: 702, endPoint y: 572, distance: 14.8
click at [691, 563] on label "They aren’t in love. They are bound to get divorced [DATE]." at bounding box center [761, 554] width 766 height 40
click at [796, 628] on button "Iesniegt" at bounding box center [761, 638] width 145 height 35
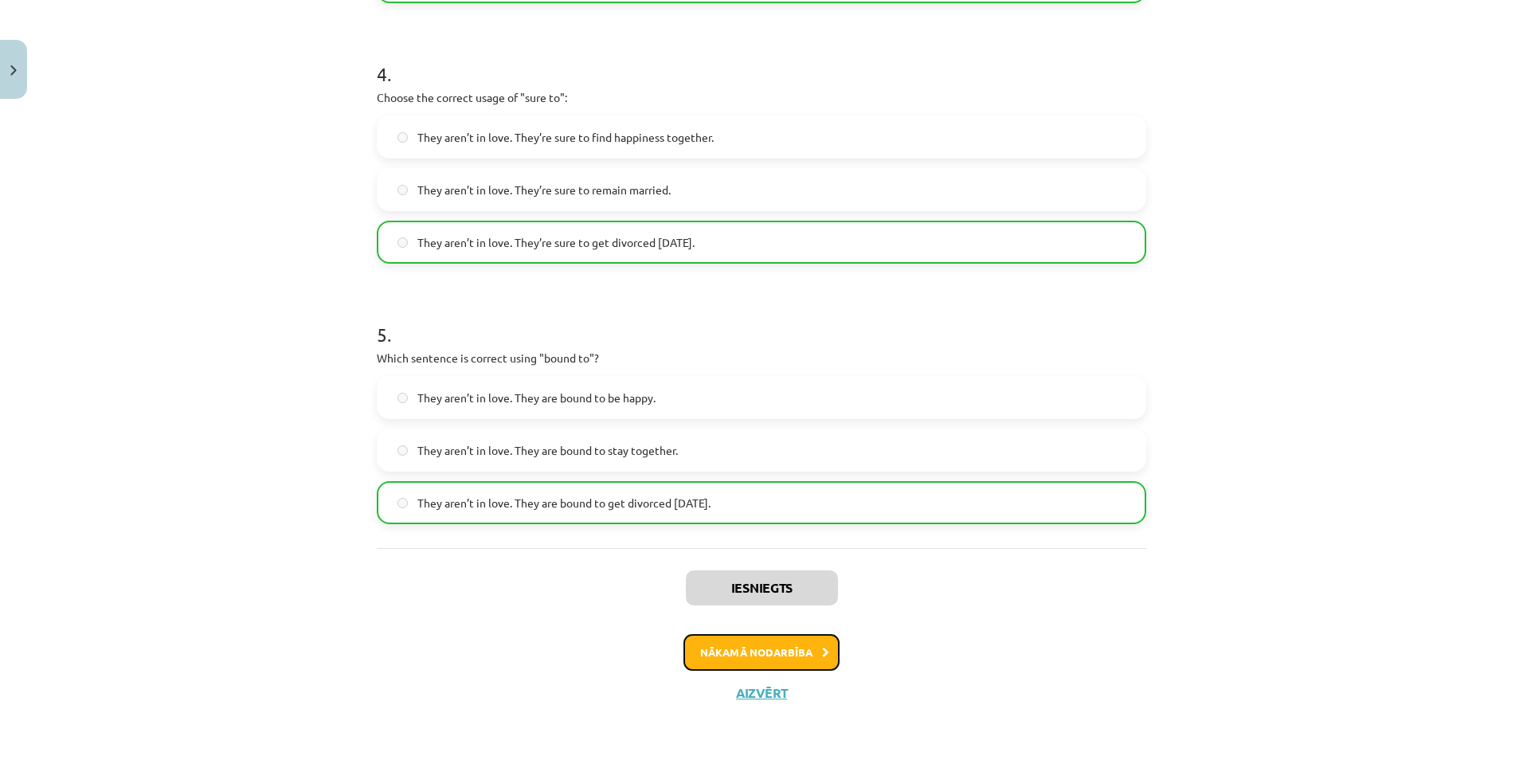
click at [808, 644] on button "Nākamā nodarbība" at bounding box center [761, 652] width 156 height 37
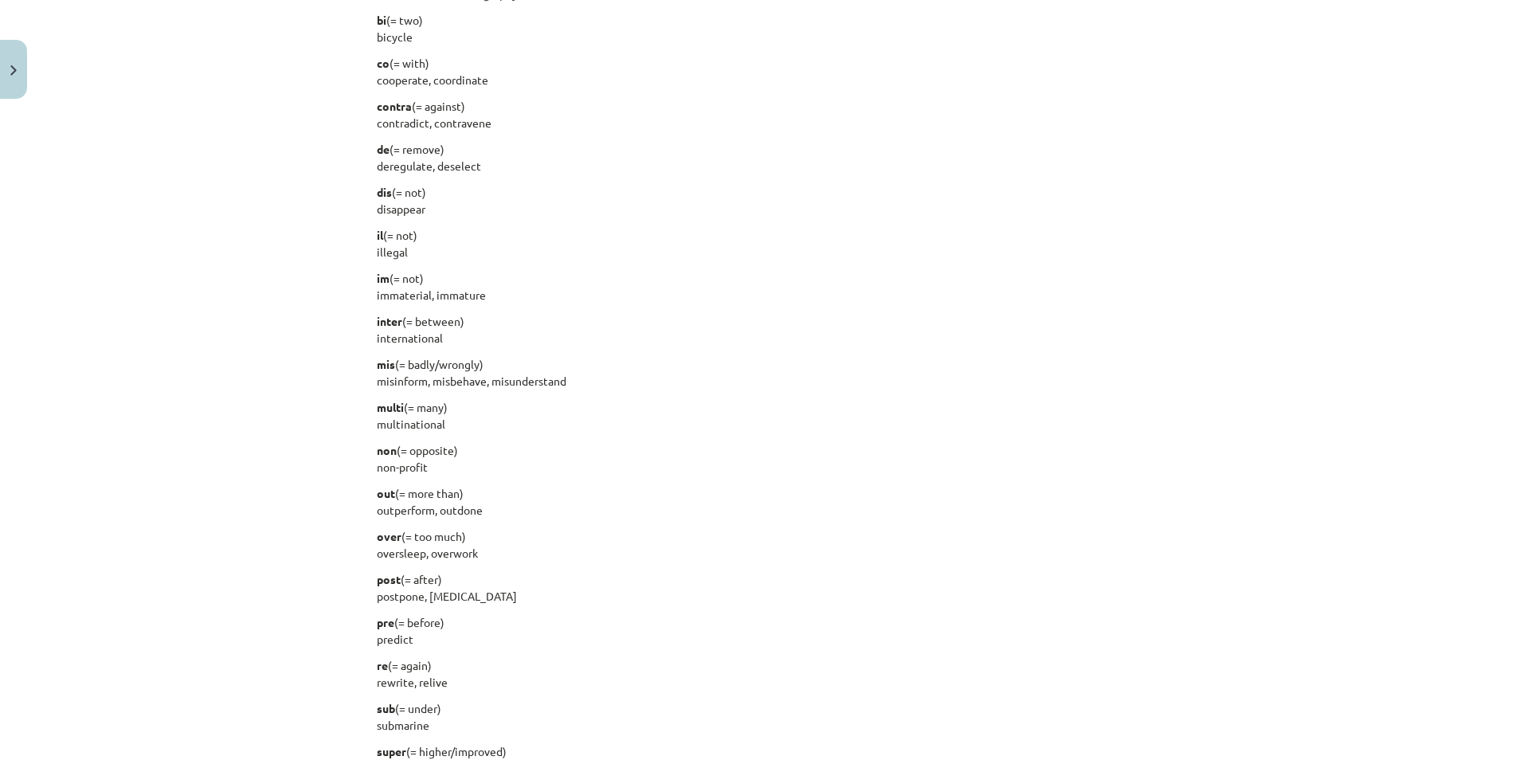
scroll to position [1256, 0]
